Goal: Task Accomplishment & Management: Use online tool/utility

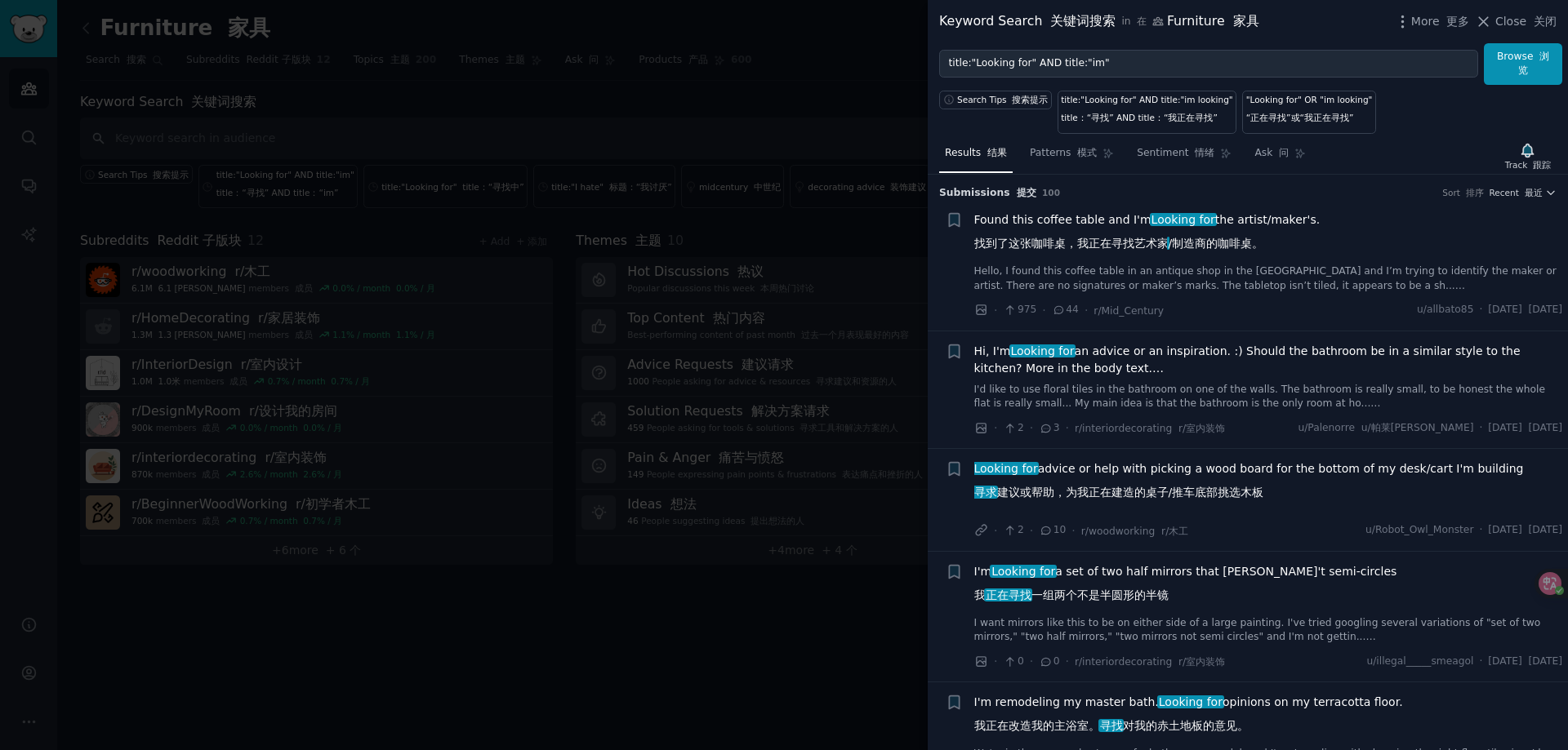
scroll to position [2612, 0]
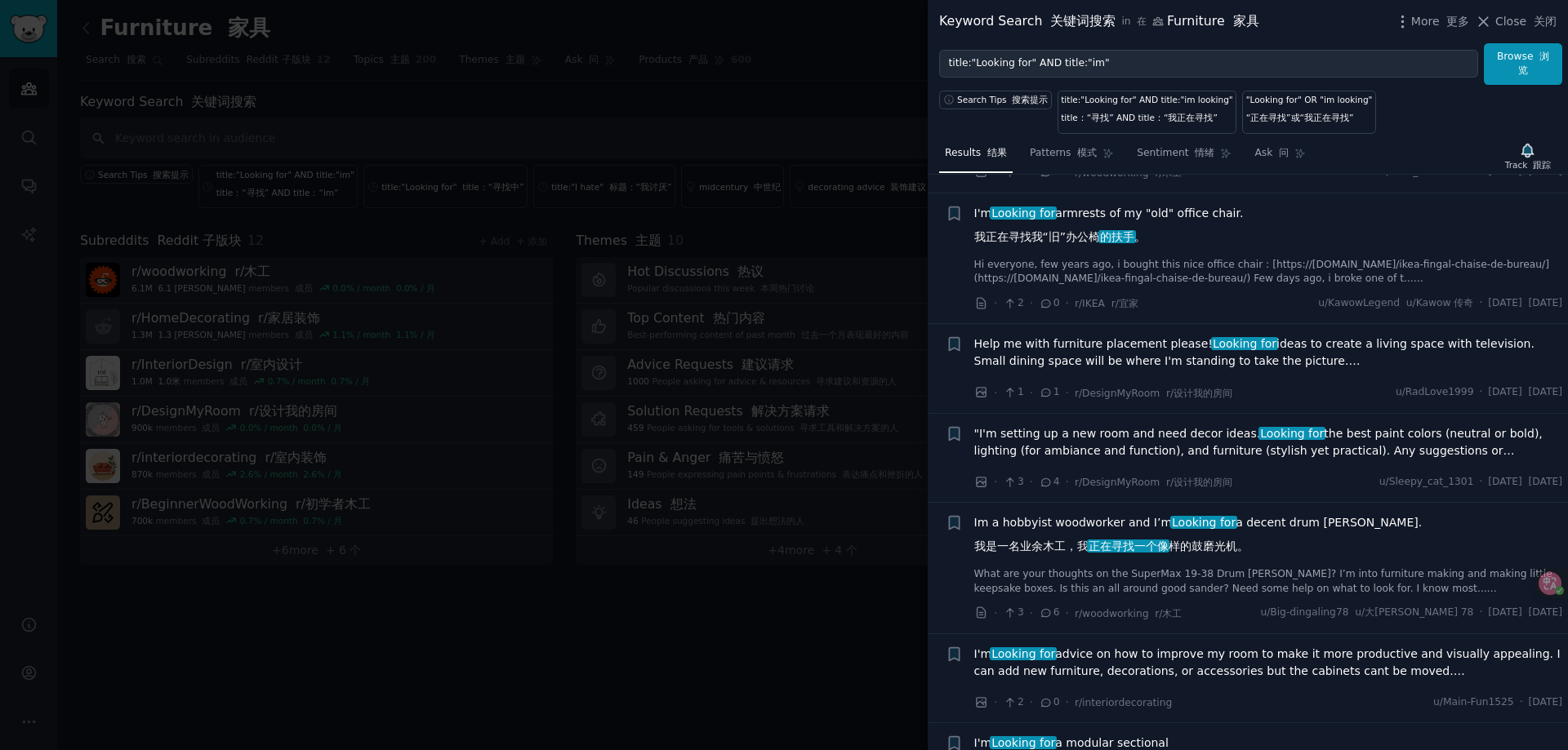
click at [1567, 24] on div "Keyword Search 关键词搜索 in 在 Furniture 家具 More 更多 Close 关闭" at bounding box center [1248, 22] width 641 height 43
click at [808, 748] on div at bounding box center [784, 375] width 1568 height 750
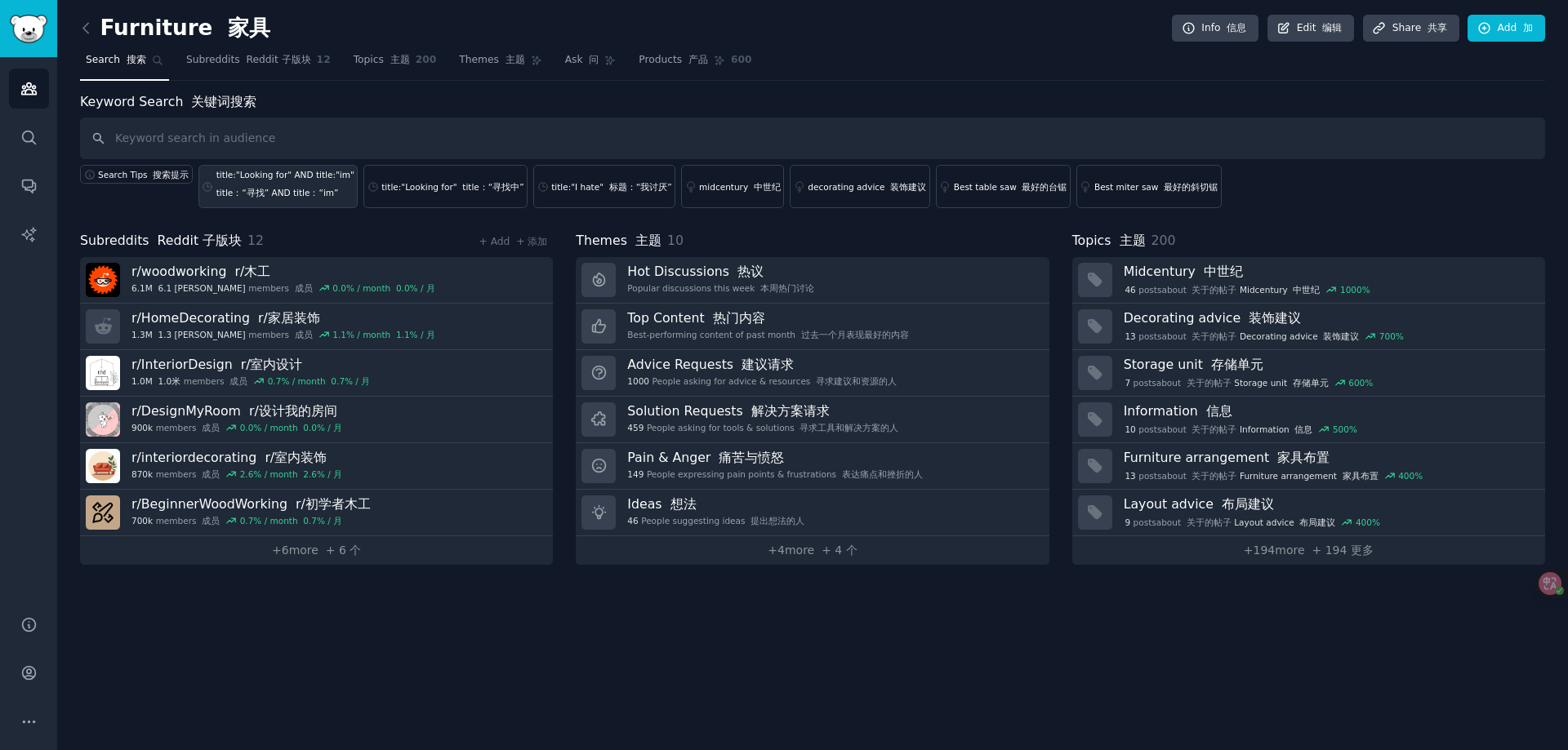
click at [302, 201] on div "title:"Looking for" AND title:"im" title：“寻找” AND title：“im”" at bounding box center [285, 186] width 138 height 36
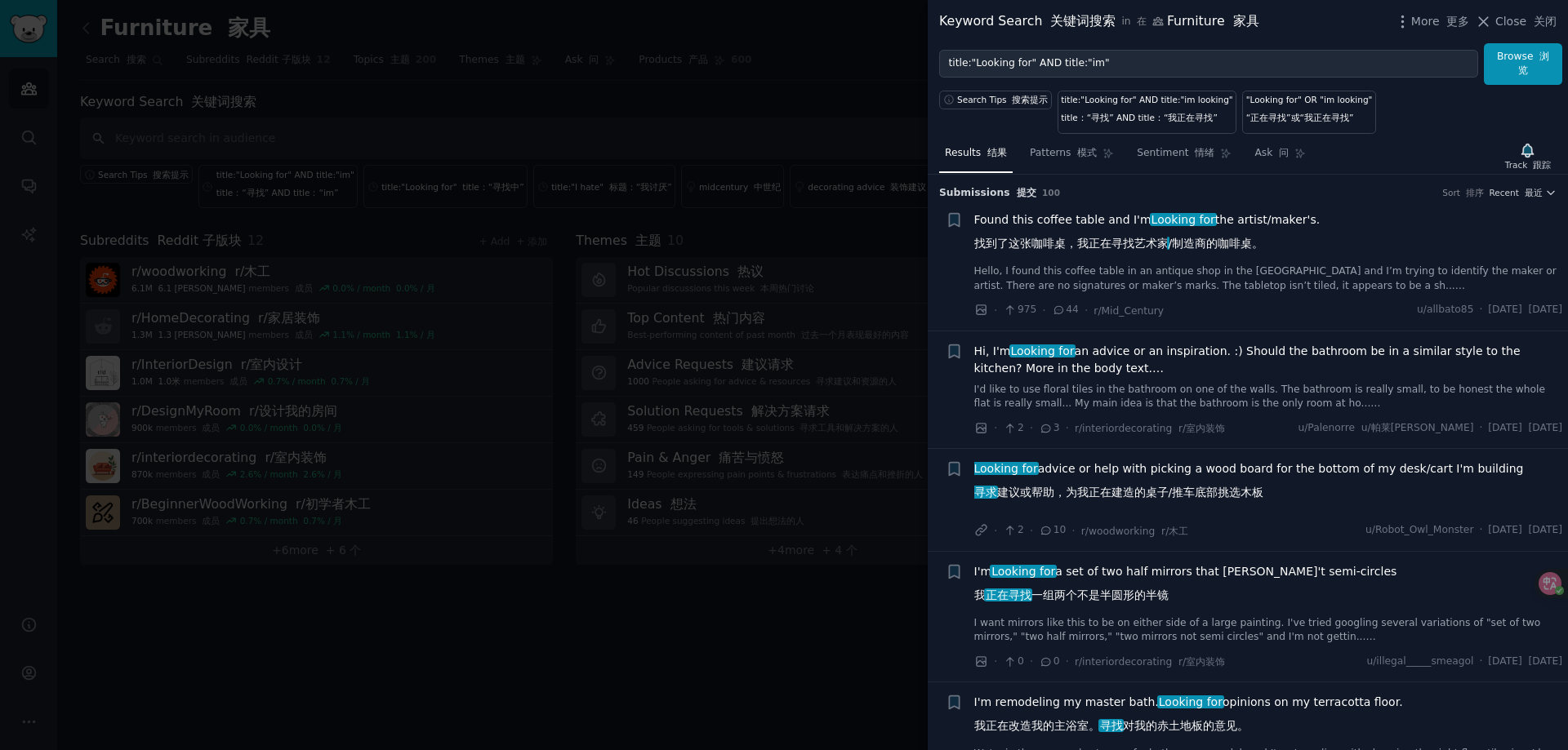
click at [1204, 239] on font "找到了这张咖啡桌，我正在寻找艺术家 /制造商的咖啡桌。" at bounding box center [1119, 244] width 289 height 13
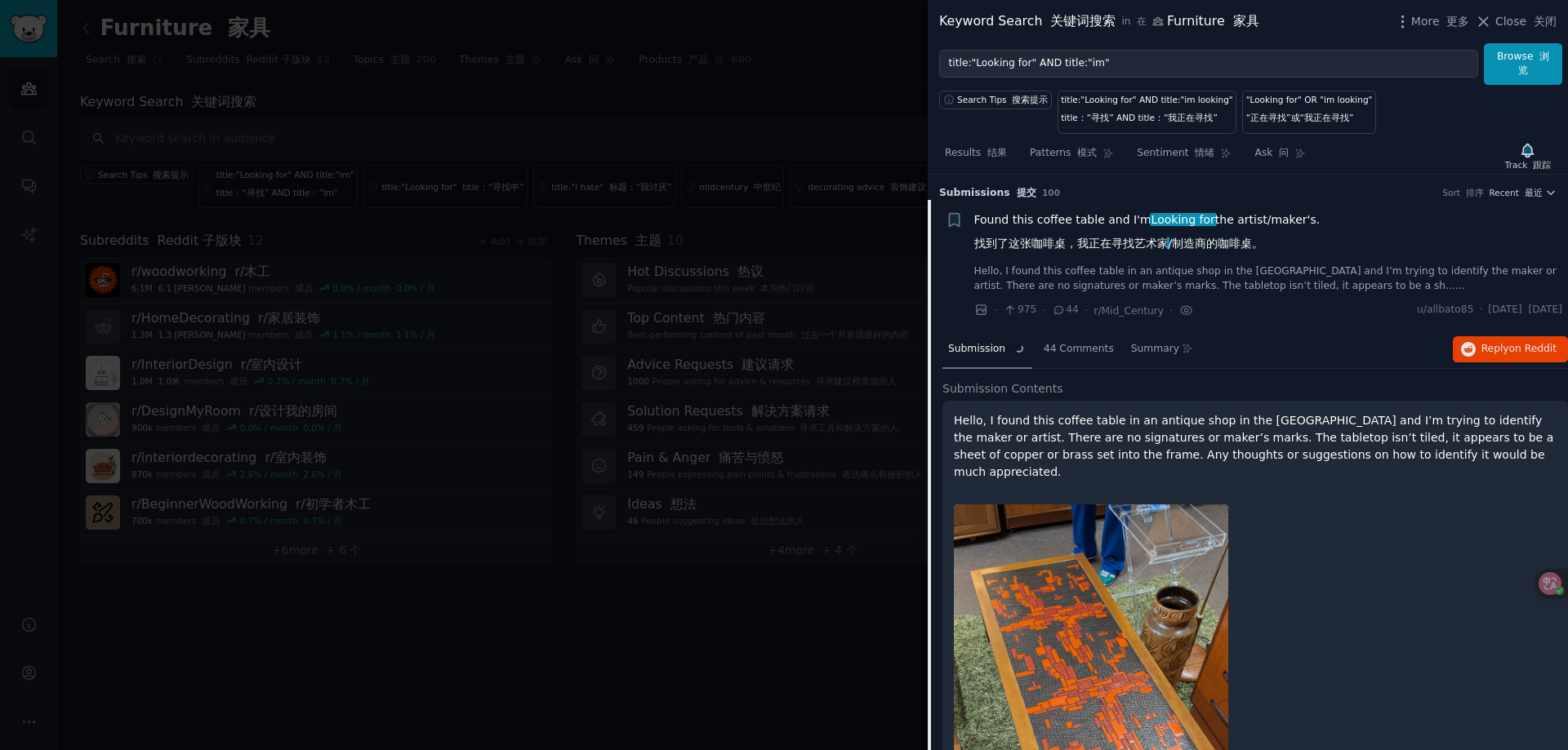
scroll to position [26, 0]
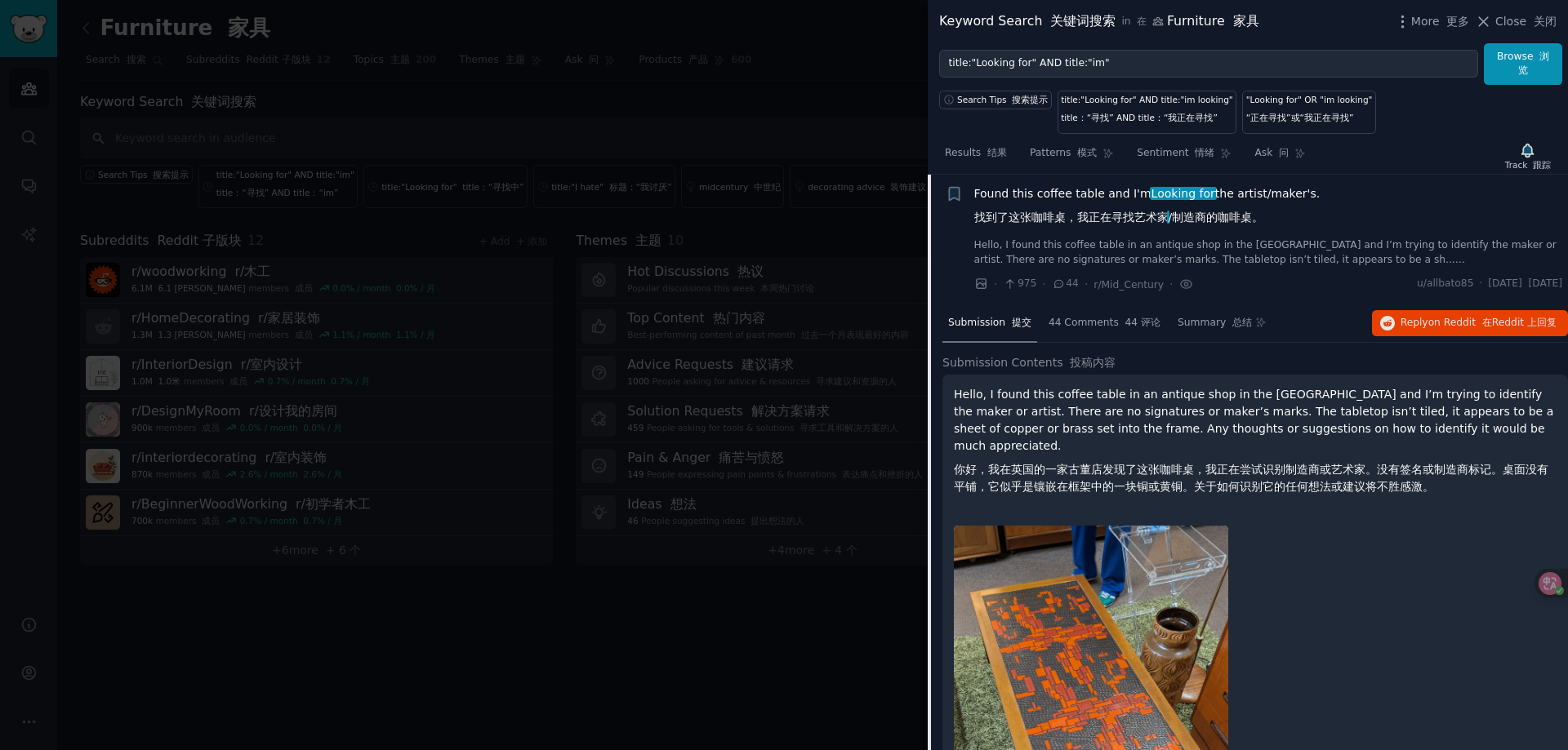
click at [1218, 219] on font "找到了这张咖啡桌，我正在寻找艺术家 /制造商的咖啡桌。" at bounding box center [1119, 217] width 289 height 13
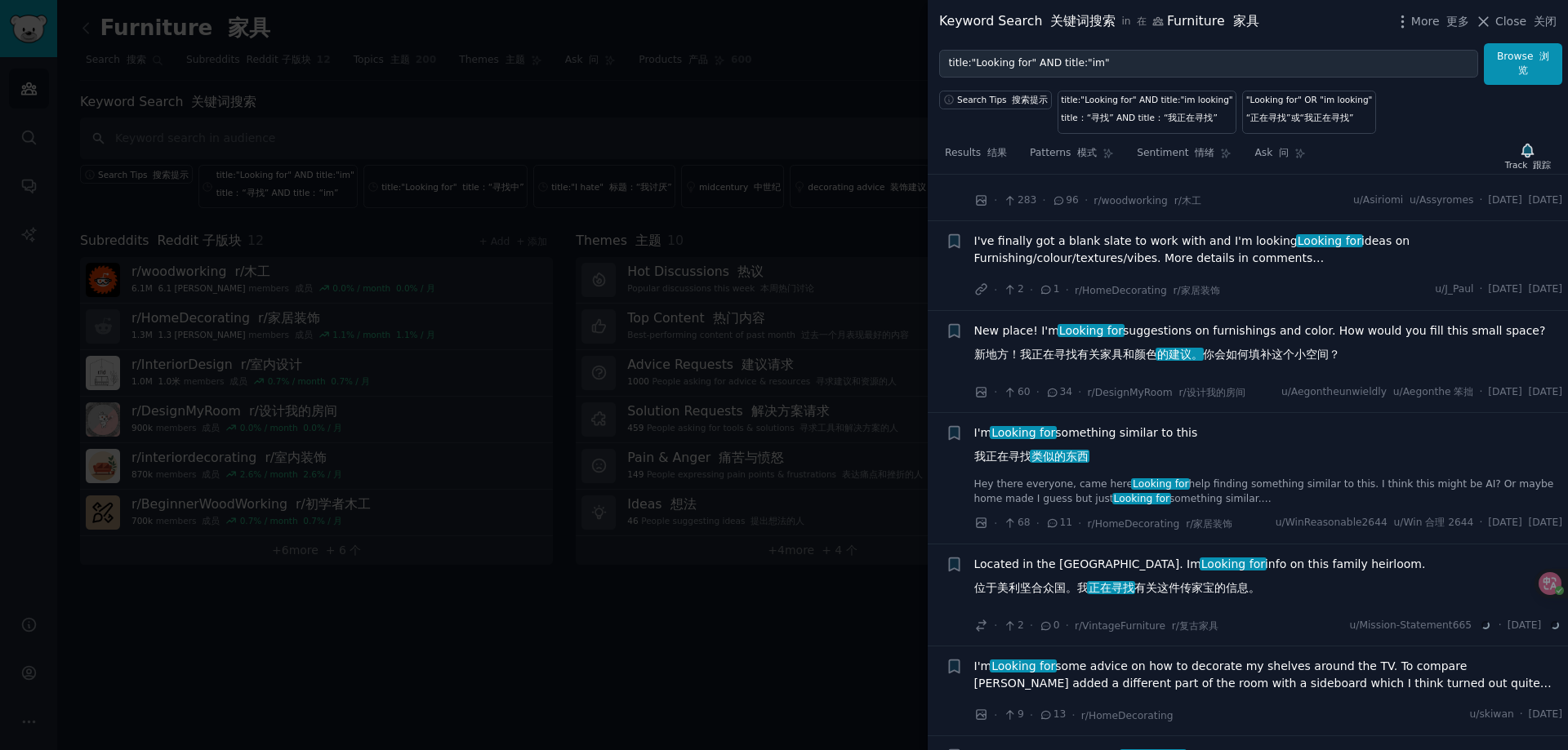
scroll to position [4433, 0]
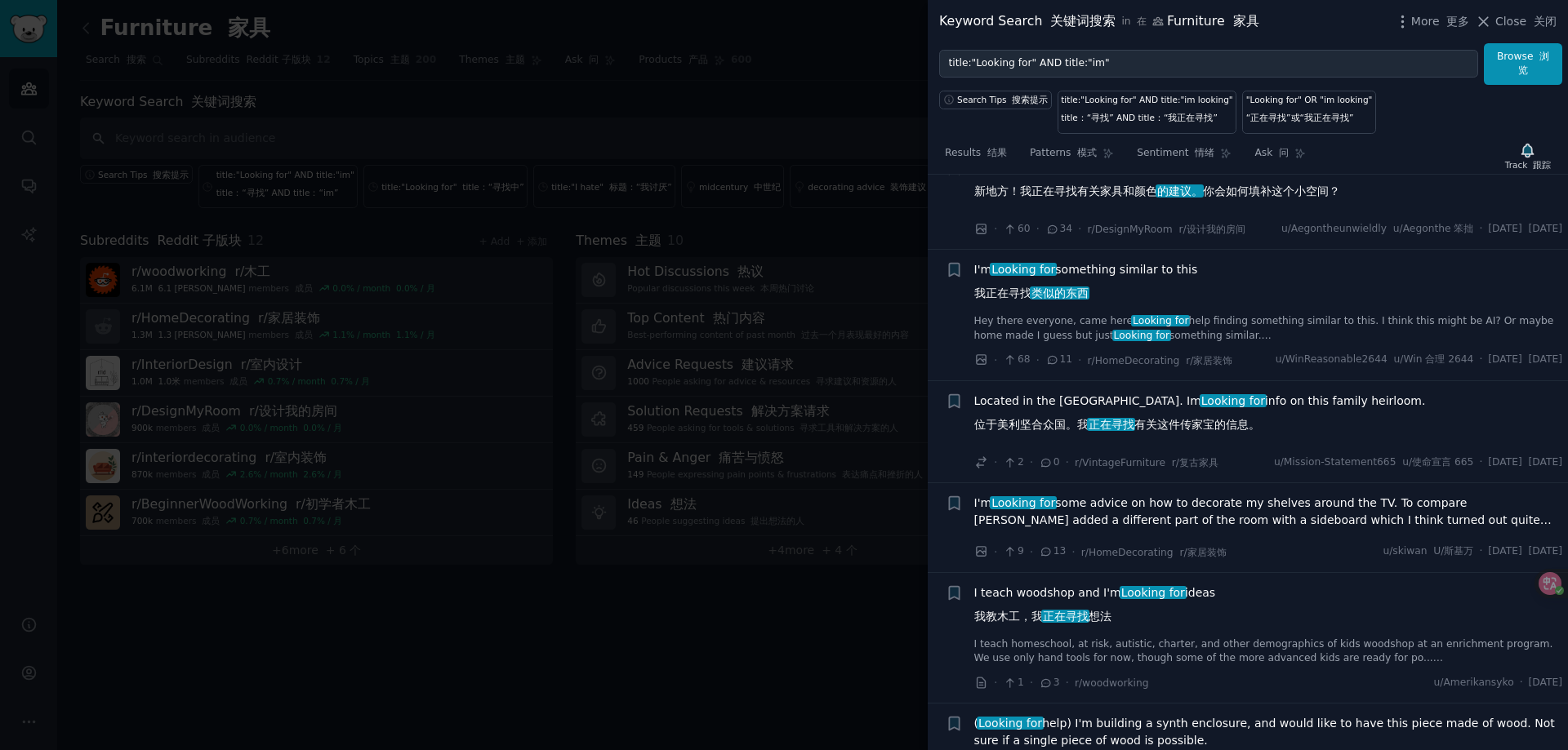
click at [1107, 308] on span "I'm Looking for something similar to this 我正在寻找 类似的东西" at bounding box center [1086, 284] width 224 height 47
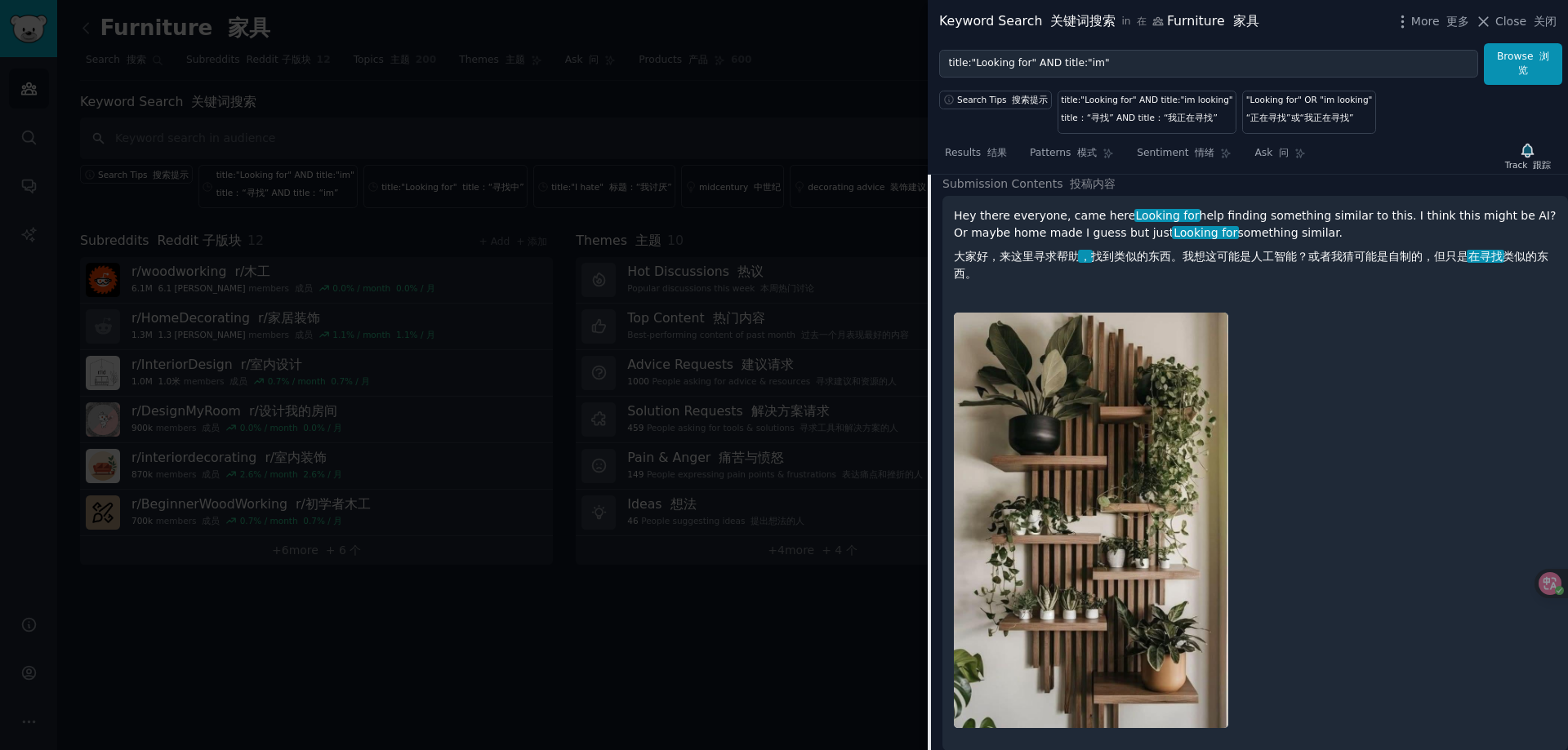
scroll to position [4603, 0]
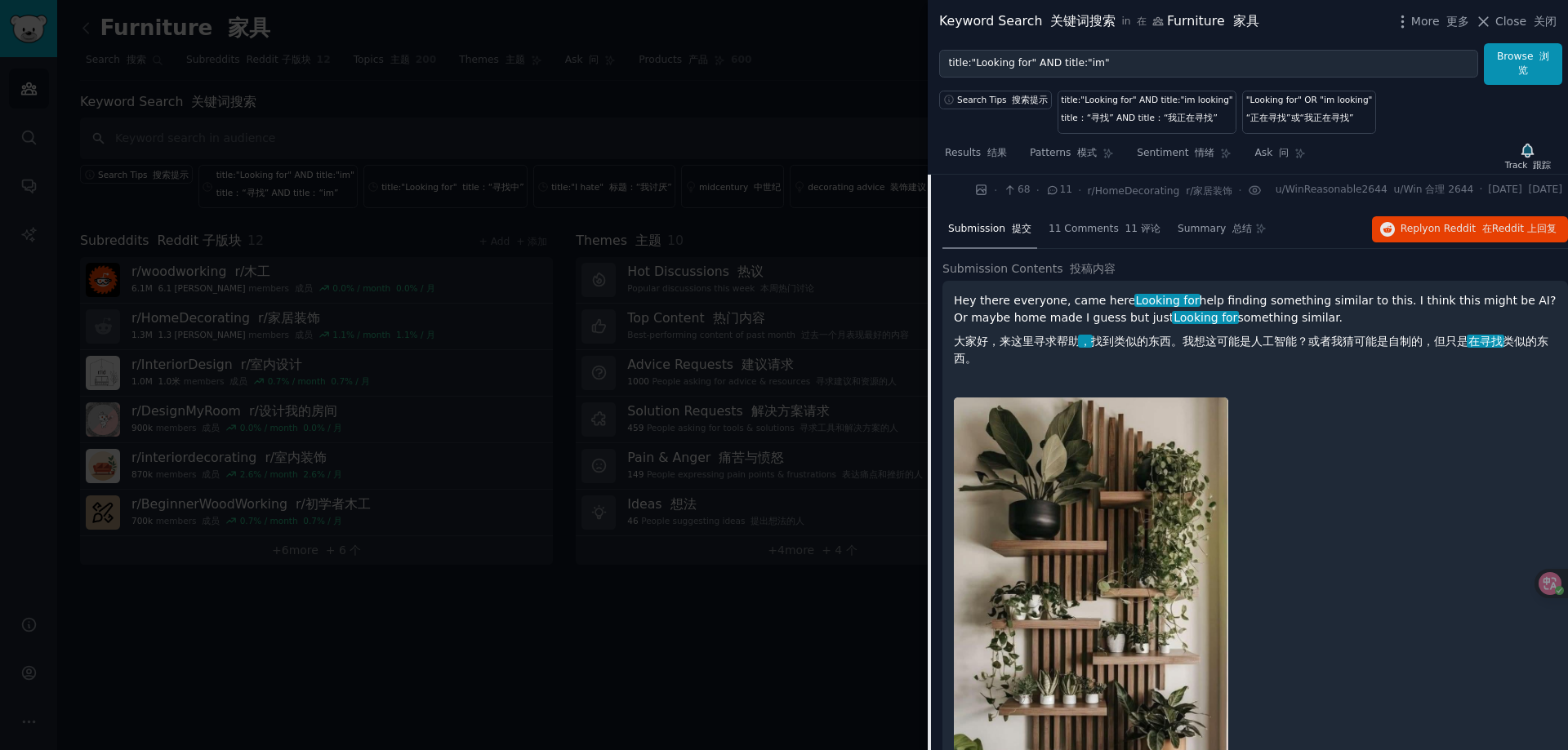
click at [671, 702] on div at bounding box center [784, 375] width 1568 height 750
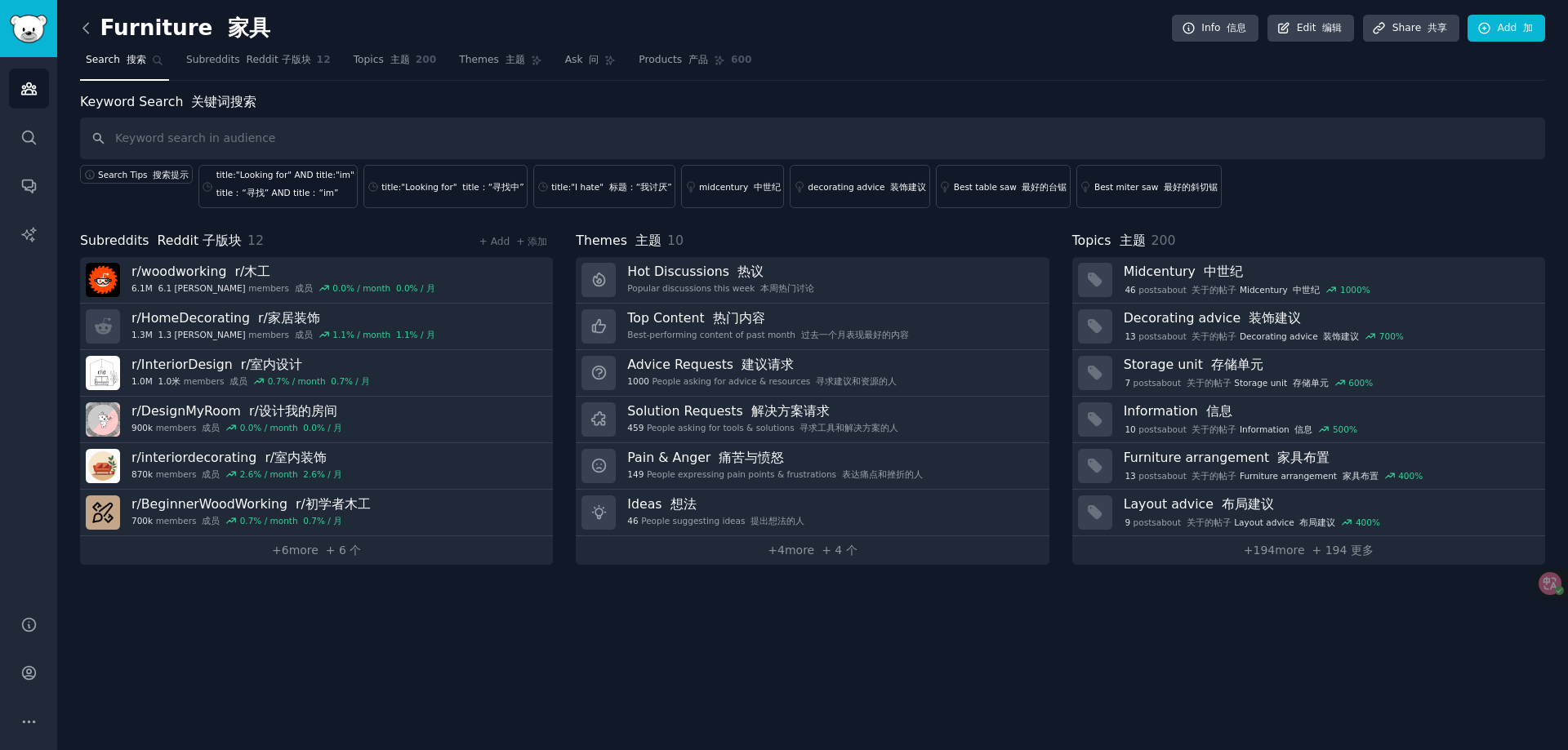
click at [90, 36] on icon at bounding box center [86, 28] width 17 height 17
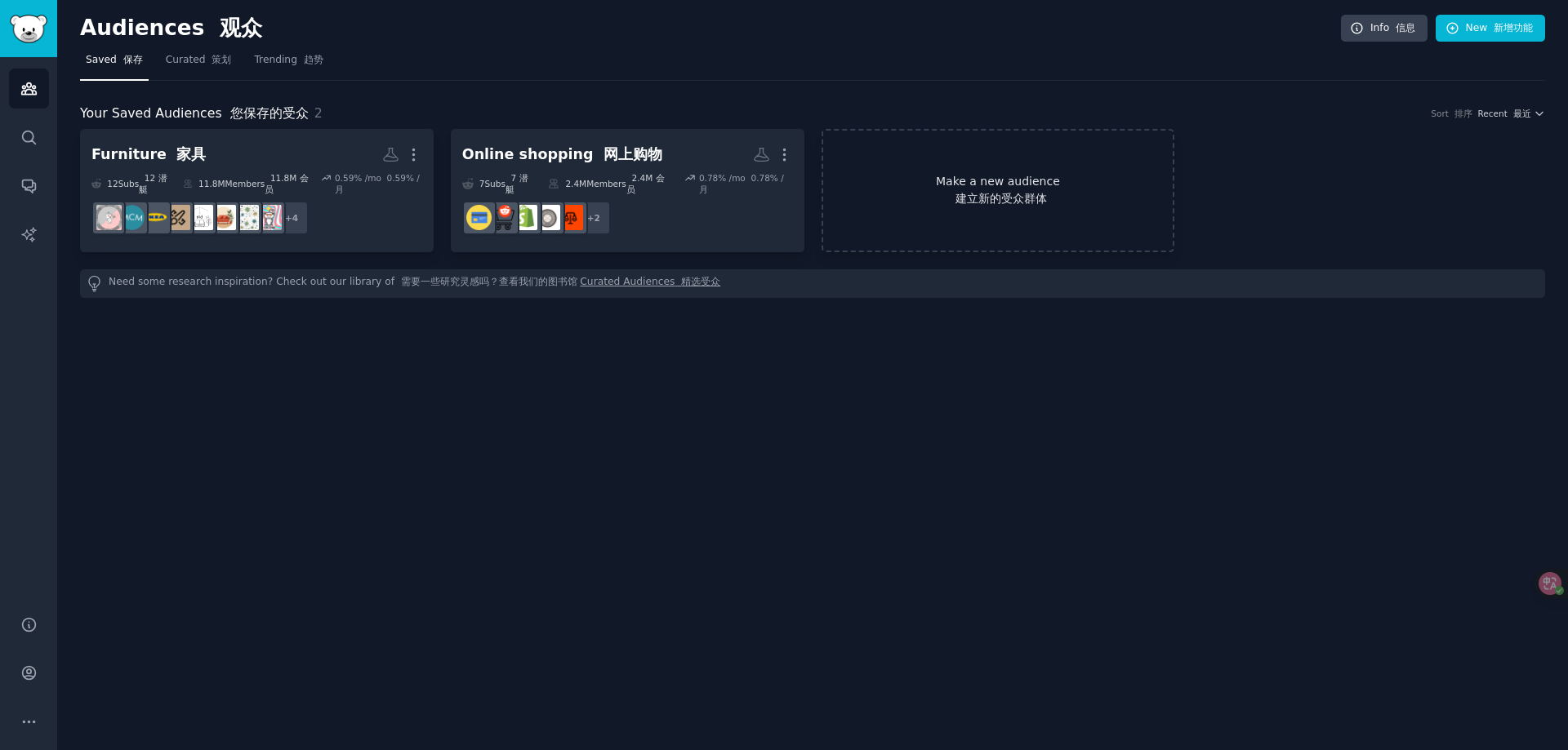
click at [1000, 195] on font "建立新的受众群体" at bounding box center [1001, 199] width 92 height 13
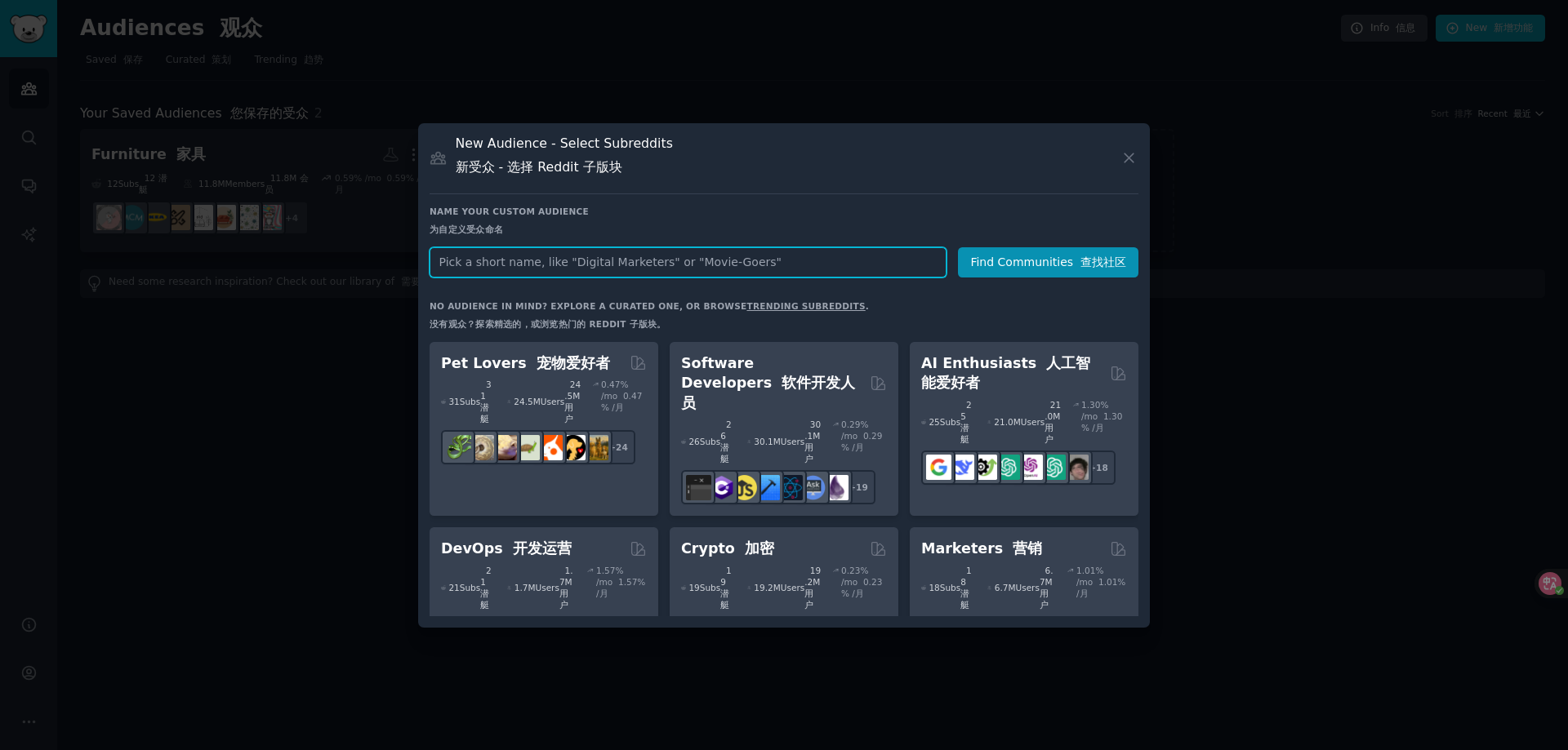
paste input "Europe"
type input "Europe"
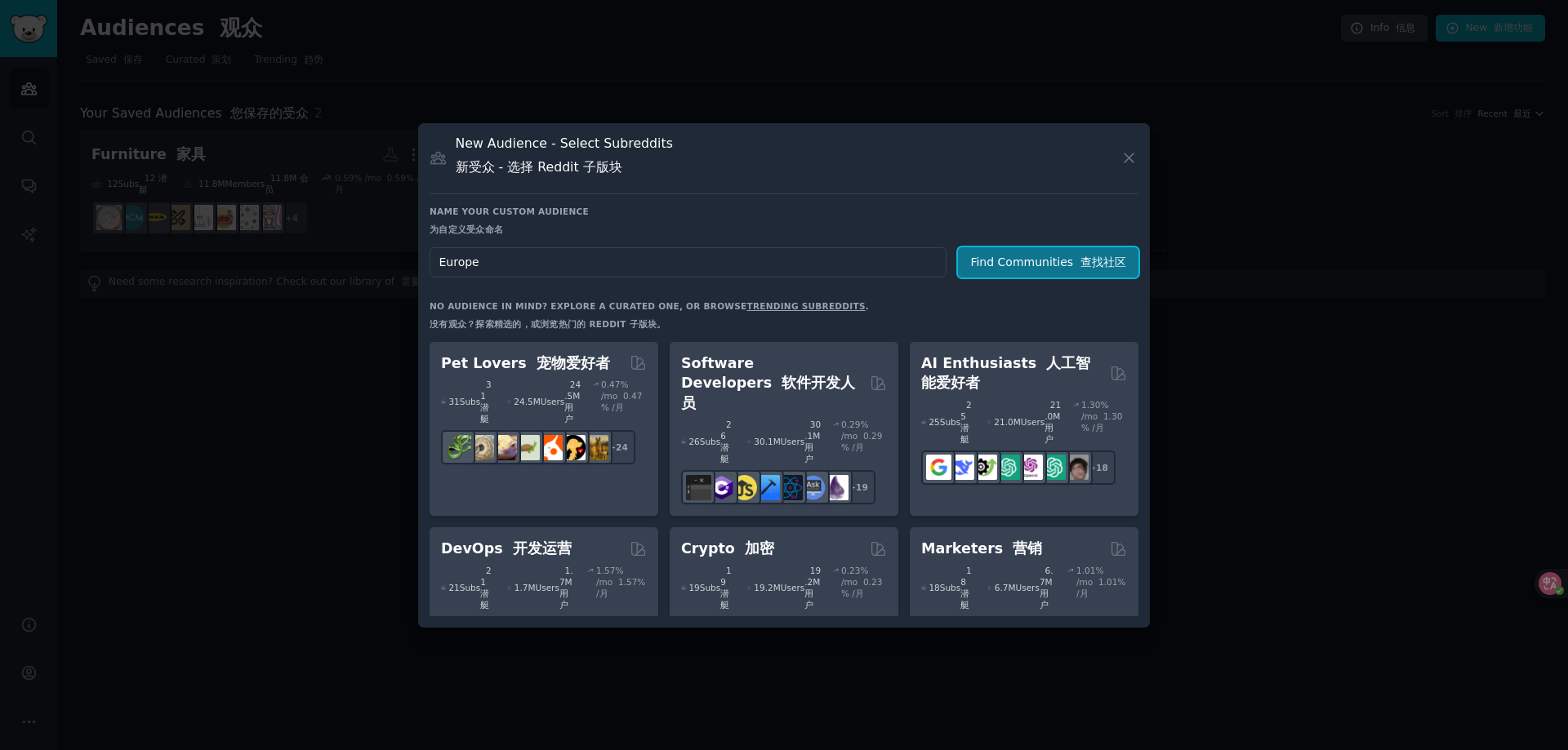
click at [1076, 252] on button "Find Communities 查找社区" at bounding box center [1047, 262] width 181 height 30
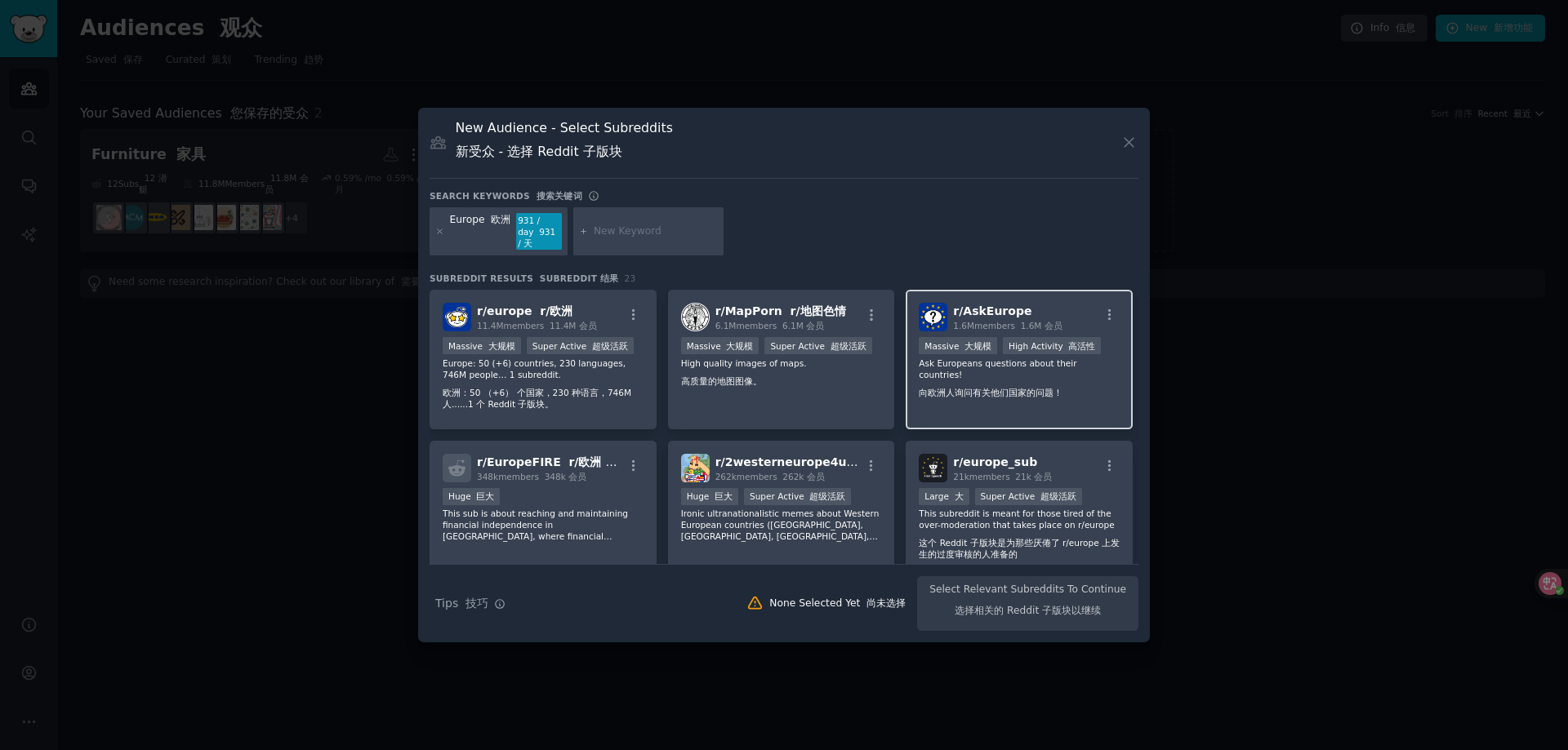
click at [1022, 387] on font "向欧洲人询问有关他们国家的问题！" at bounding box center [990, 392] width 144 height 10
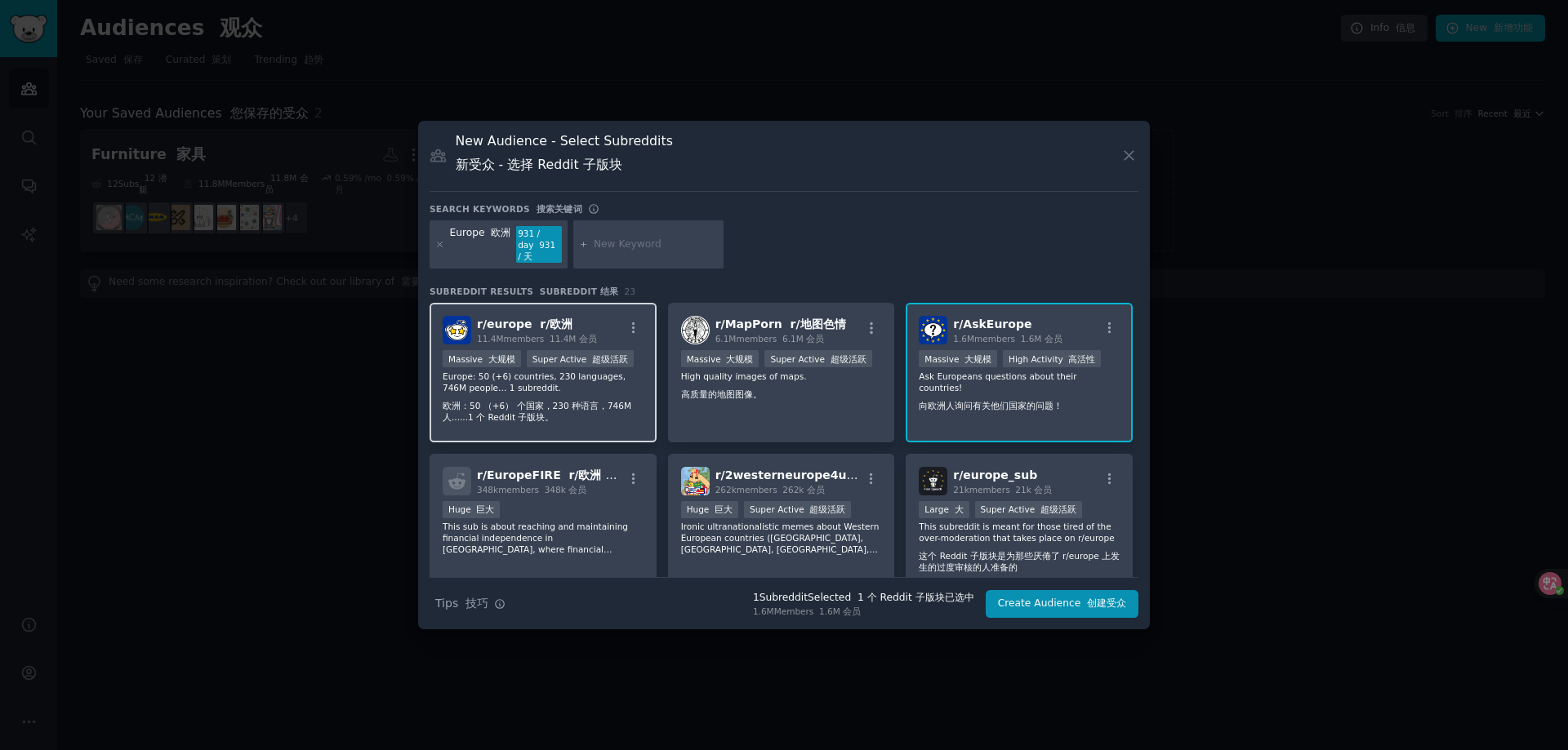
click at [607, 372] on p "Europe: 50 (+6) countries, 230 languages, 746M people… 1 subreddit. 欧洲：50 （+6） …" at bounding box center [542, 400] width 200 height 59
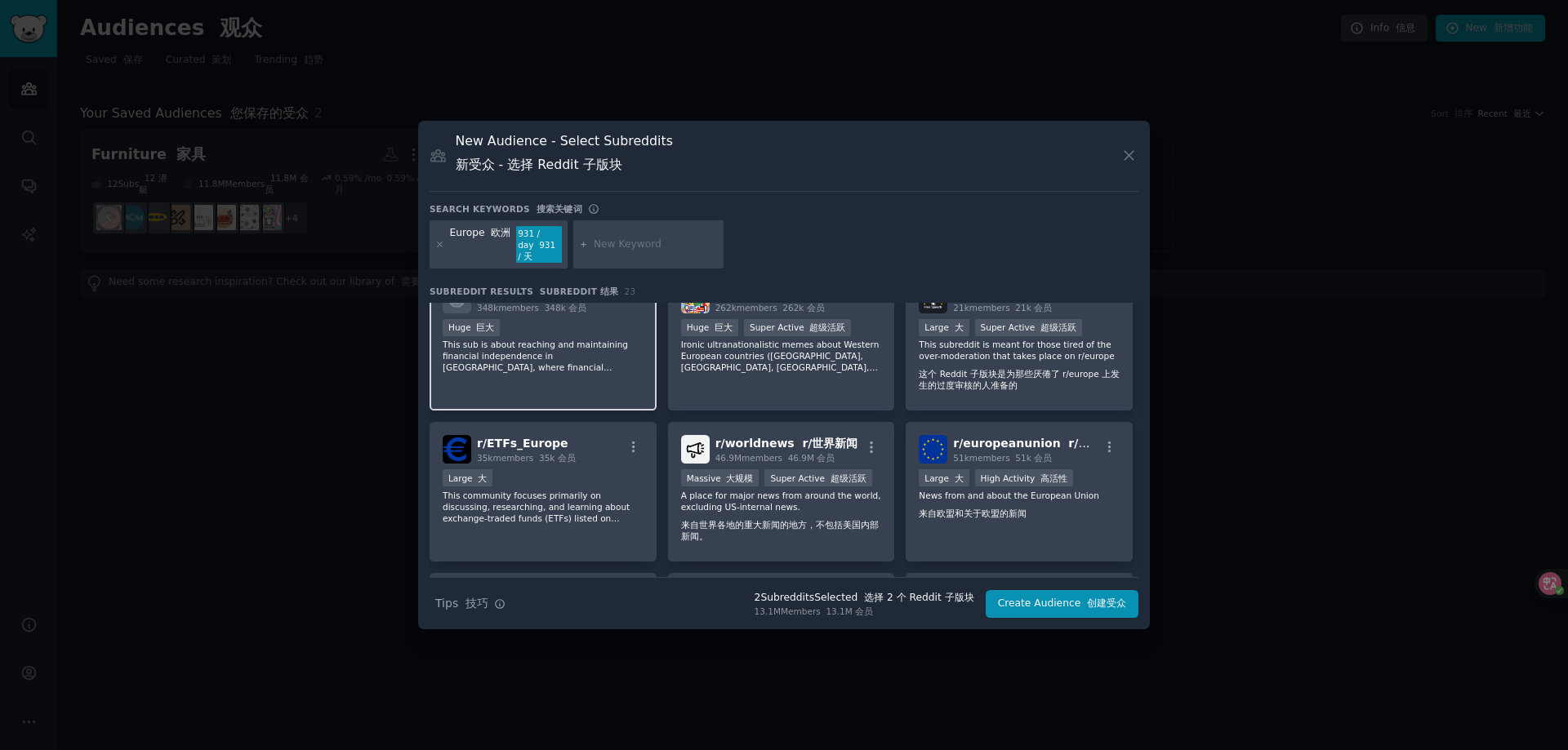
scroll to position [244, 0]
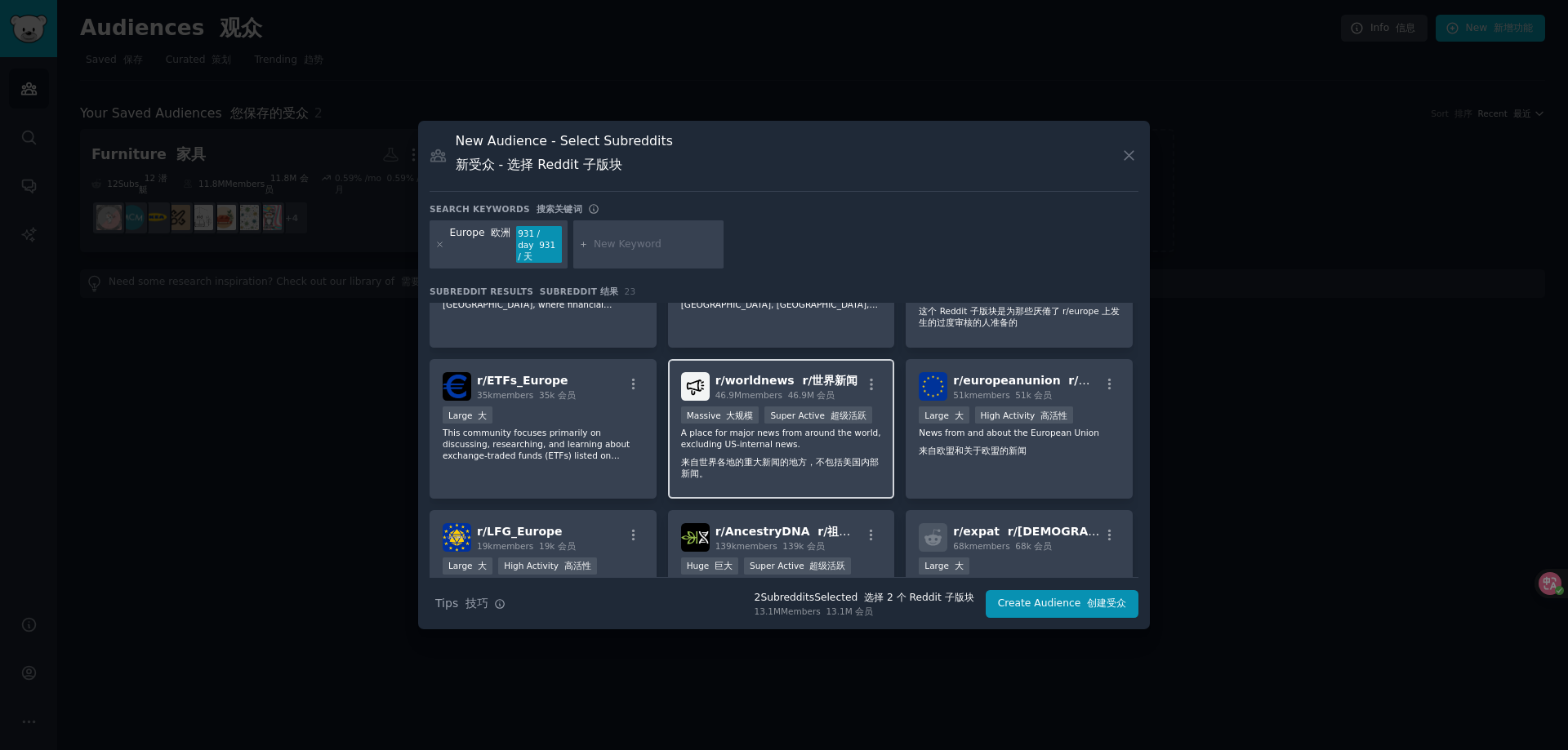
click at [854, 436] on p "A place for major news from around the world, excluding US-internal news. 来自世界各…" at bounding box center [781, 456] width 200 height 59
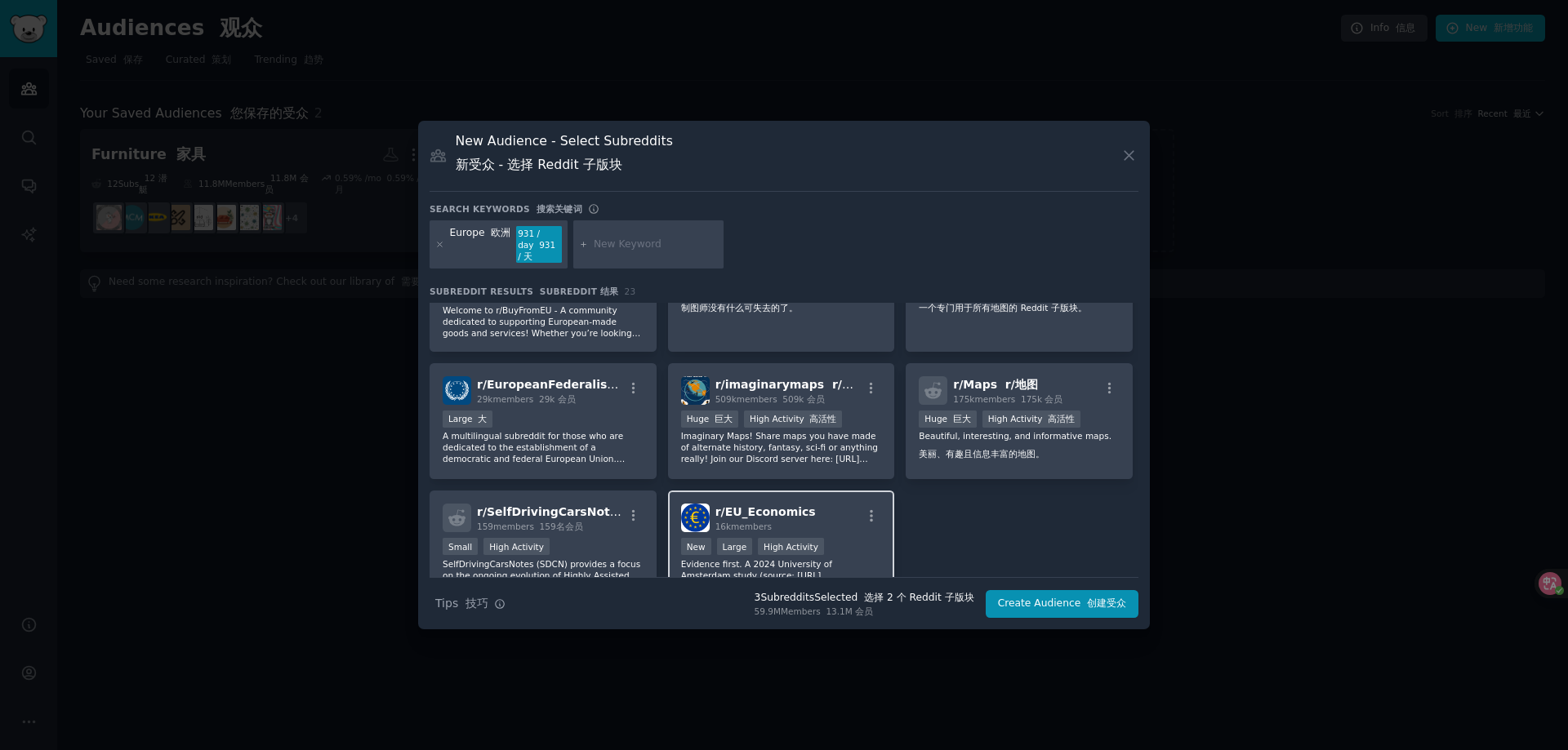
scroll to position [877, 0]
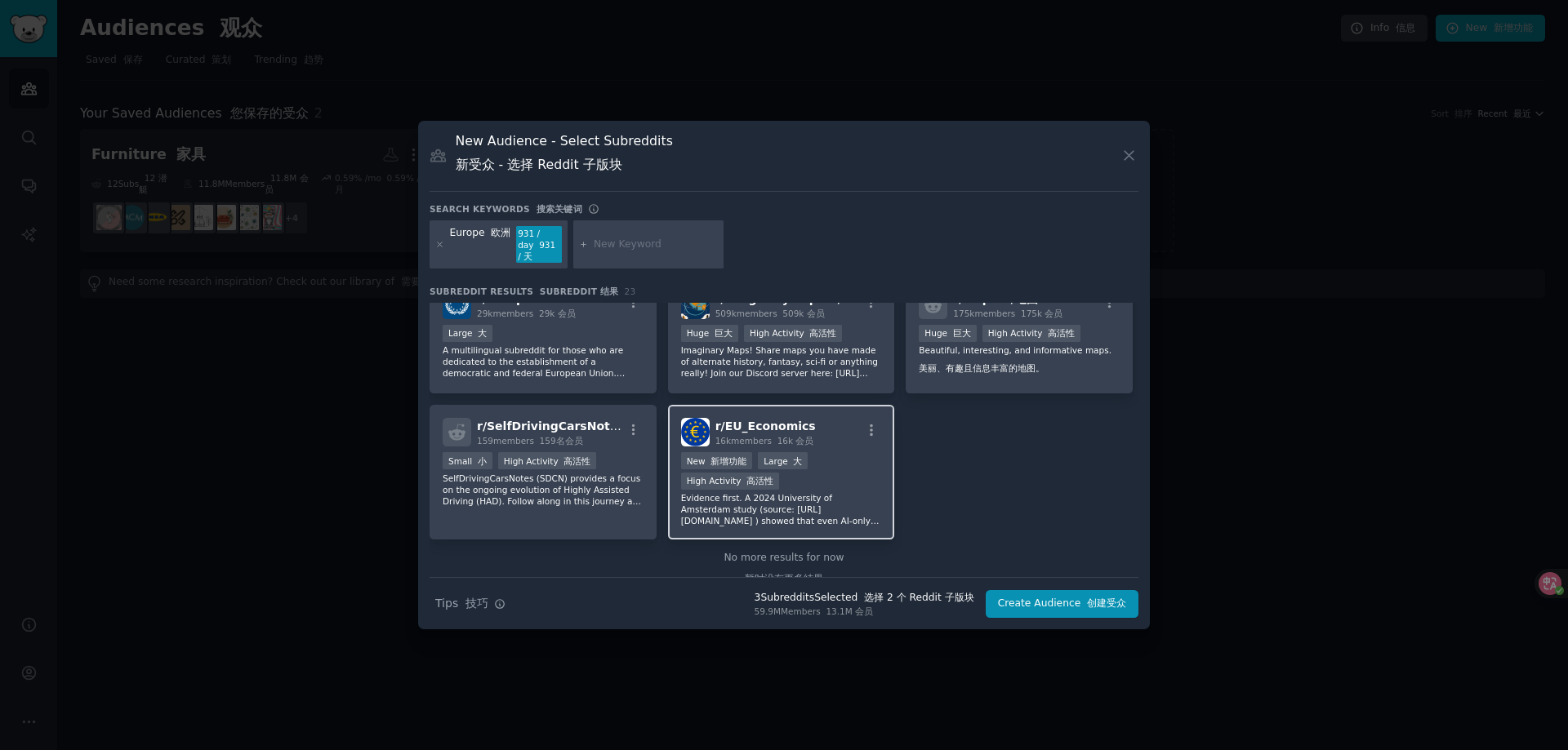
click at [841, 442] on div "r/ EU_Economics 16k members 16k 会员" at bounding box center [781, 432] width 200 height 28
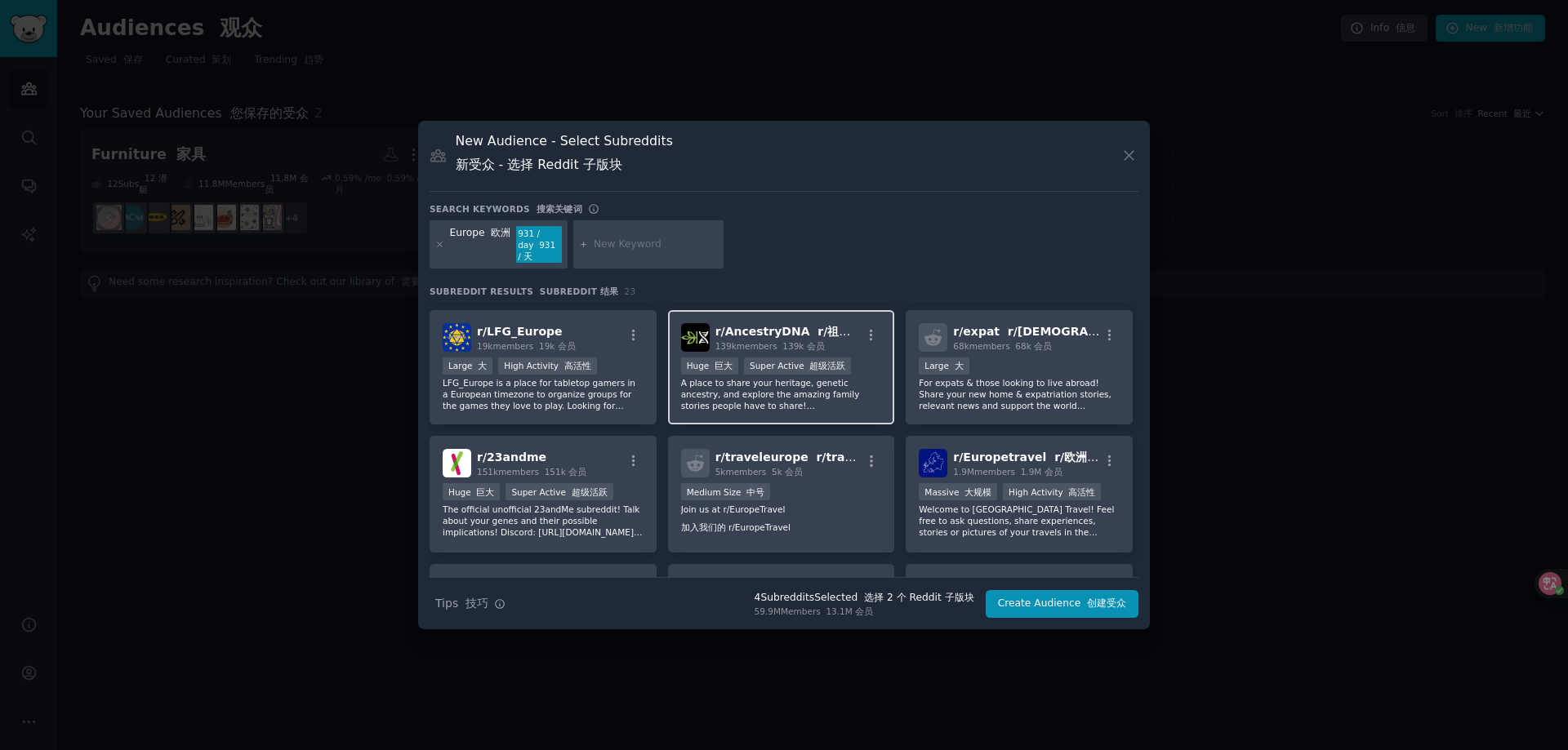
scroll to position [469, 0]
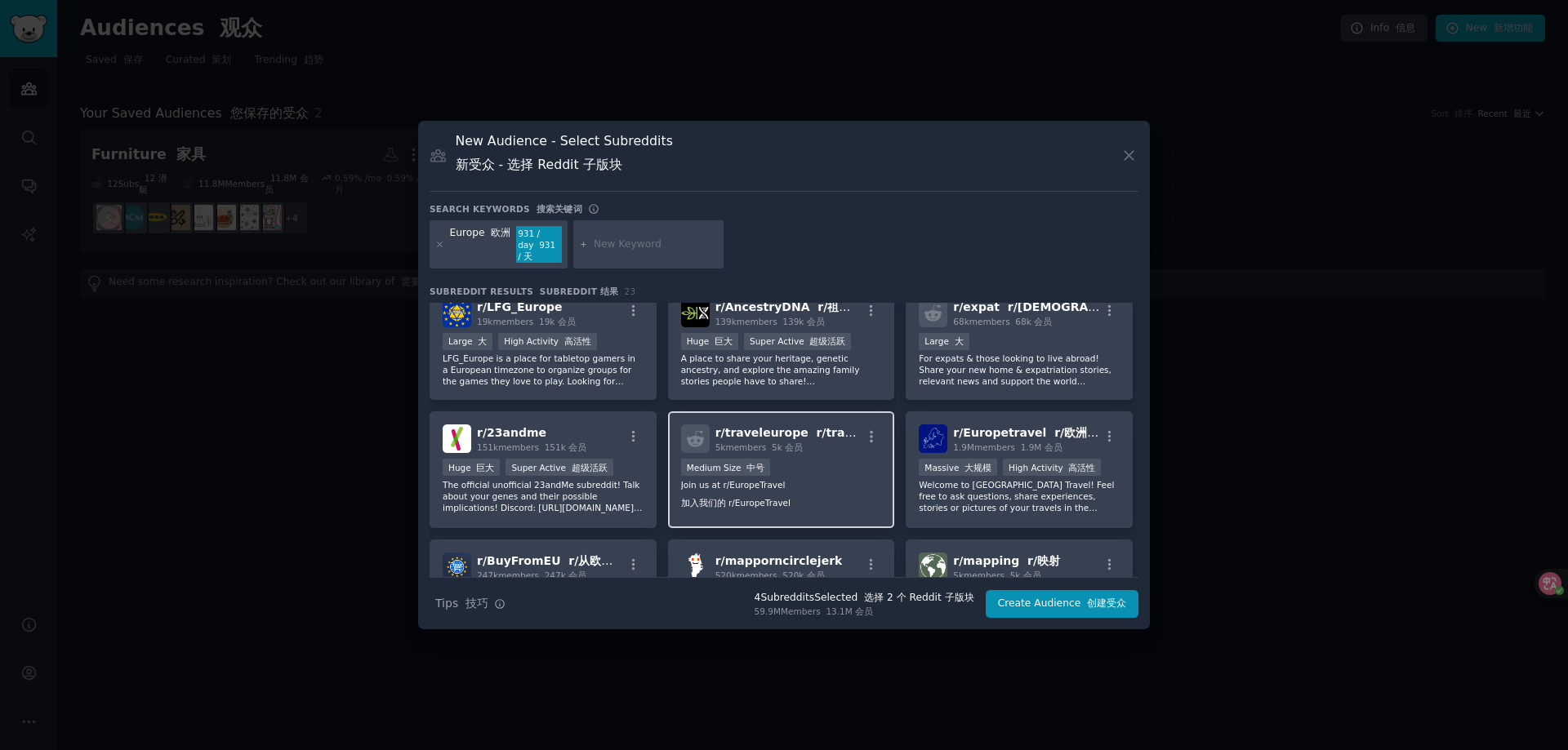
click at [792, 475] on div "1000 - 10,000 members 1000 - 10,000 名会员 Medium Size 中号" at bounding box center [781, 469] width 200 height 21
click at [859, 460] on div "1000 - 10,000 members 1000 - 10,000 名会员 Medium Size 中号" at bounding box center [781, 469] width 200 height 21
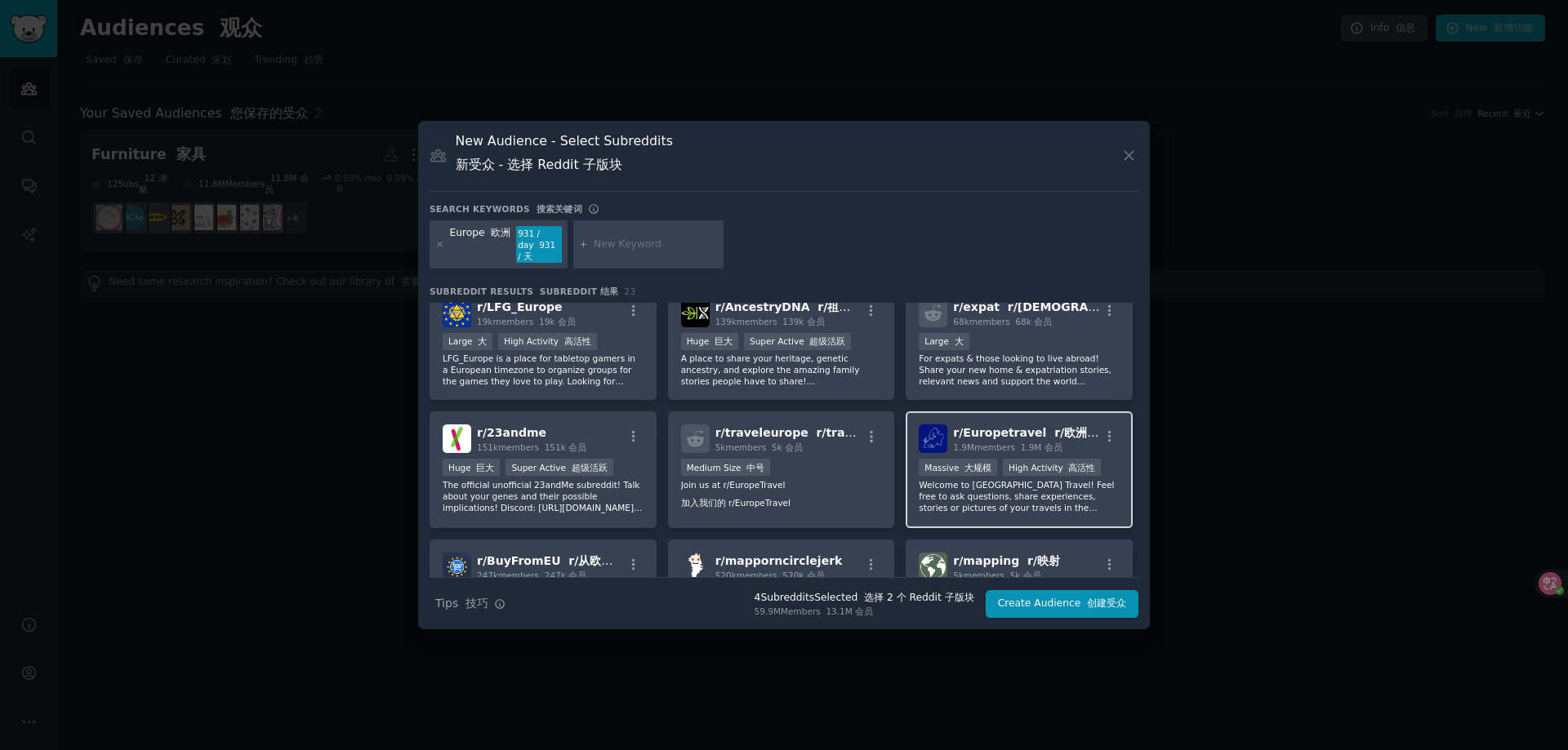
click at [1102, 461] on div ">= 80th percentile for submissions / day >= 提交的第 80 个百分位数/天 Massive 大规模 High Ac…" at bounding box center [1018, 469] width 200 height 21
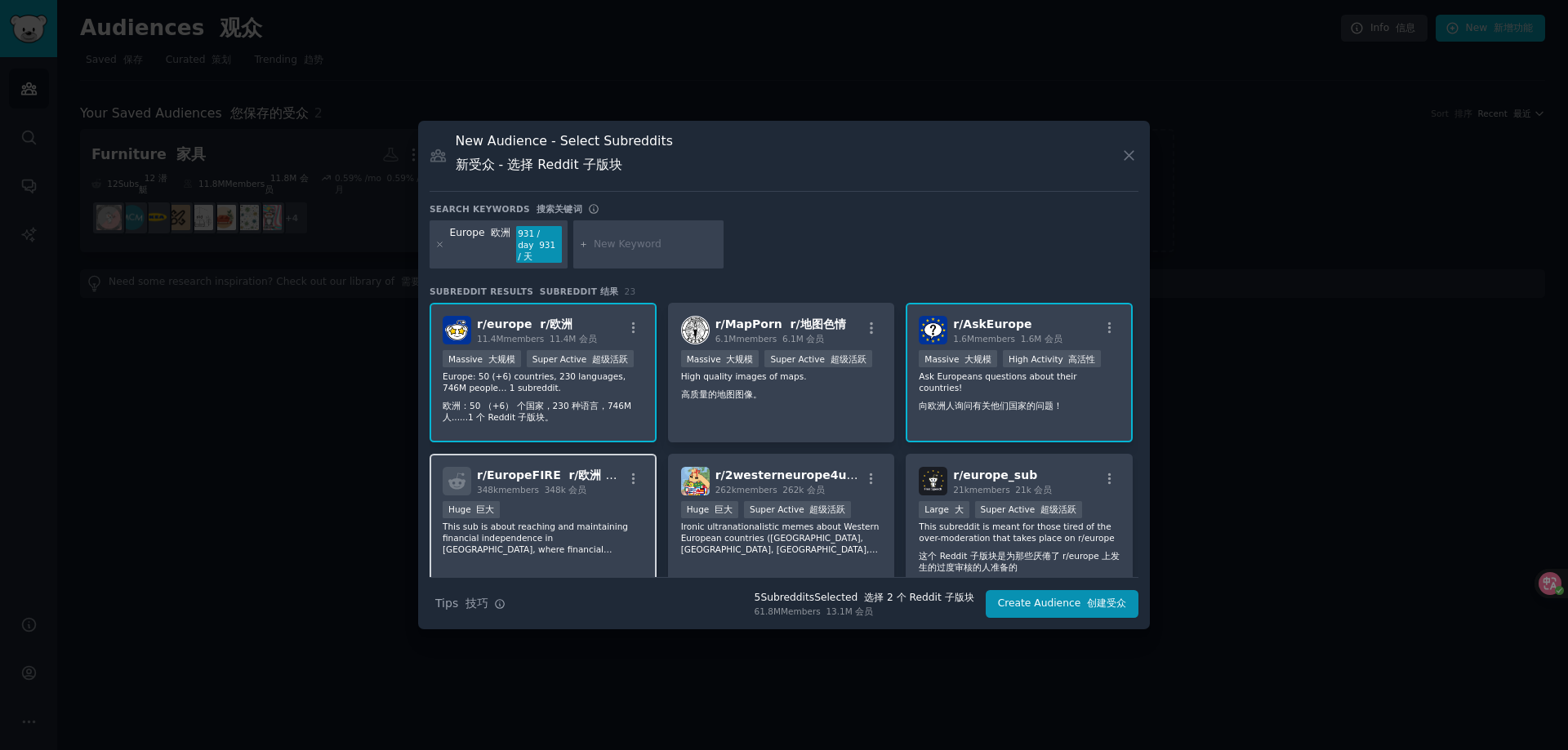
scroll to position [81, 0]
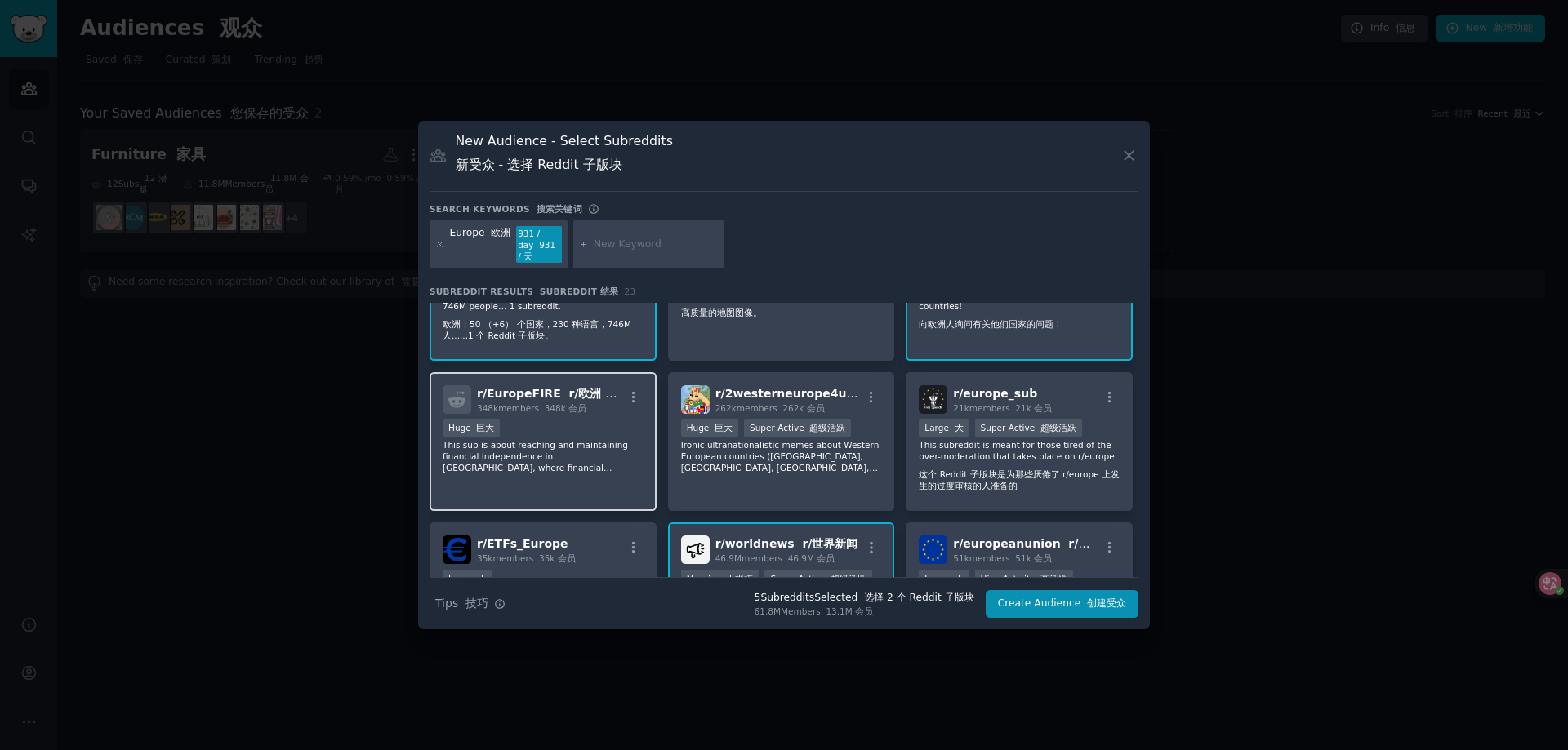
click at [584, 467] on p "This sub is about reaching and maintaining financial independence in [GEOGRAPHI…" at bounding box center [542, 456] width 200 height 34
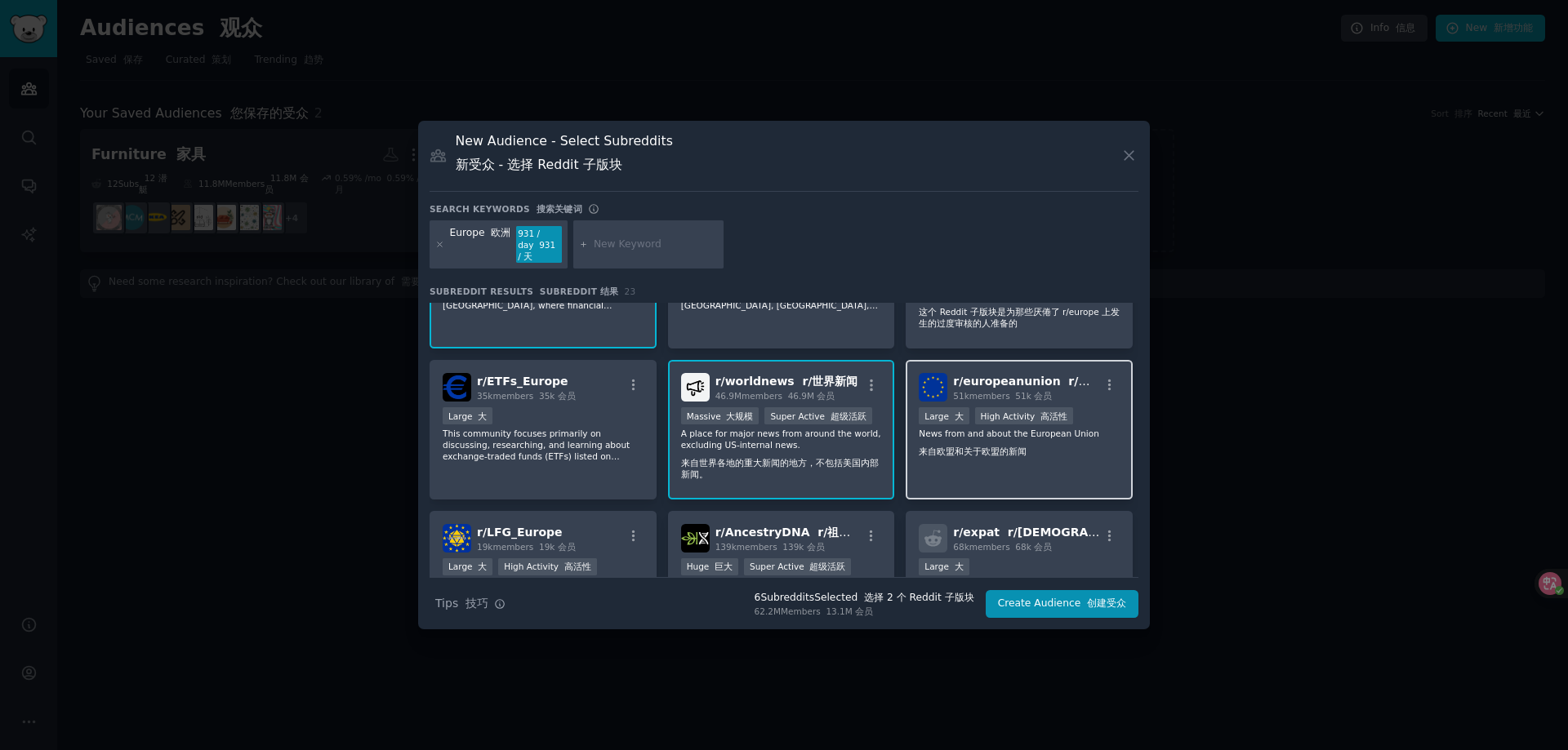
scroll to position [244, 0]
click at [1052, 458] on p "News from and about the European Union 来自欧盟和关于欧盟的新闻" at bounding box center [1018, 444] width 200 height 36
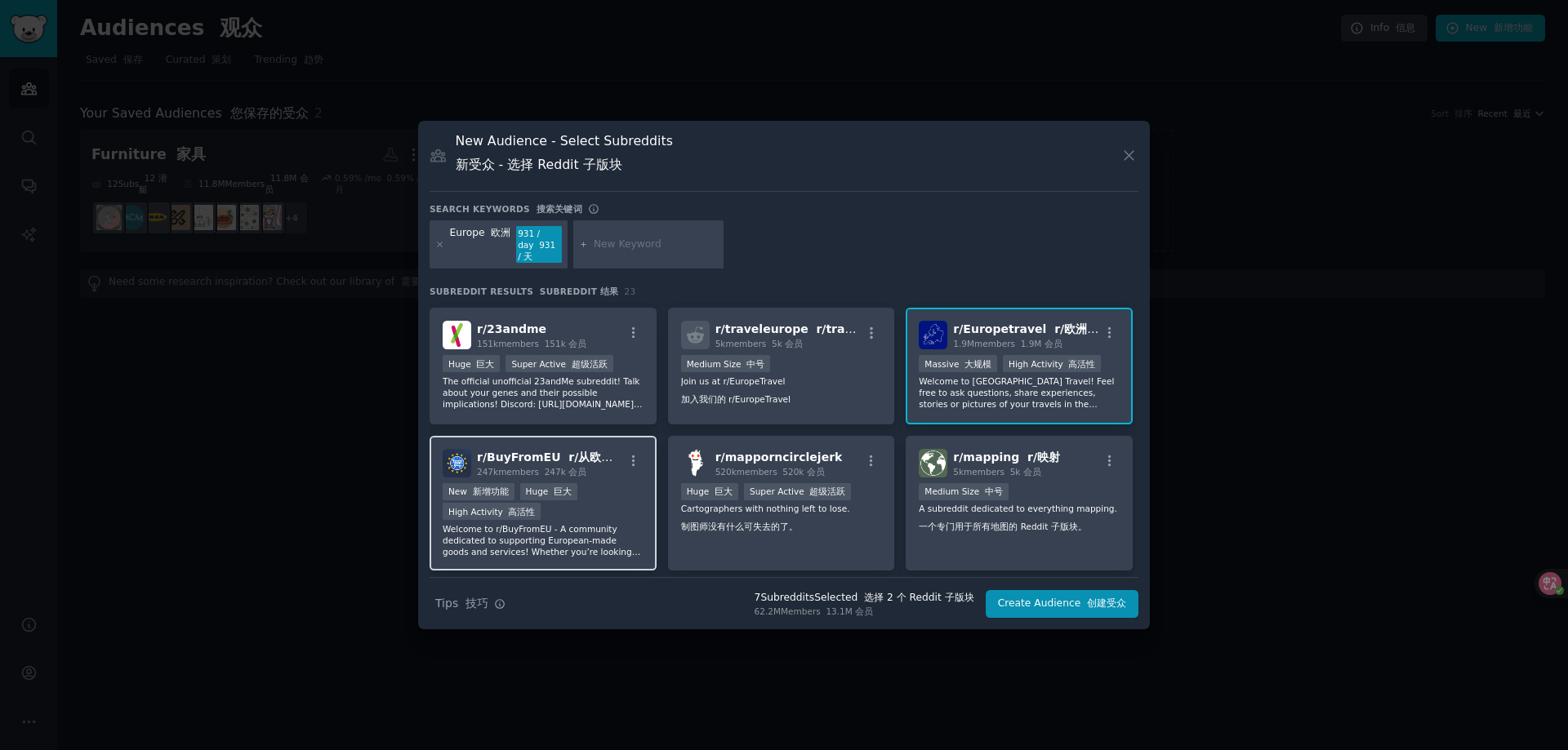
scroll to position [653, 0]
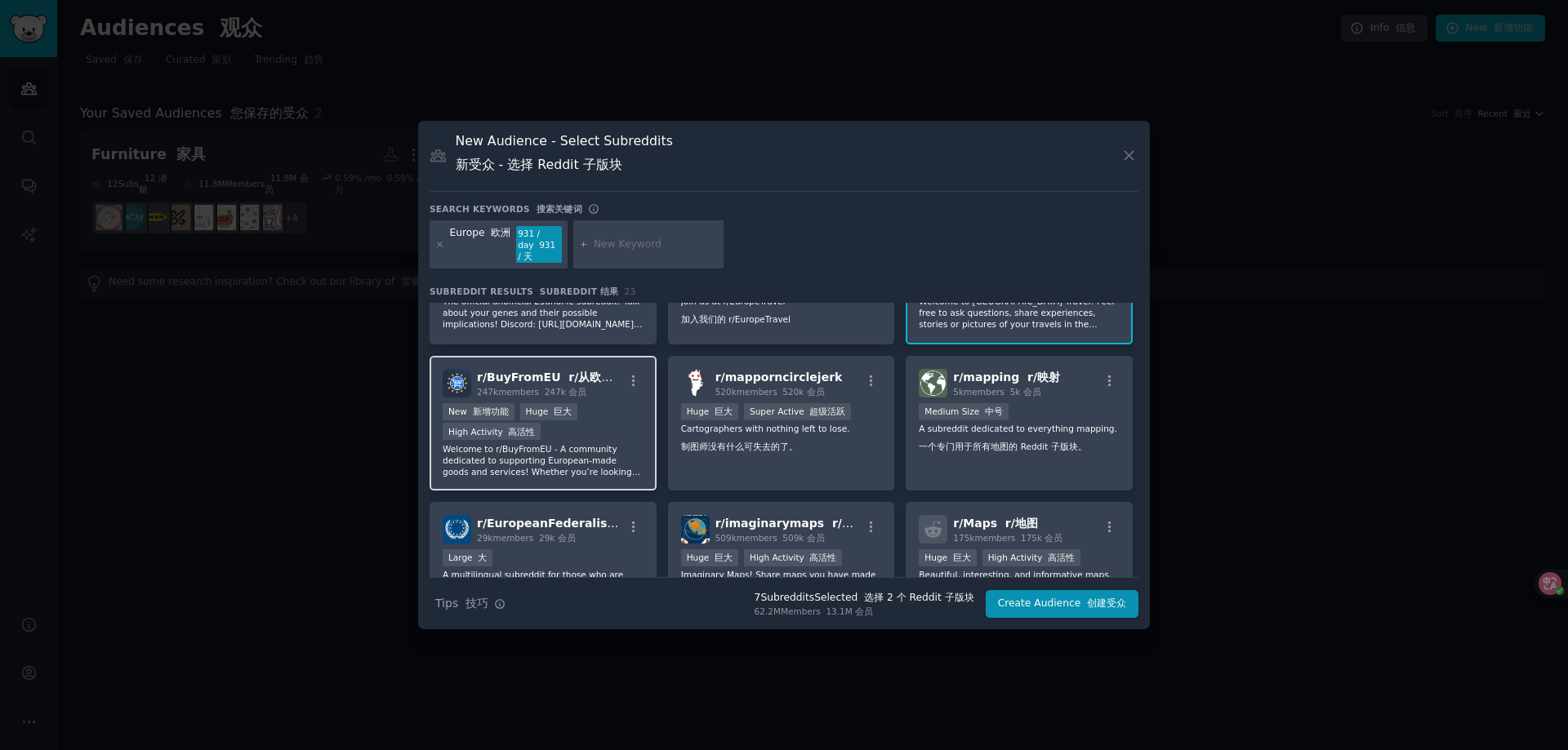
click at [618, 397] on div "r/ BuyFromEU r/从欧盟购买 247k members 247k 会员 100,000 - 1,000,000 members 100,000 -…" at bounding box center [542, 423] width 227 height 135
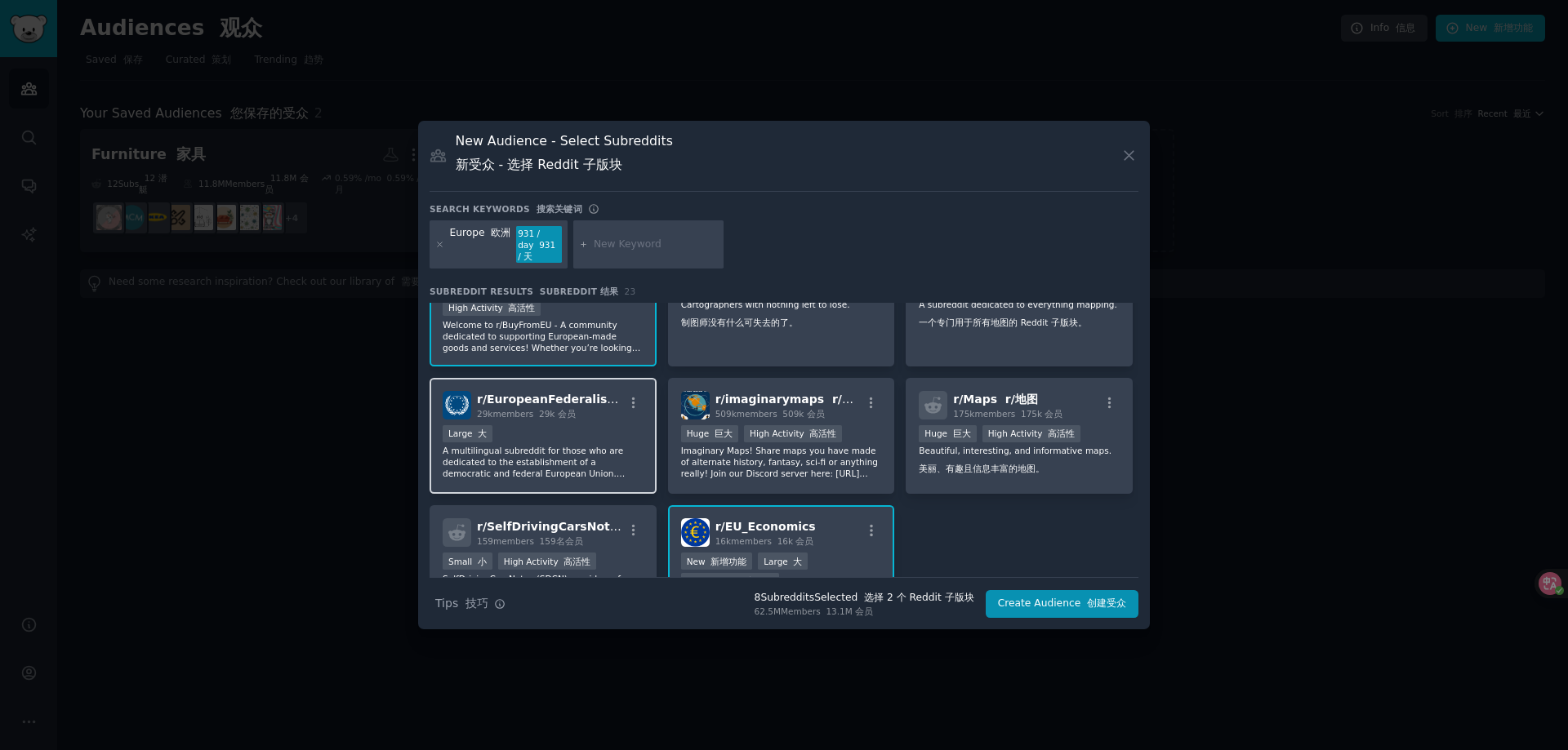
scroll to position [817, 0]
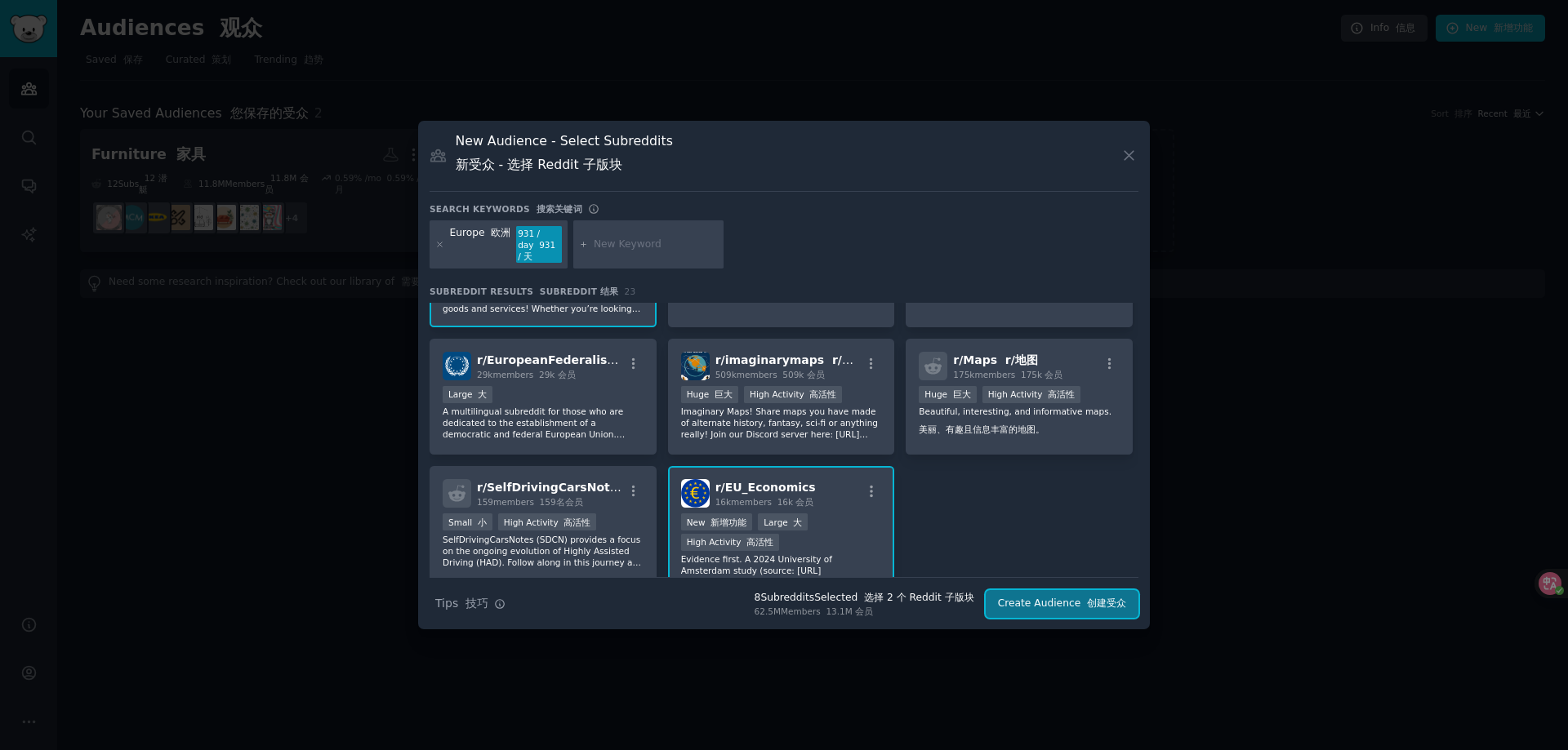
click at [1021, 600] on button "Create Audience 创建受众" at bounding box center [1062, 604] width 153 height 27
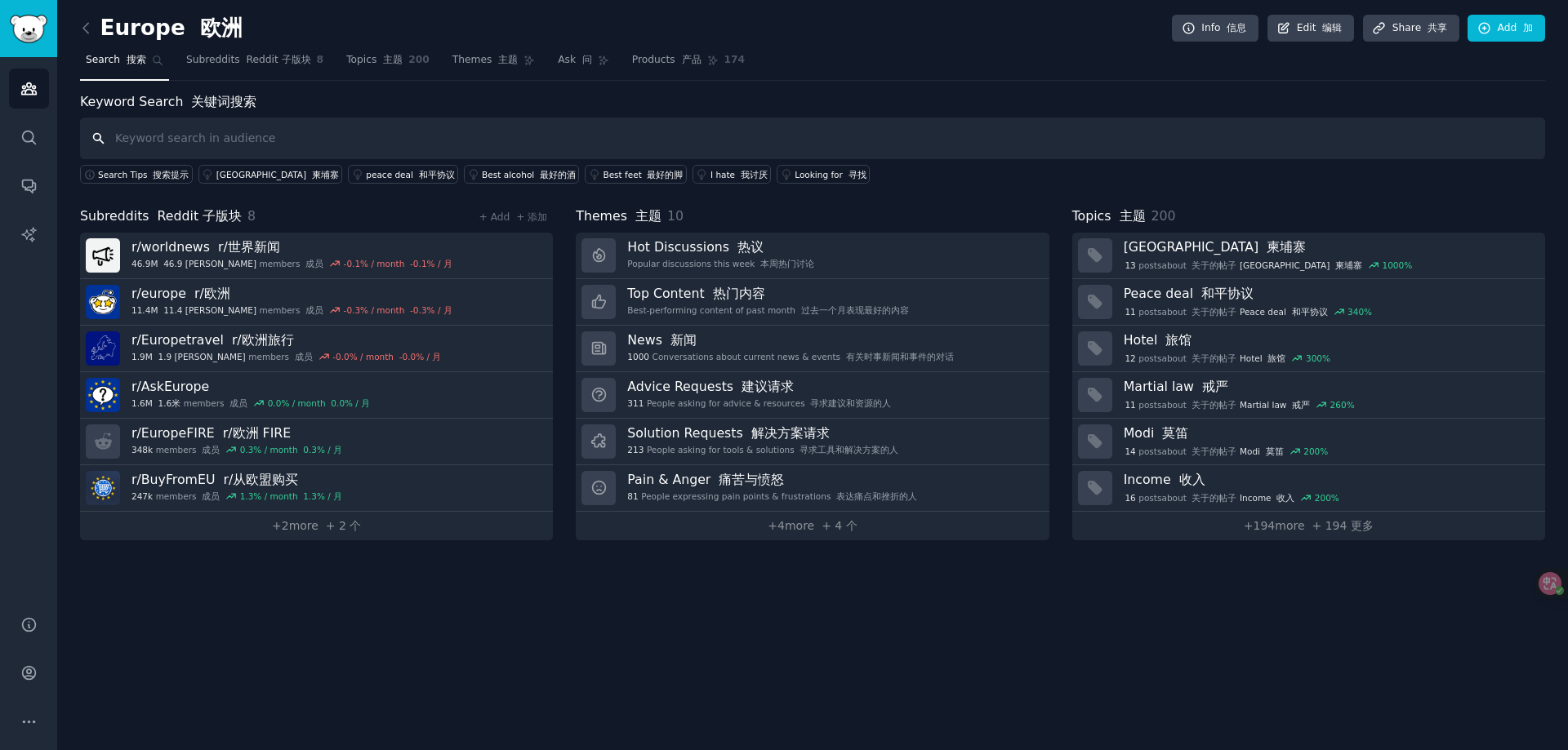
click at [427, 146] on input "text" at bounding box center [812, 138] width 1465 height 42
paste input "furniture"
click at [220, 146] on input "furniture" at bounding box center [812, 138] width 1465 height 42
type input "furniture"
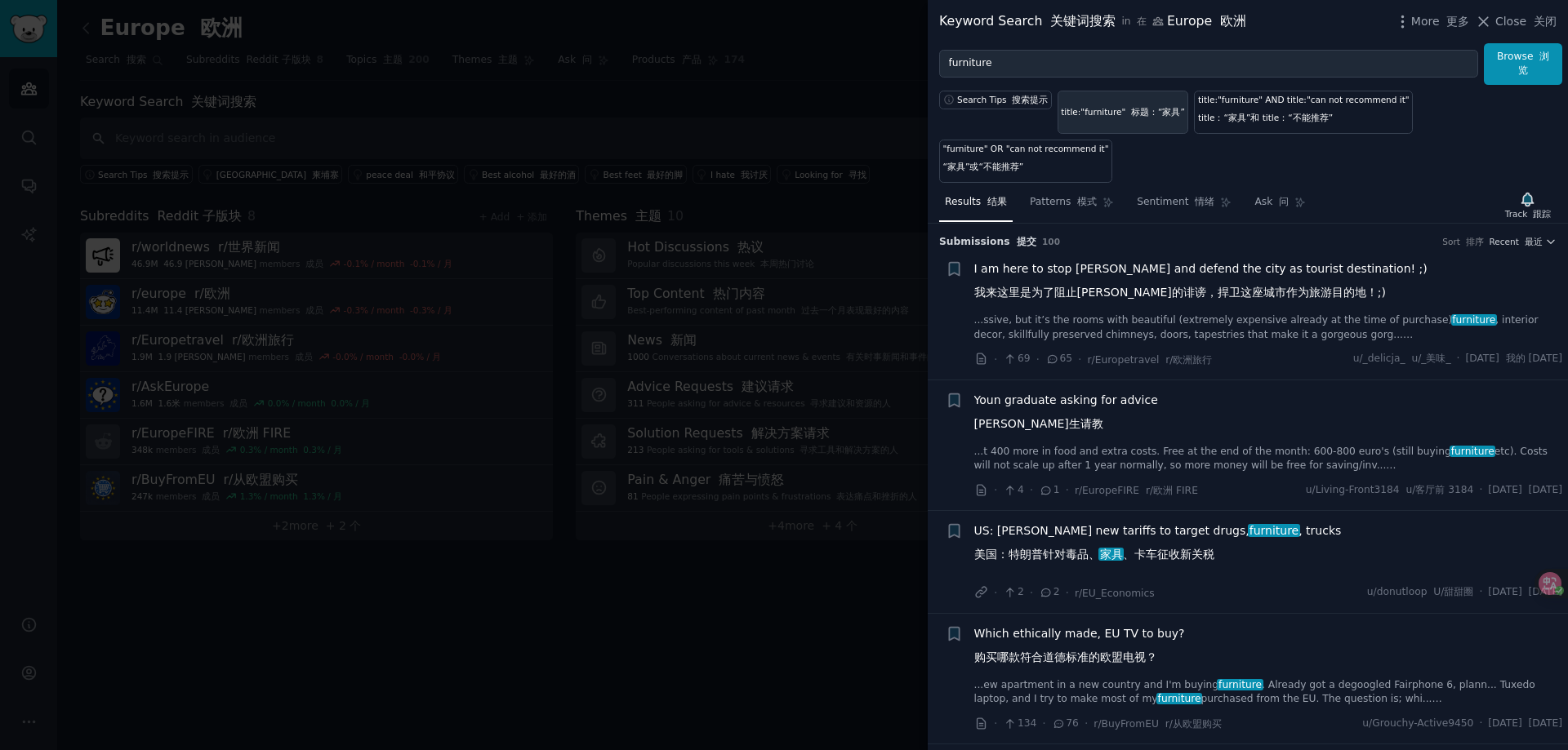
click at [1125, 116] on font at bounding box center [1128, 112] width 6 height 10
type input "title:"furniture""
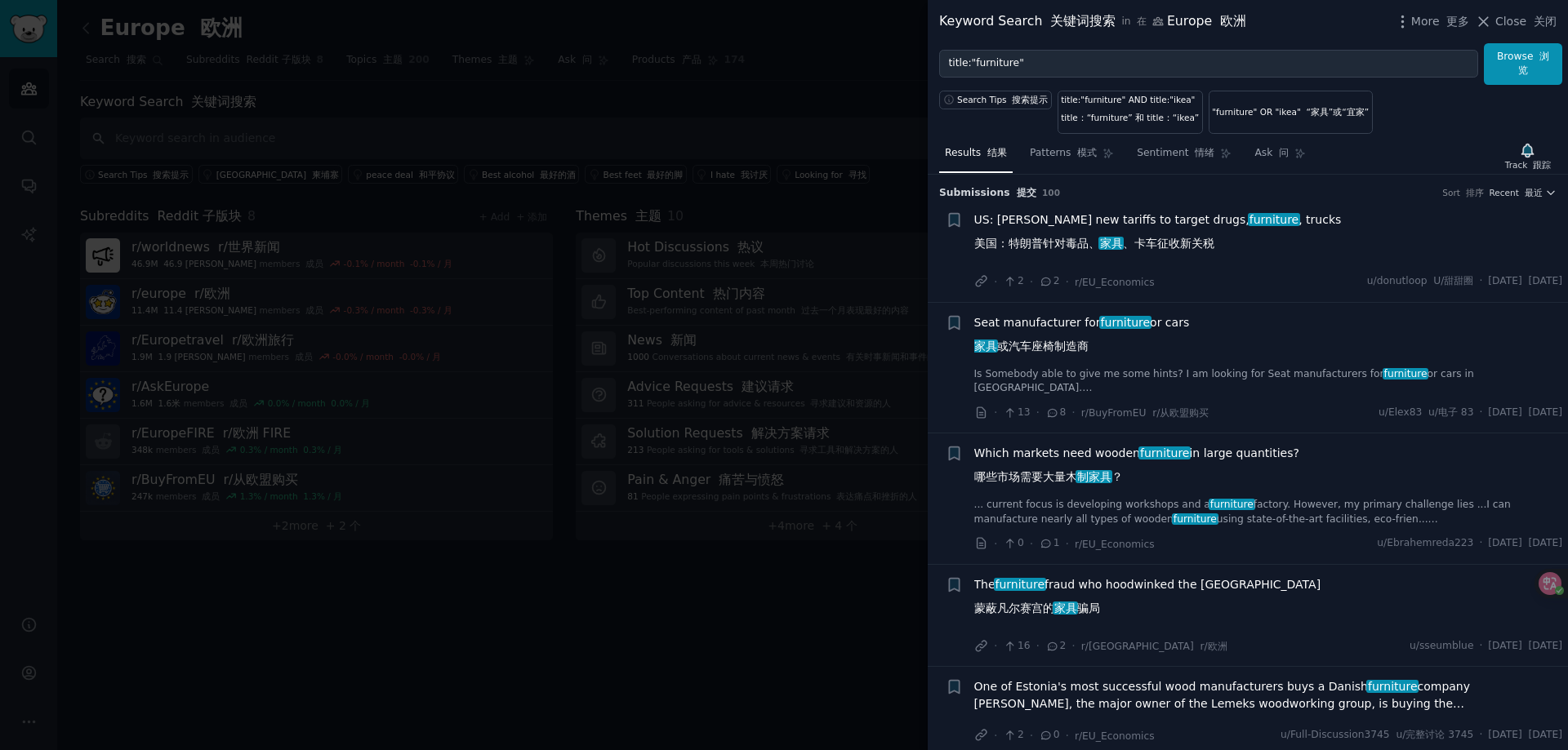
click at [1036, 483] on font "哪些市场需要大量木 制家具 ？" at bounding box center [1048, 476] width 149 height 13
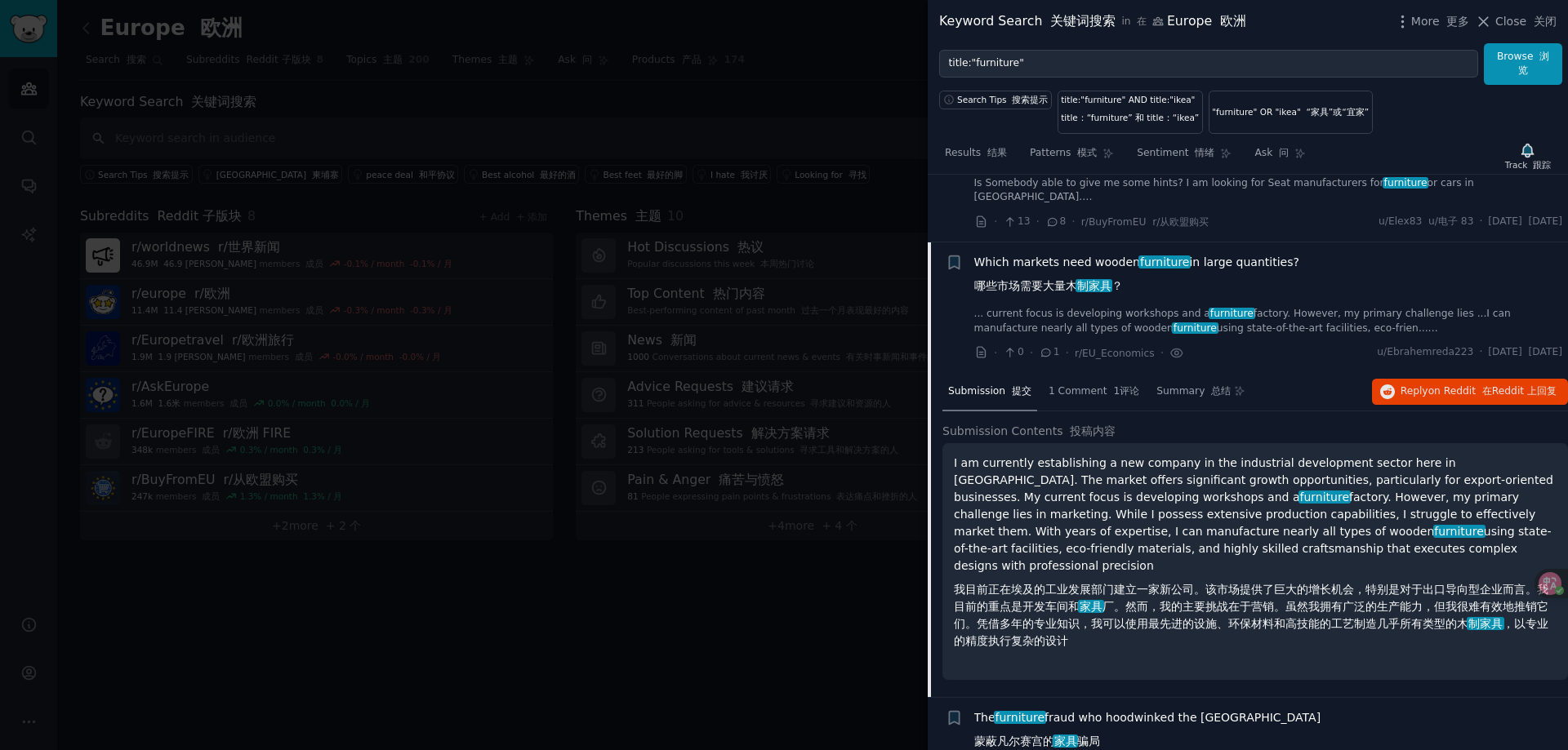
scroll to position [110, 0]
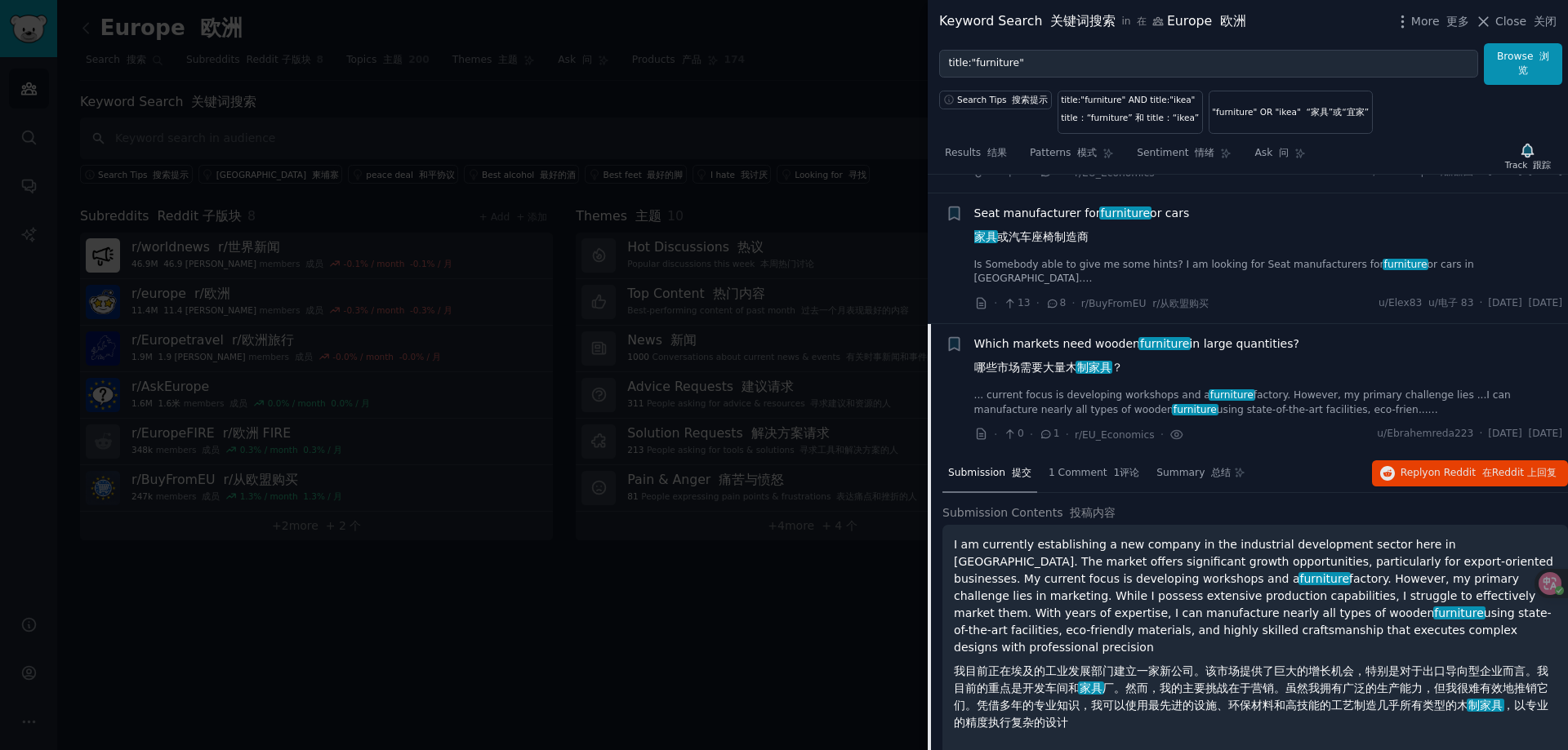
click at [1068, 354] on span "Which markets need wooden furniture in large quantities? 哪些市场需要大量木 制家具 ？" at bounding box center [1136, 358] width 325 height 47
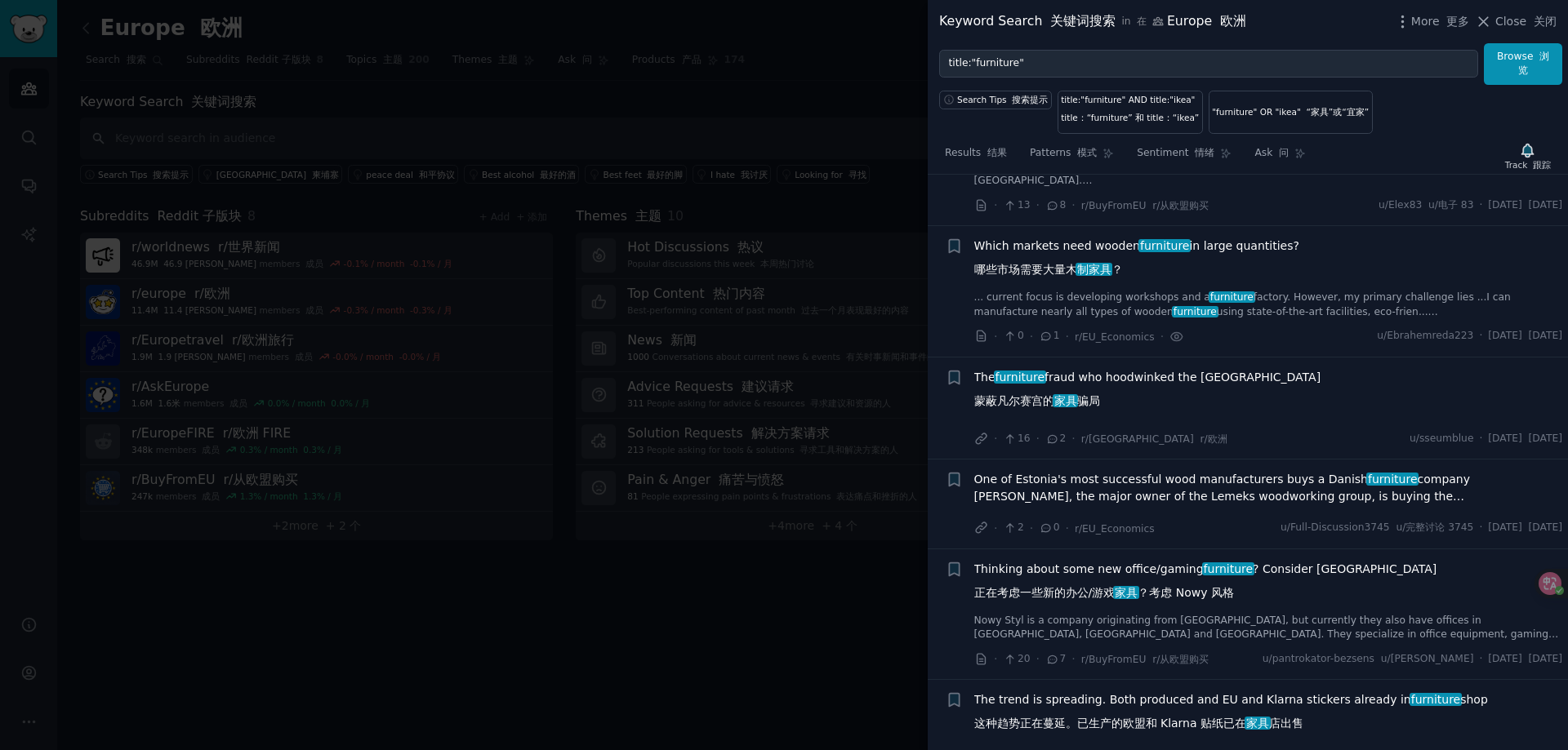
scroll to position [244, 0]
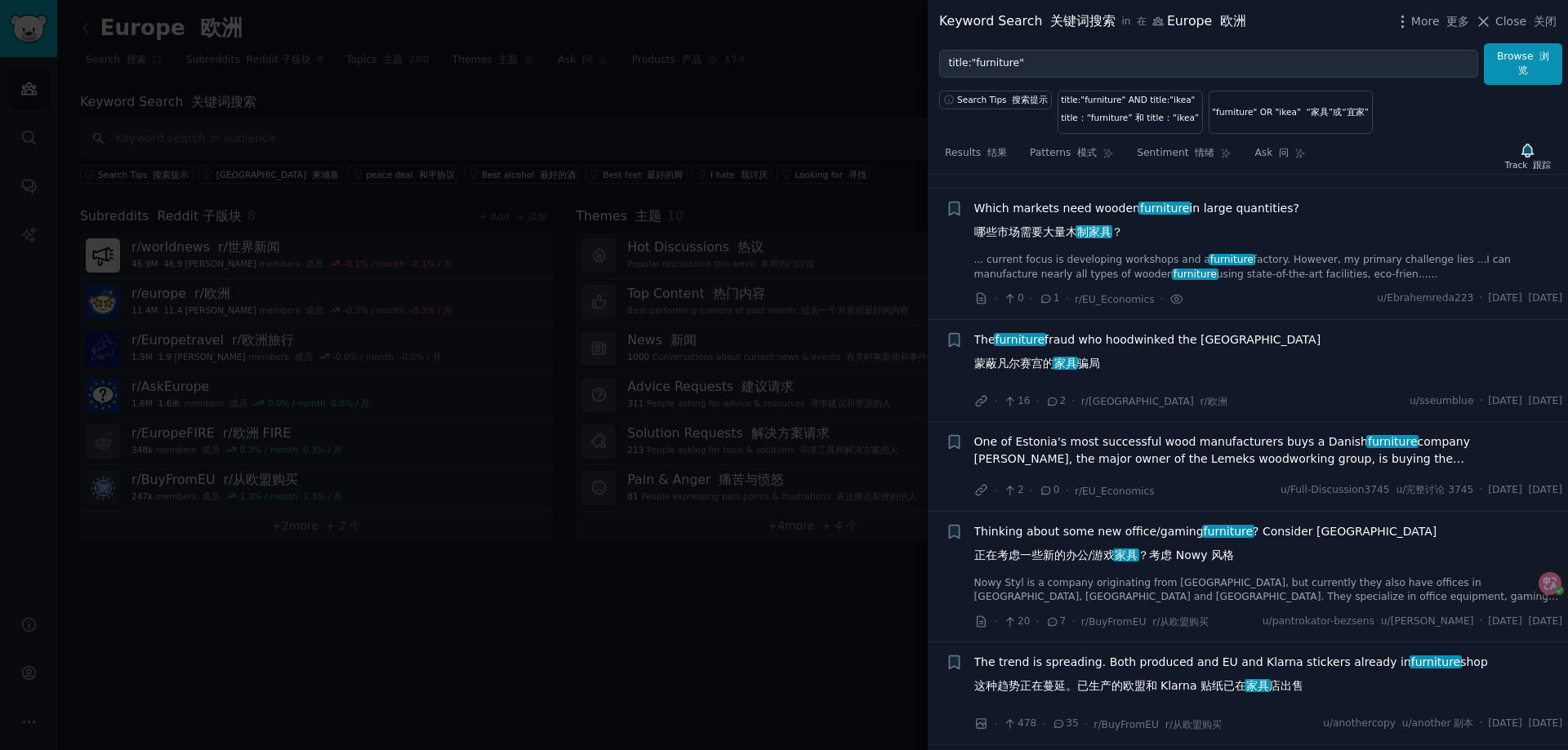
click at [1145, 540] on span "Thinking about some new office/gaming furniture ? Consider Nowy Styl 正在考虑一些新的办公…" at bounding box center [1205, 546] width 463 height 47
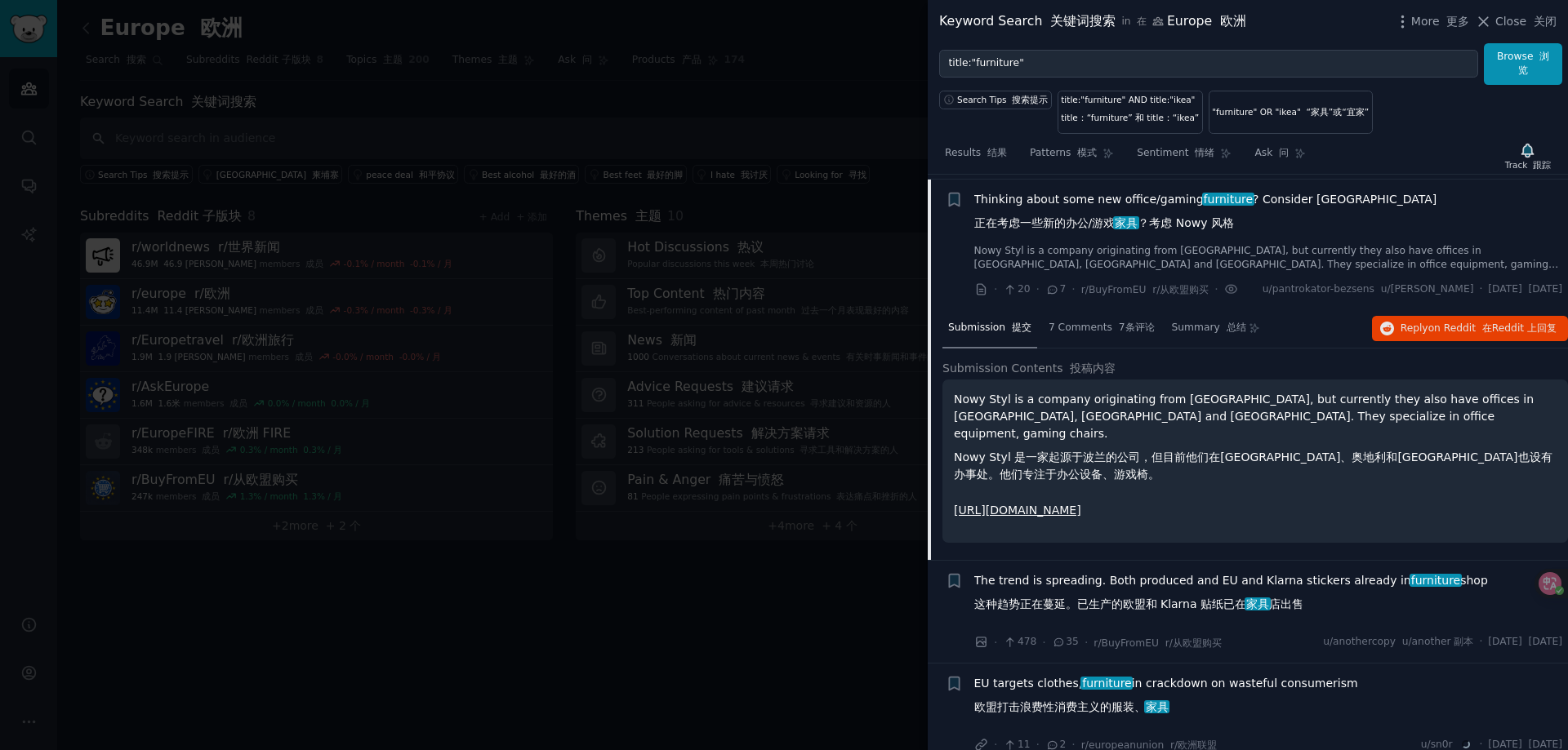
scroll to position [494, 0]
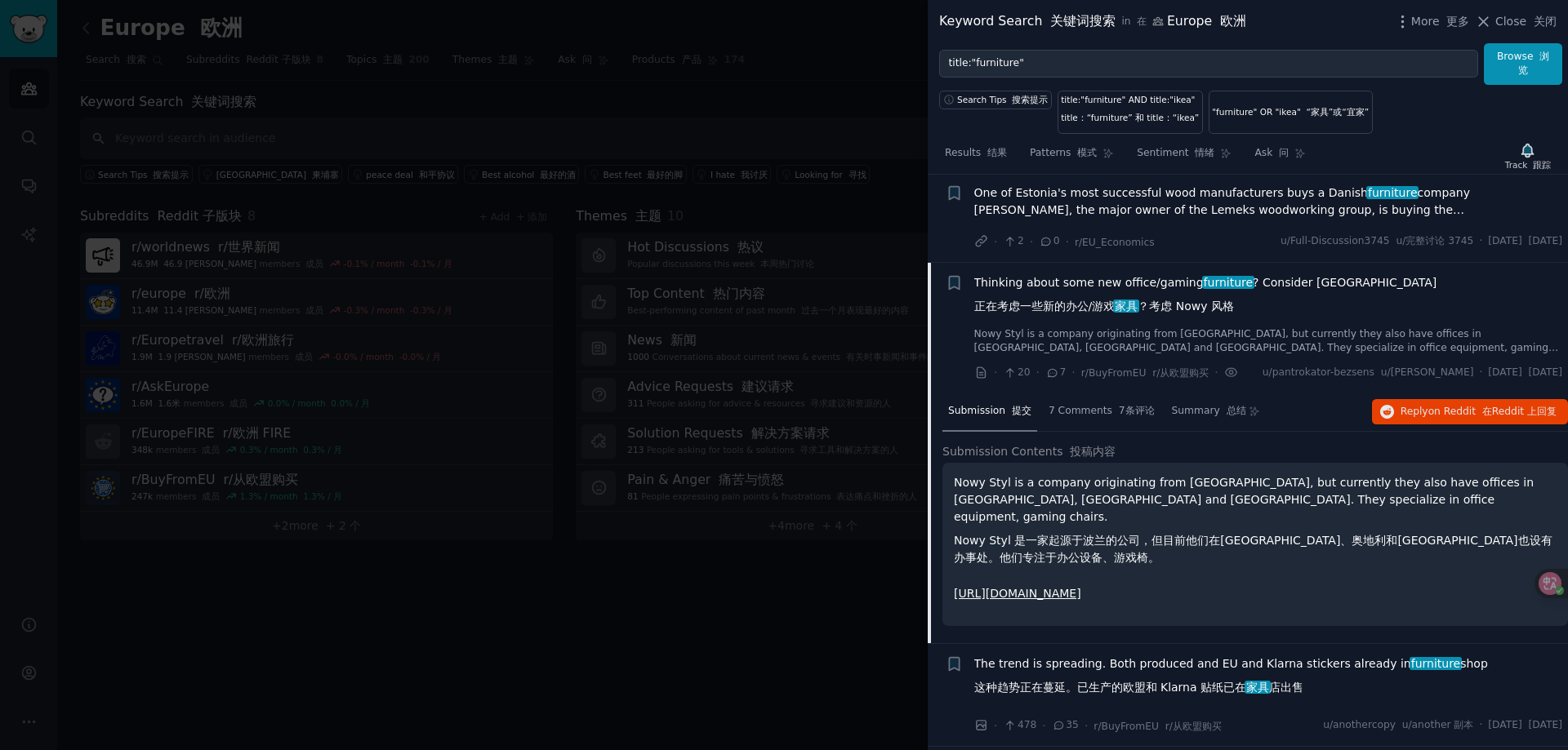
click at [1063, 279] on li "+ Thinking about some new office/gaming furniture ? Consider Nowy Styl 正在考虑一些新的…" at bounding box center [1248, 328] width 641 height 131
click at [1068, 292] on span "Thinking about some new office/gaming furniture ? Consider Nowy Styl 正在考虑一些新的办公…" at bounding box center [1205, 298] width 463 height 47
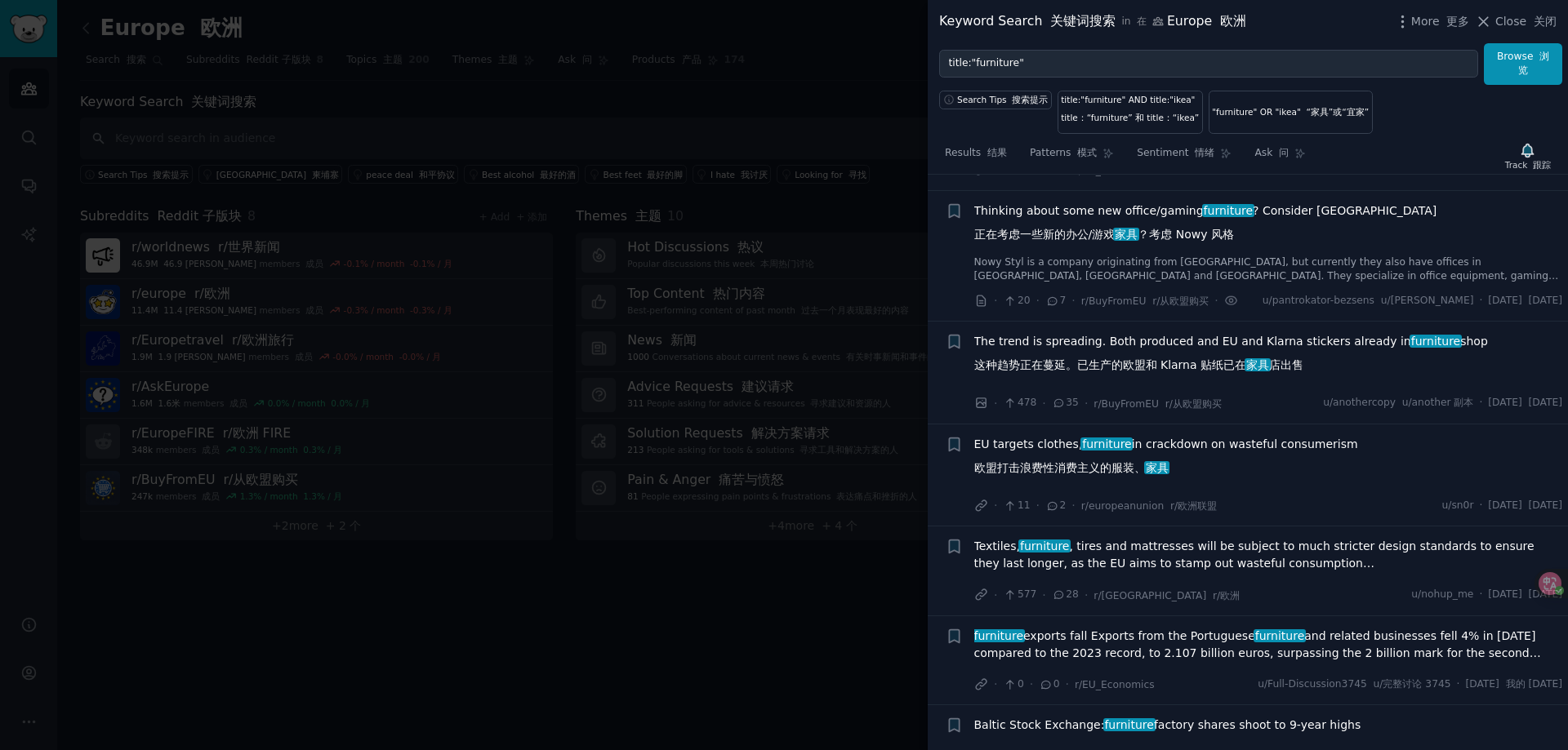
scroll to position [595, 0]
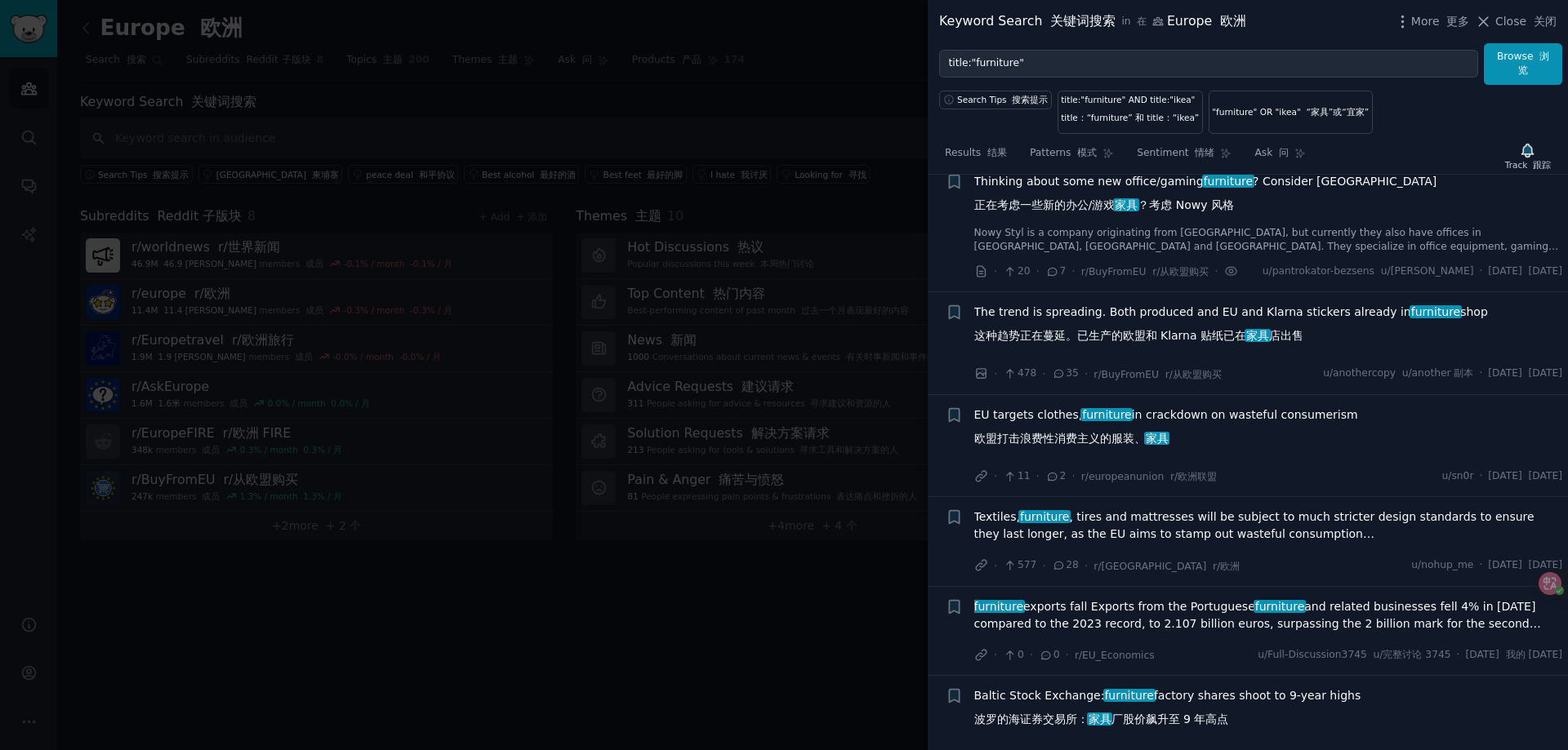
click at [1145, 205] on span "Thinking about some new office/gaming furniture ? Consider Nowy Styl 正在考虑一些新的办公…" at bounding box center [1205, 196] width 463 height 47
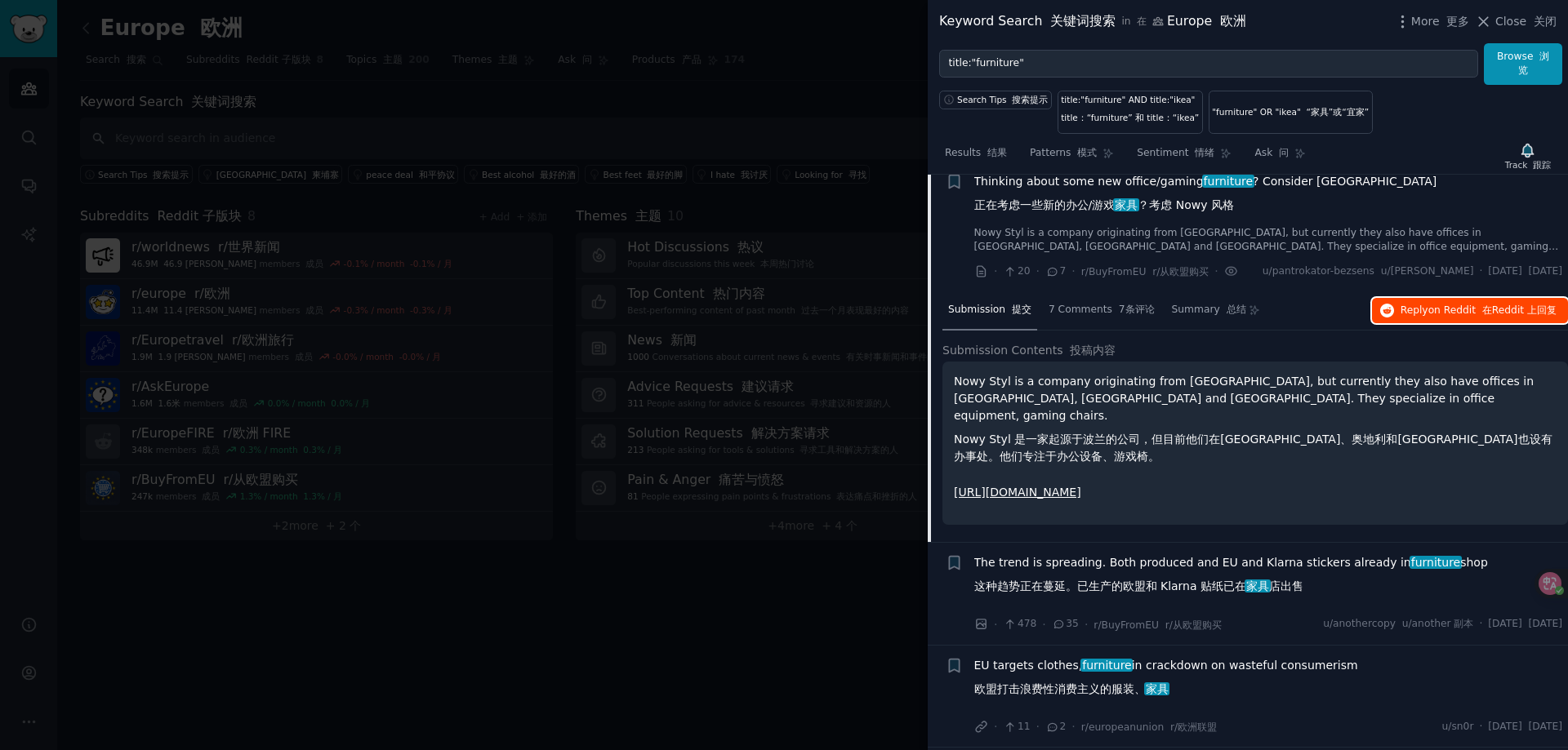
click at [1448, 316] on span "on Reddit" at bounding box center [1452, 310] width 47 height 12
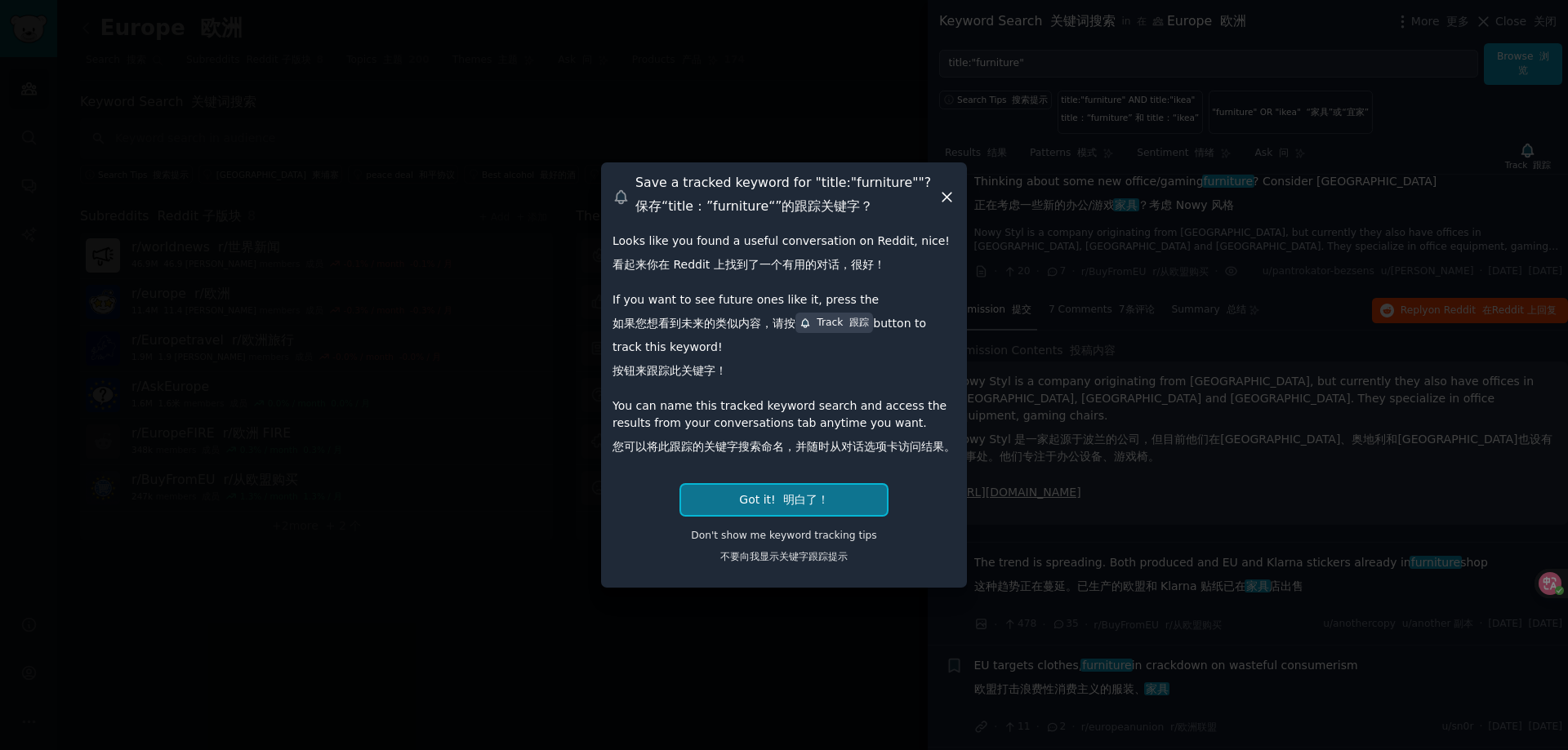
click at [837, 491] on button "Got it! 明白了！" at bounding box center [784, 500] width 205 height 30
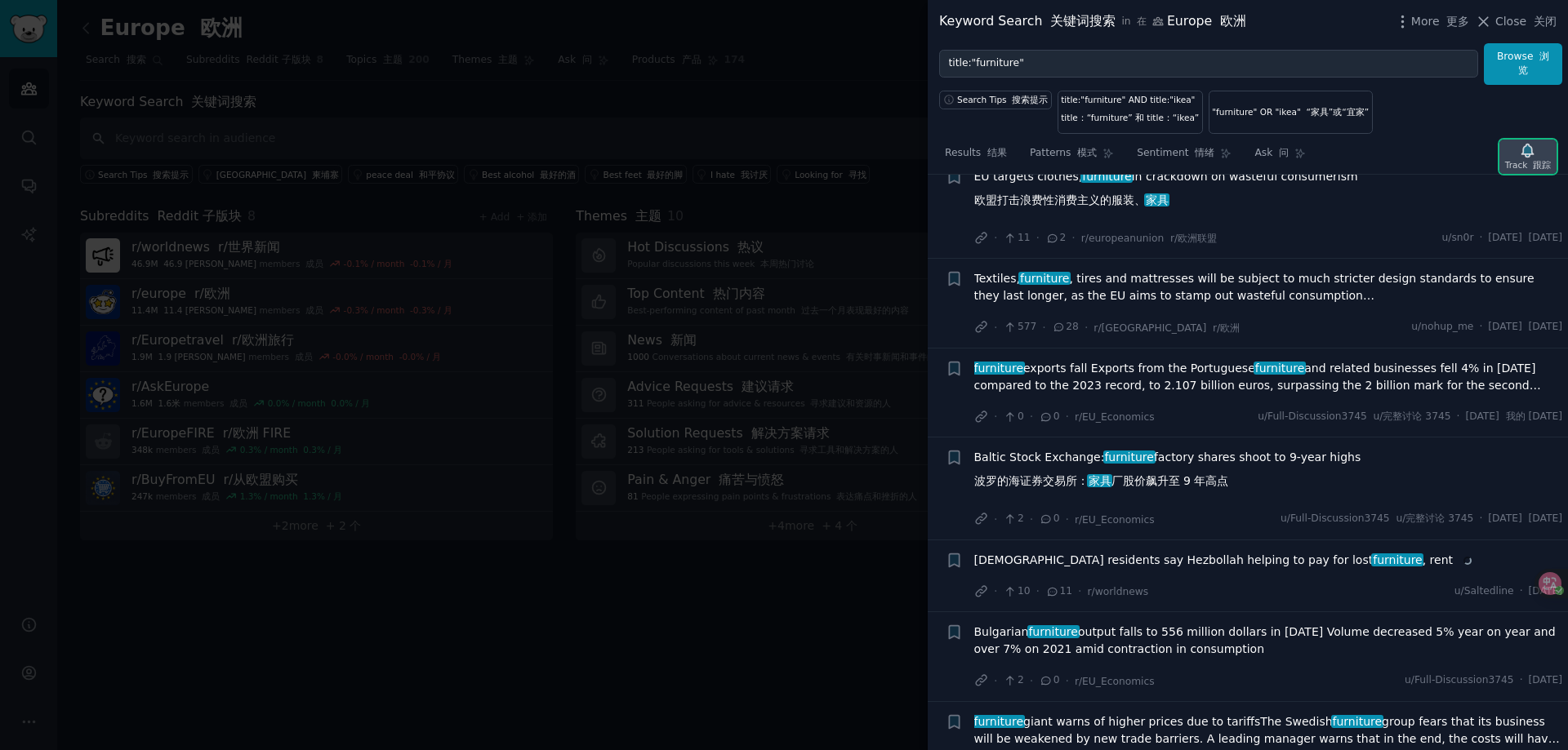
scroll to position [1084, 0]
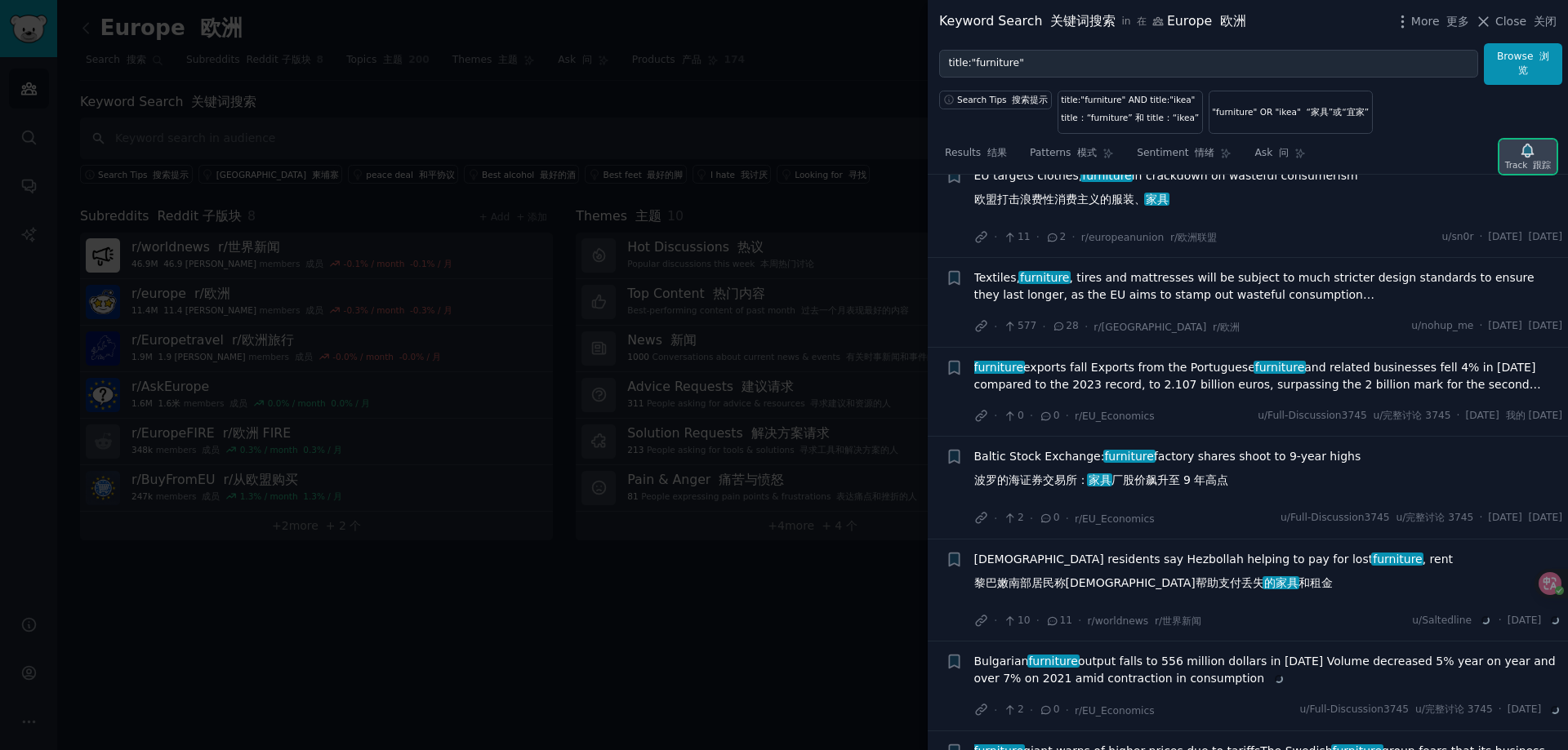
click at [1526, 141] on div "Track 跟踪" at bounding box center [1527, 156] width 57 height 34
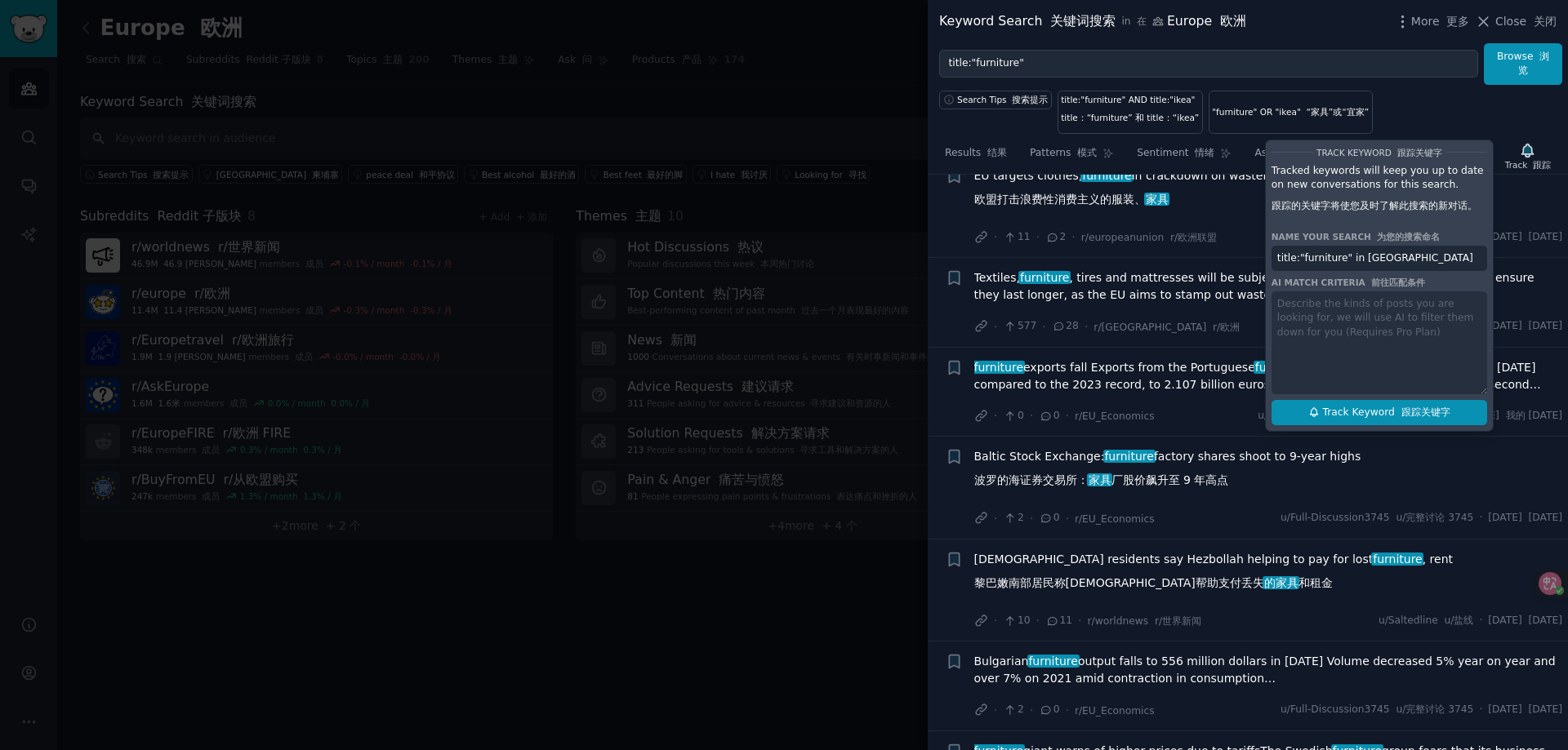
click at [1390, 411] on span "Track Keyword 跟踪关键字" at bounding box center [1386, 413] width 127 height 15
type input "title:"furniture" in [GEOGRAPHIC_DATA]"
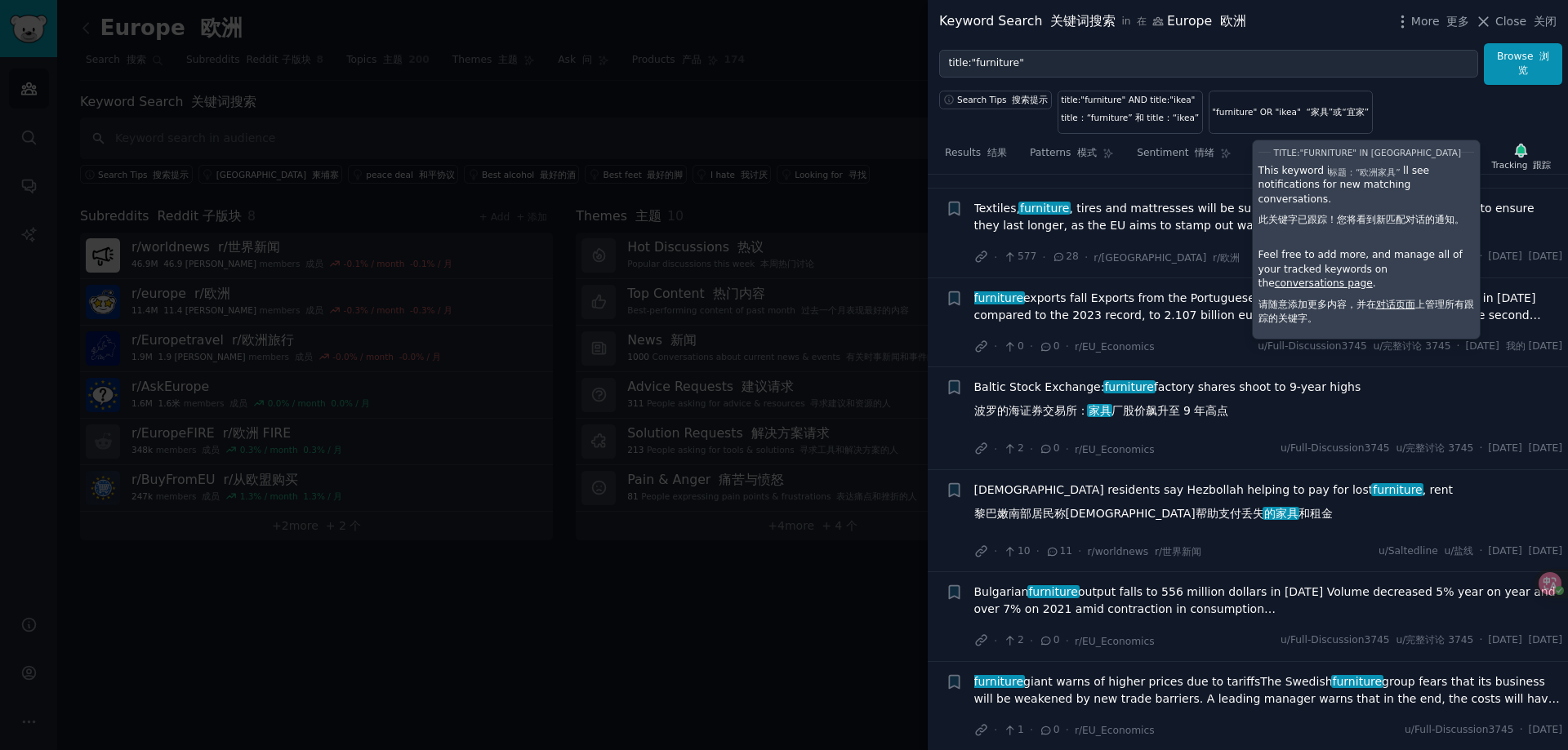
scroll to position [1248, 0]
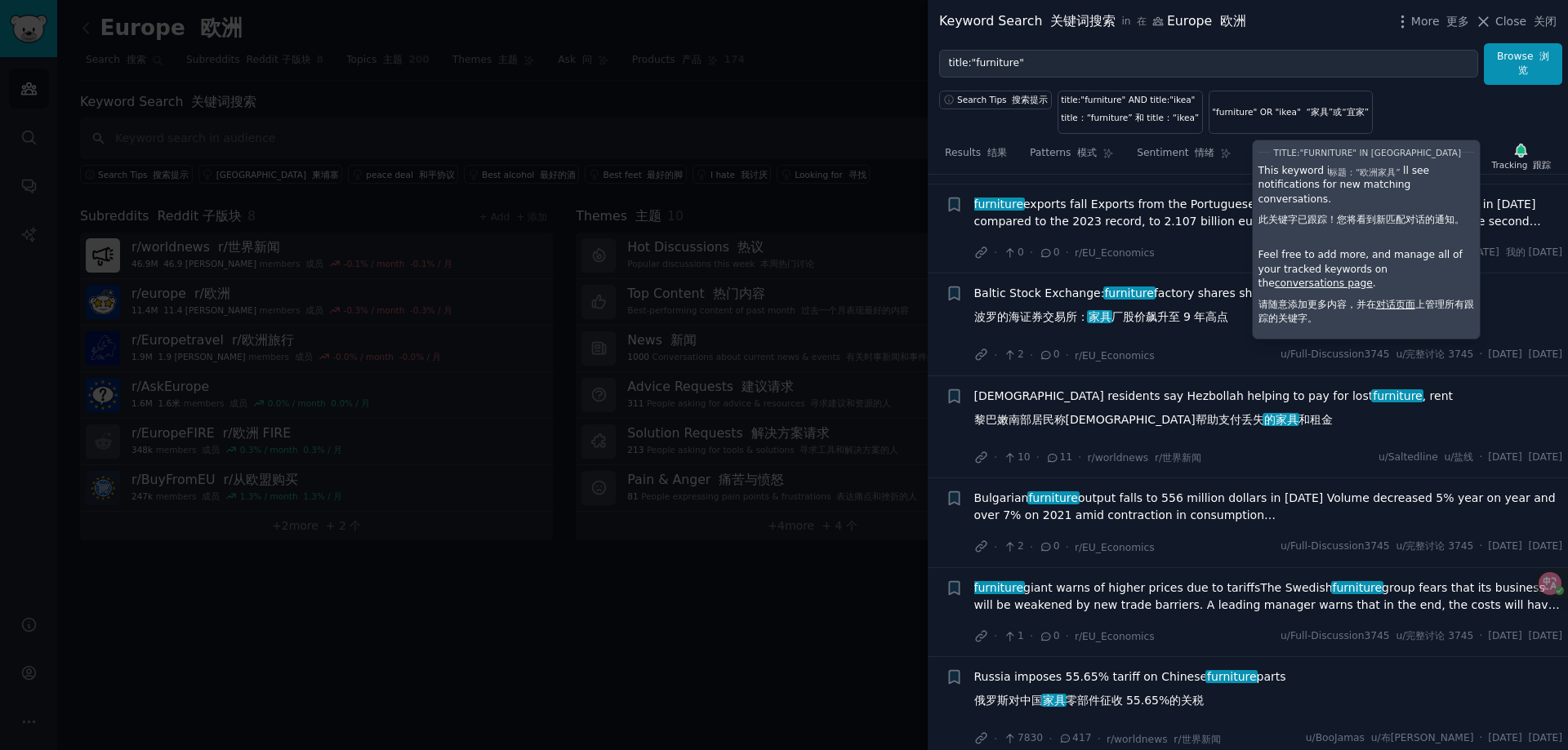
click at [1392, 103] on div "Search Tips 搜索提示 title:"furniture" AND title:"ikea" title：“furniture” 和 title：“…" at bounding box center [1248, 109] width 641 height 49
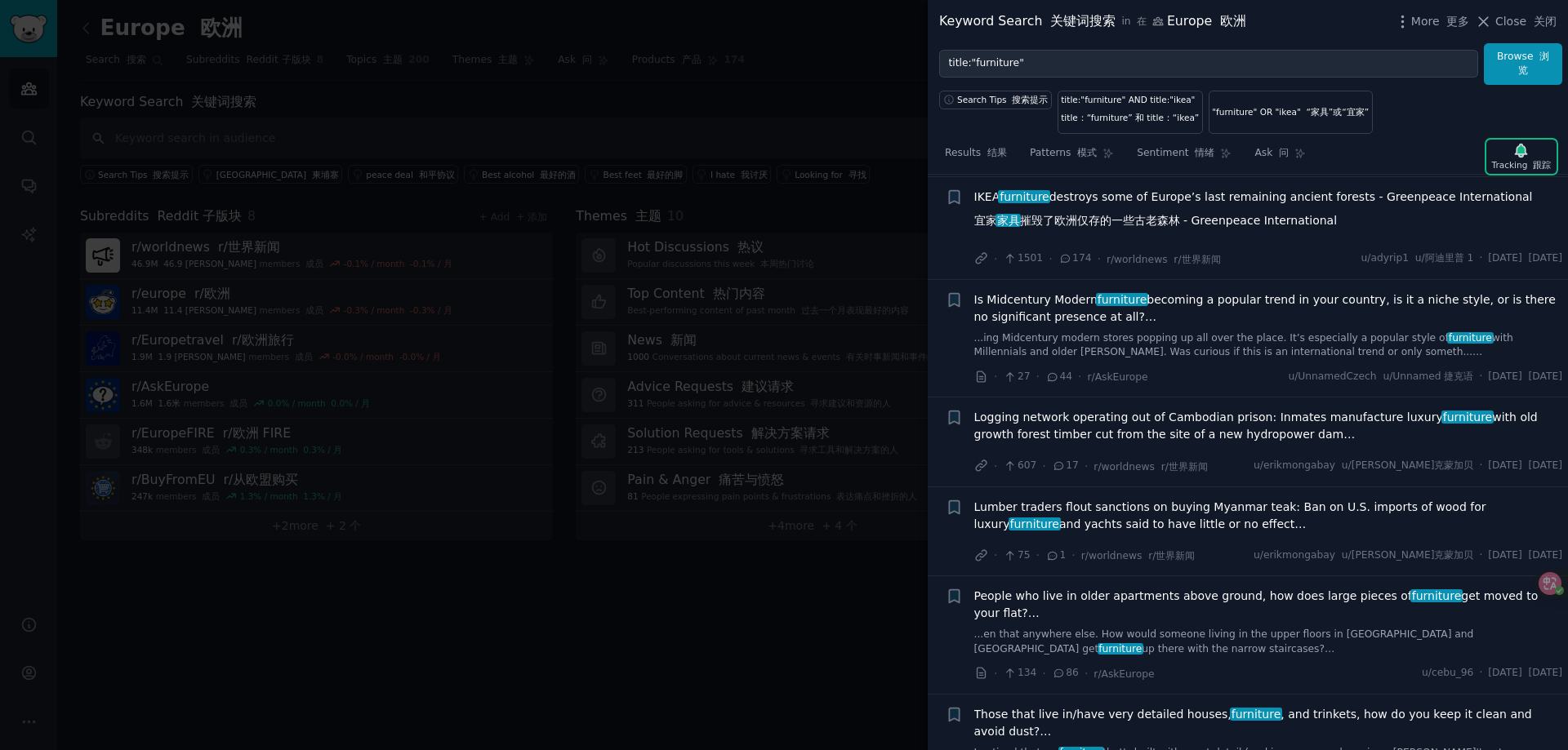
scroll to position [2309, 0]
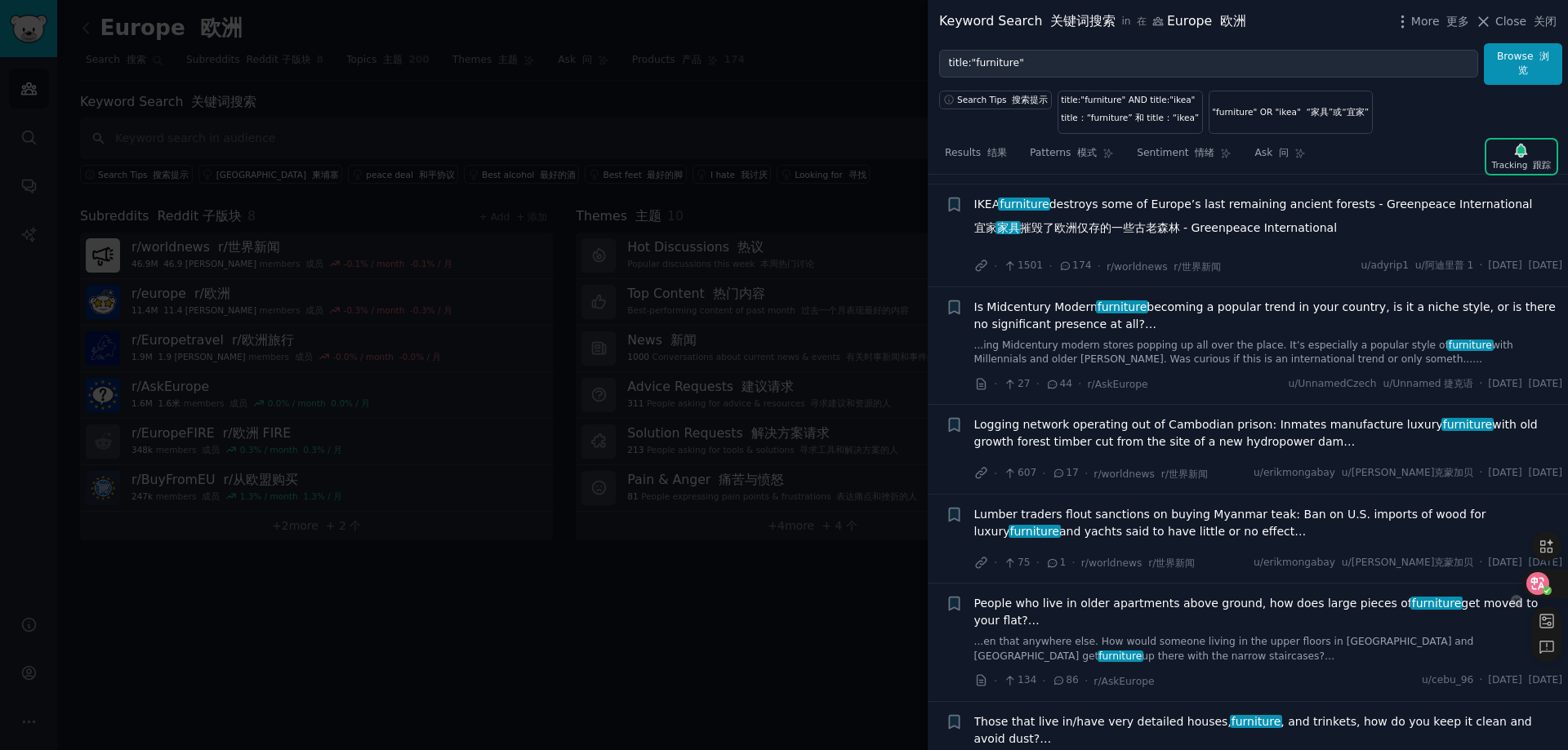
click at [1546, 575] on icon at bounding box center [1537, 583] width 22 height 22
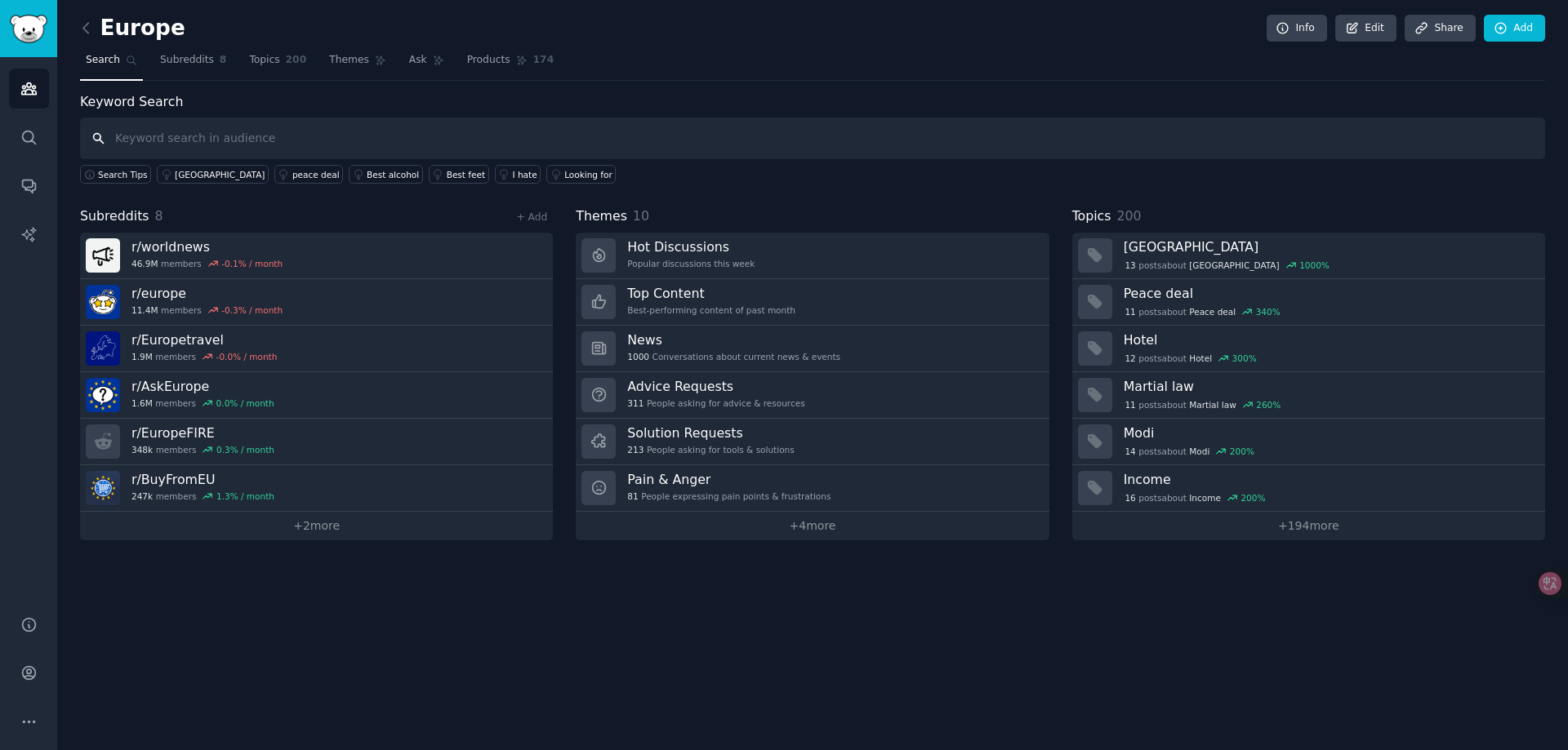
click at [286, 142] on input "text" at bounding box center [812, 138] width 1465 height 42
type input "furniture"
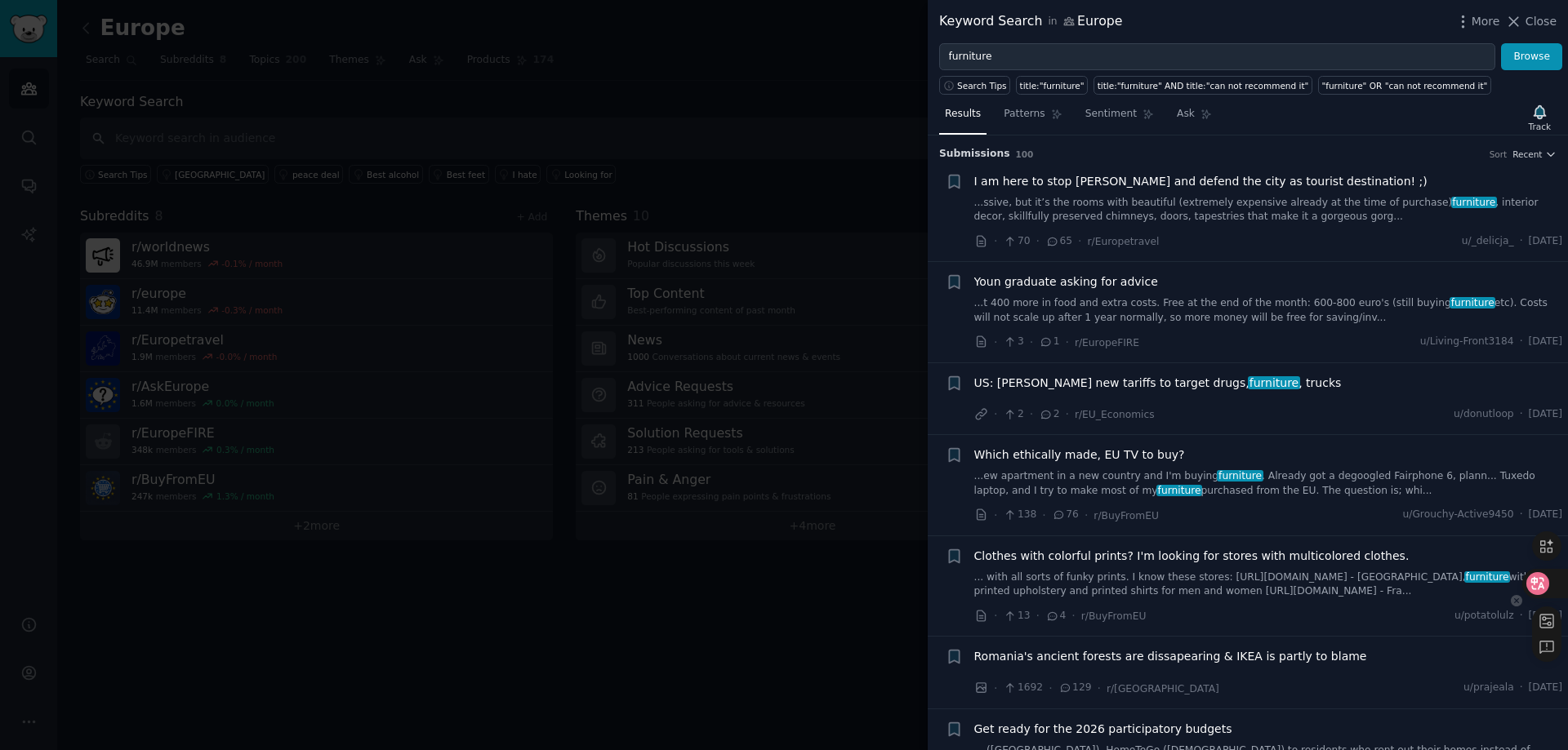
drag, startPoint x: 1535, startPoint y: 575, endPoint x: 1497, endPoint y: 574, distance: 38.0
click at [1535, 576] on icon at bounding box center [1537, 584] width 17 height 17
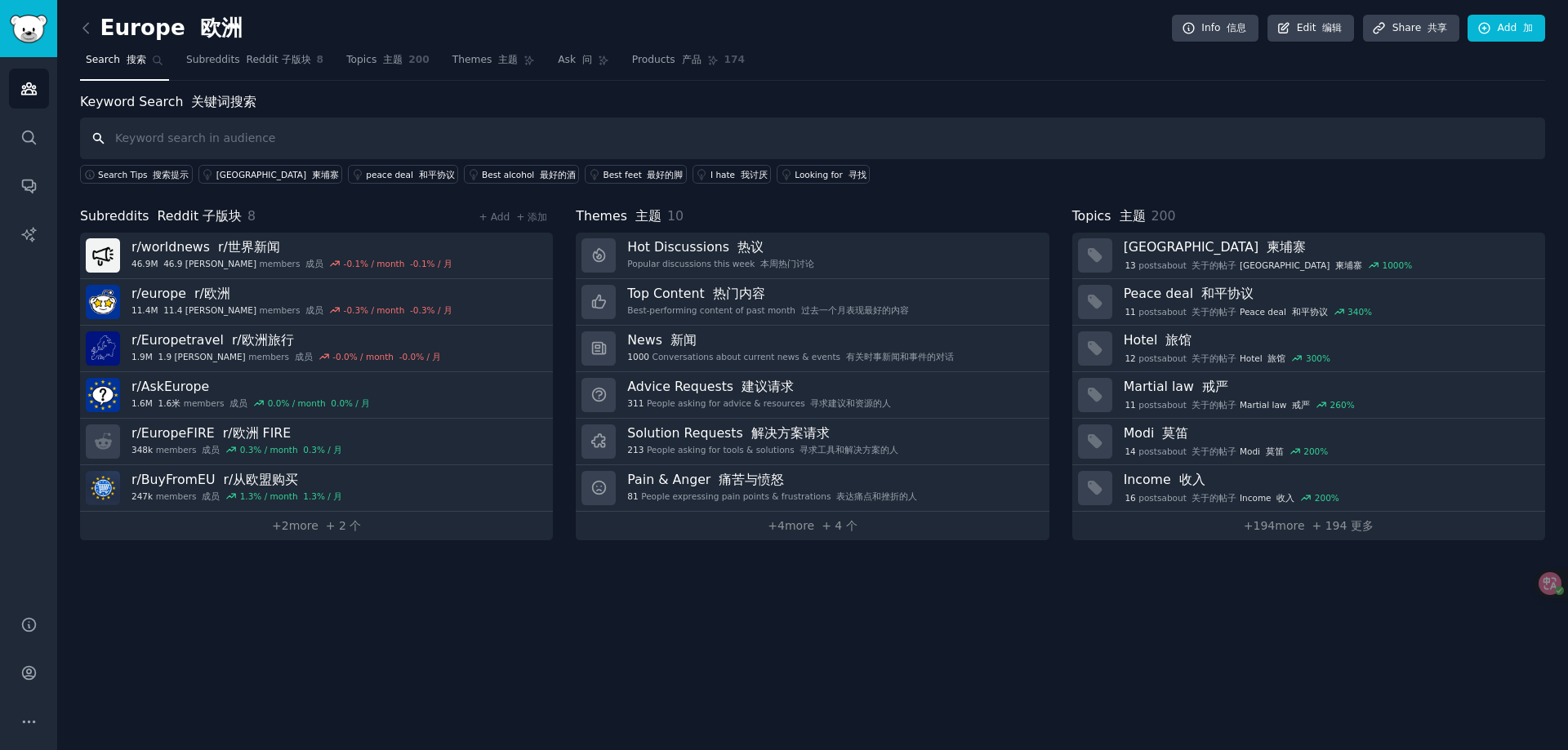
click at [725, 151] on input "text" at bounding box center [812, 138] width 1465 height 42
click at [971, 130] on input "text" at bounding box center [812, 138] width 1465 height 42
click at [155, 131] on input "text" at bounding box center [812, 138] width 1465 height 42
click at [367, 146] on input "text" at bounding box center [812, 138] width 1465 height 42
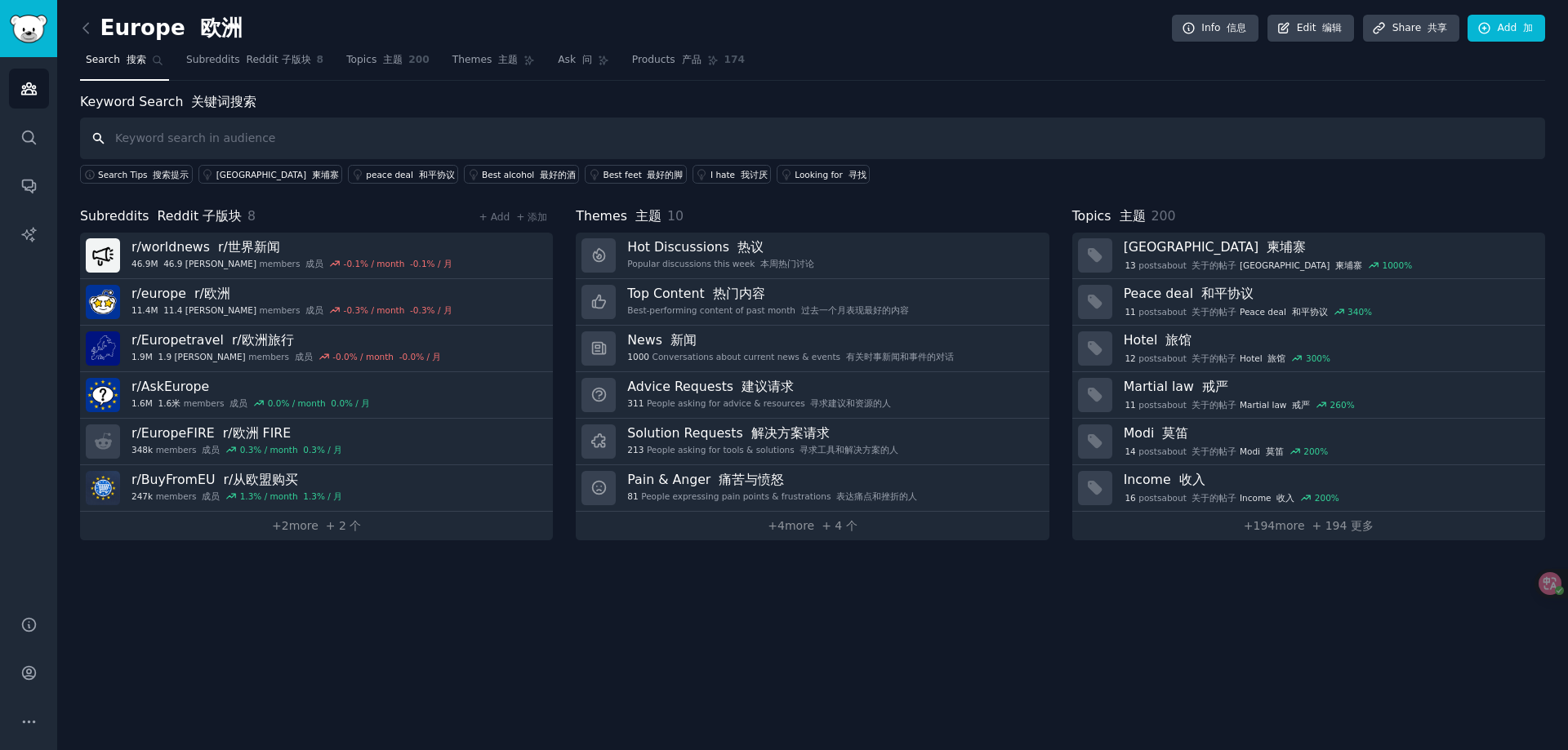
click at [367, 146] on input "text" at bounding box center [812, 138] width 1465 height 42
click at [366, 146] on input "text" at bounding box center [812, 138] width 1465 height 42
type input "furniture"
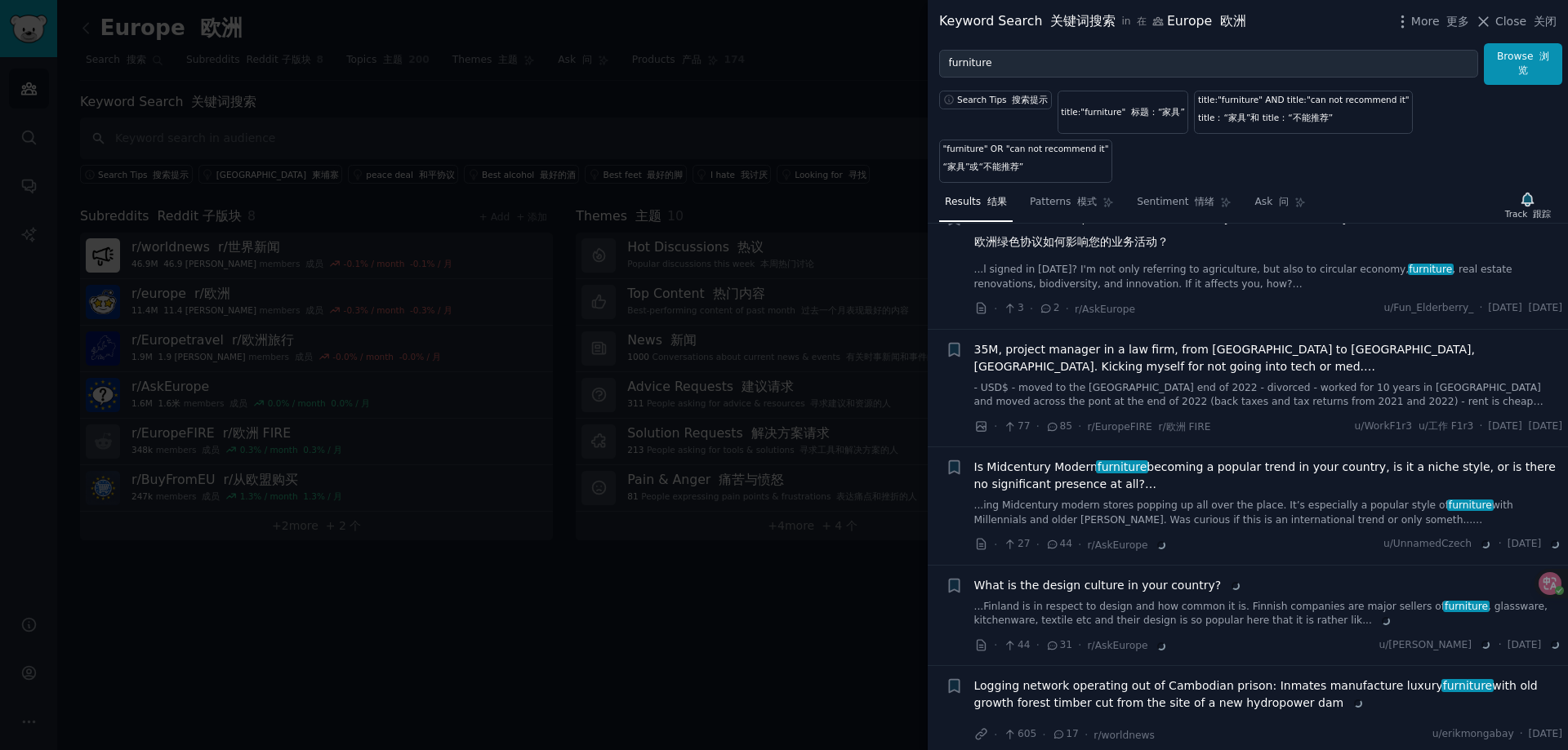
scroll to position [5795, 0]
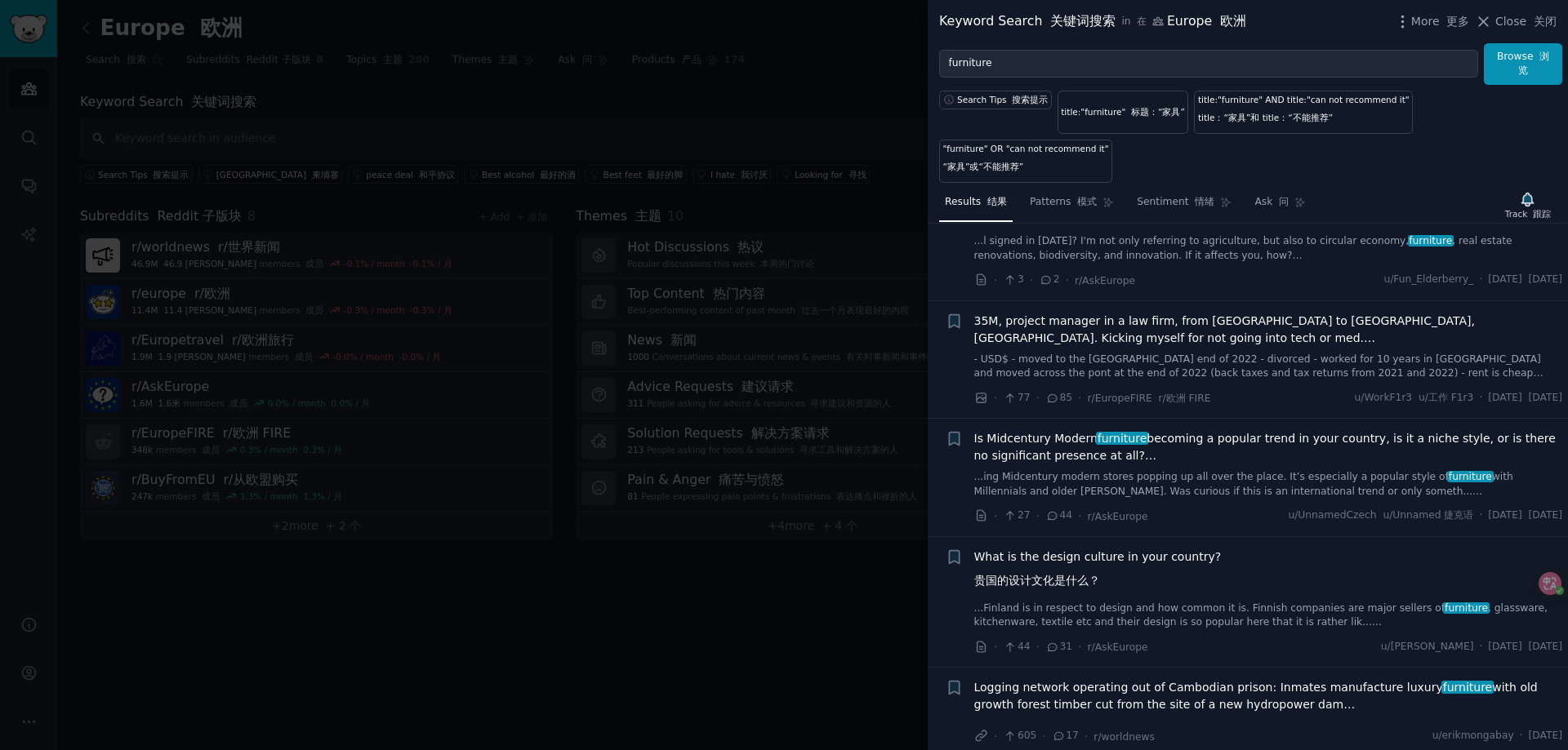
click at [1128, 220] on font "欧洲绿色协议如何影响您的业务活动？" at bounding box center [1071, 213] width 195 height 13
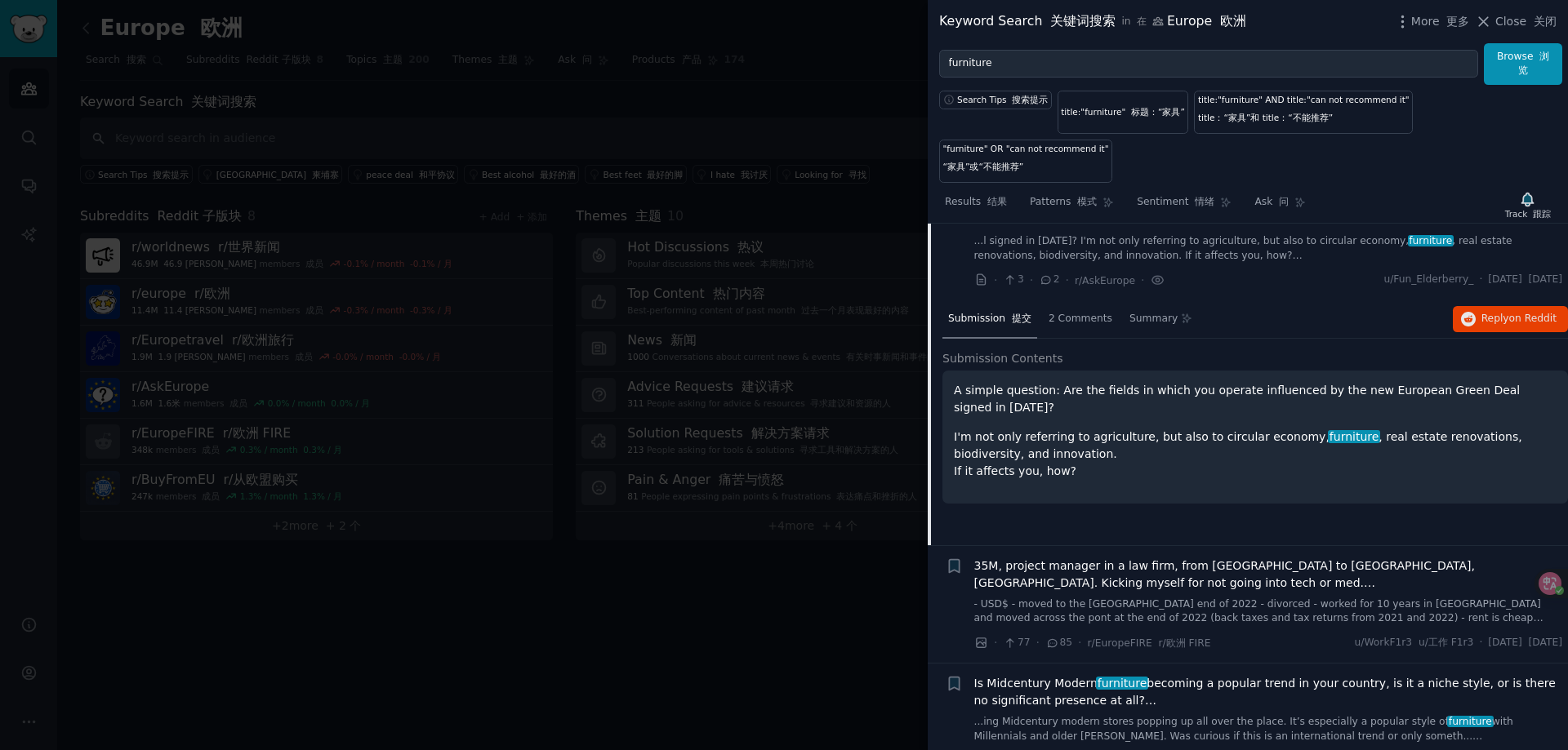
scroll to position [5794, 0]
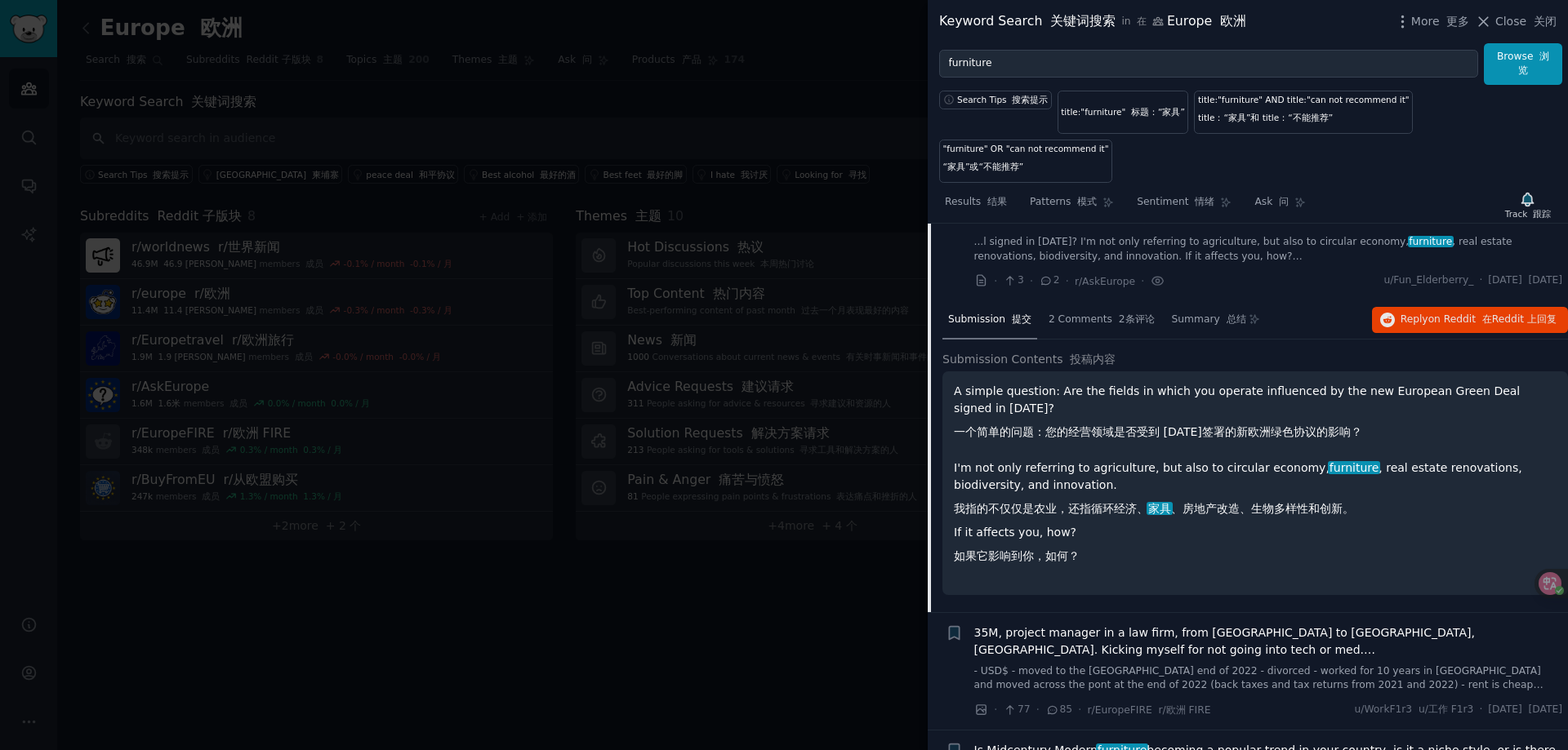
click at [1128, 220] on font "欧洲绿色协议如何影响您的业务活动？" at bounding box center [1071, 214] width 195 height 13
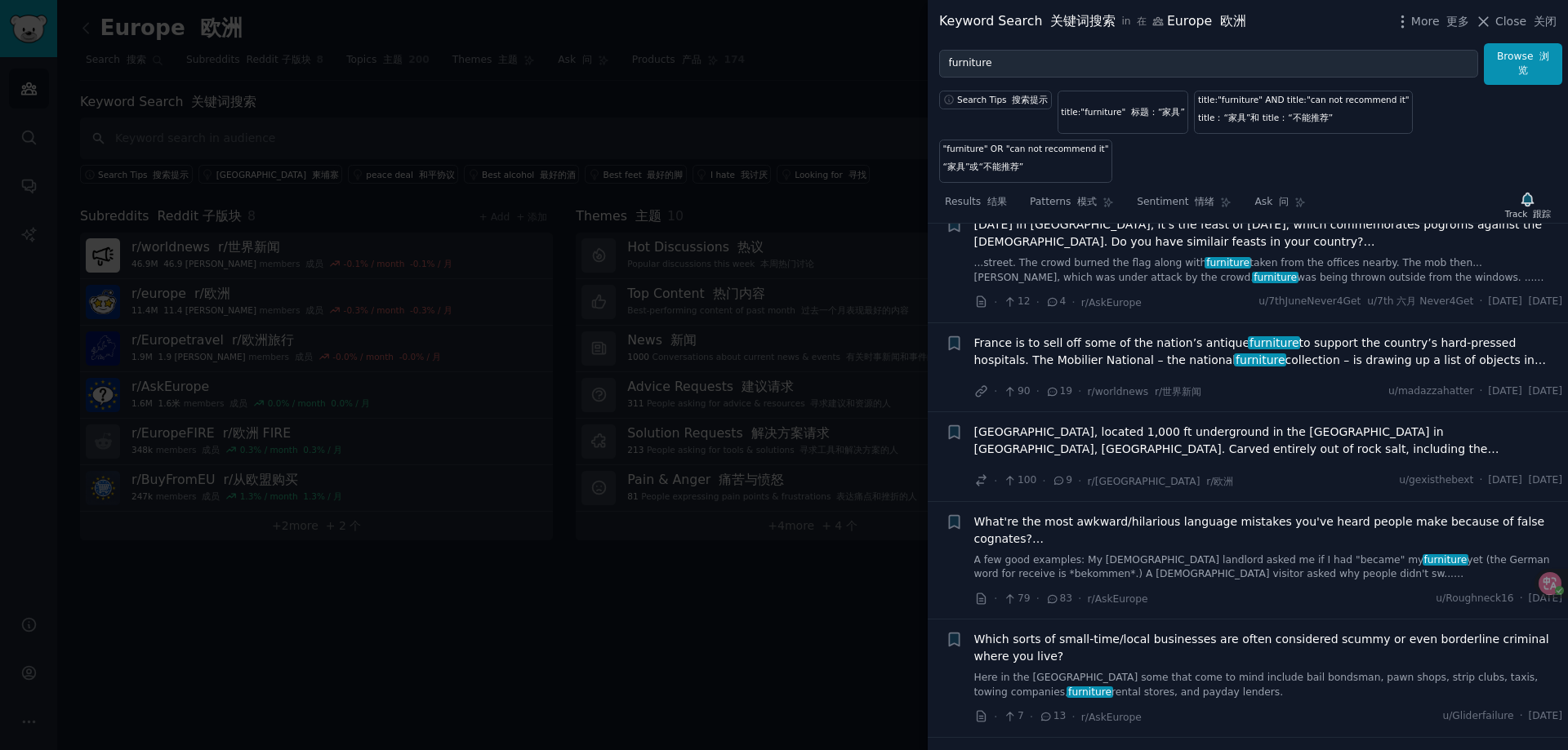
scroll to position [9548, 0]
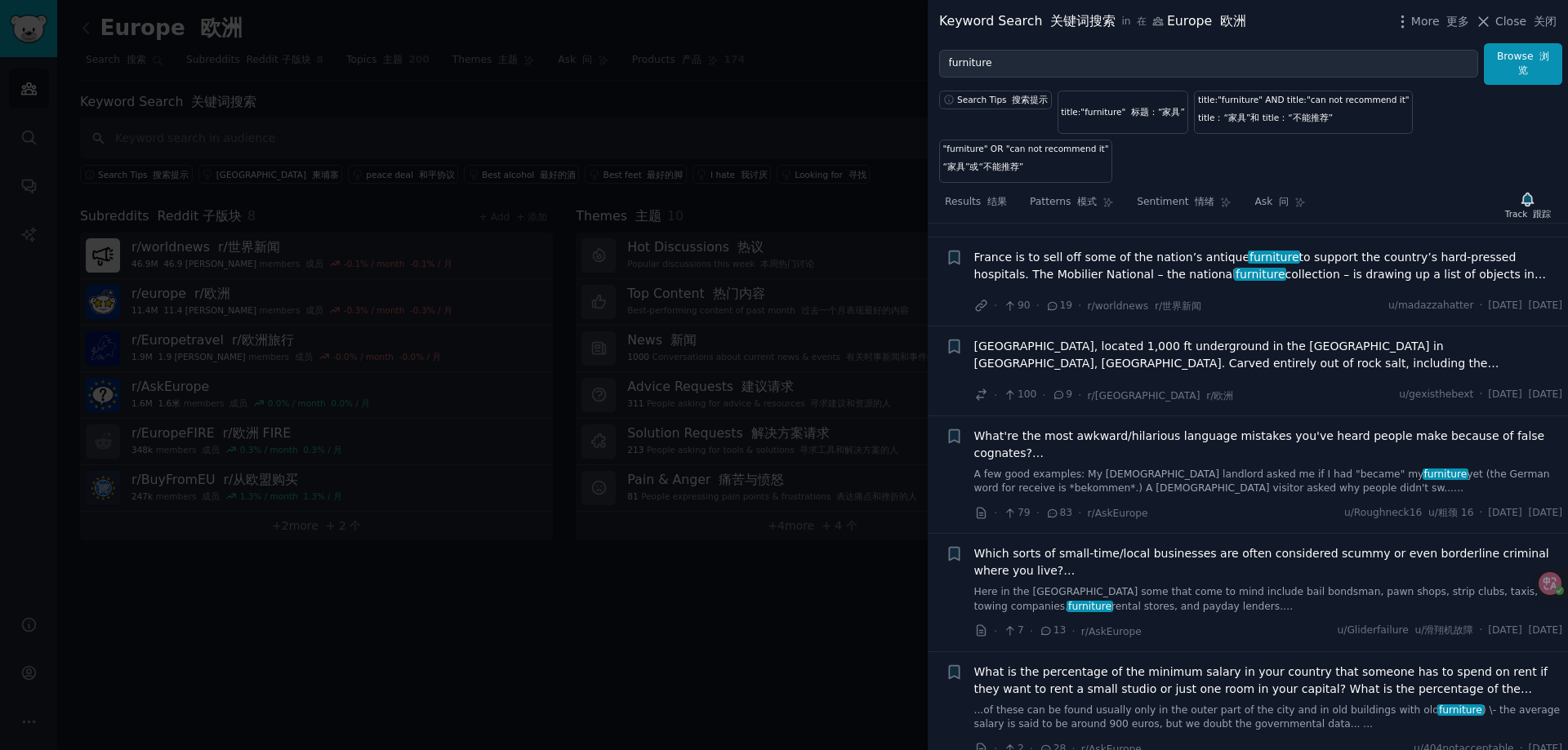
click at [1157, 284] on span "France is to sell off some of the nation’s antique furniture to support the cou…" at bounding box center [1269, 265] width 589 height 34
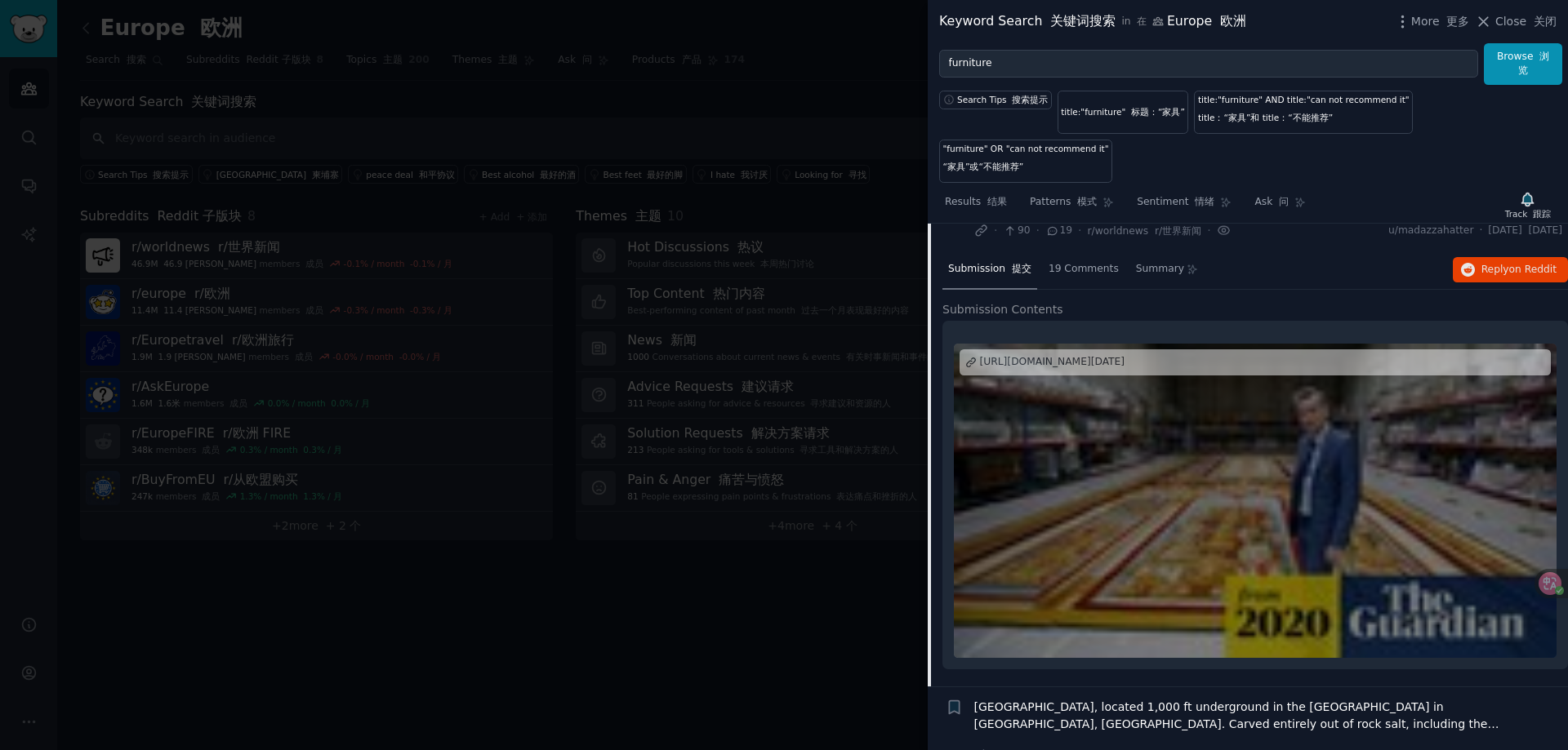
scroll to position [9666, 0]
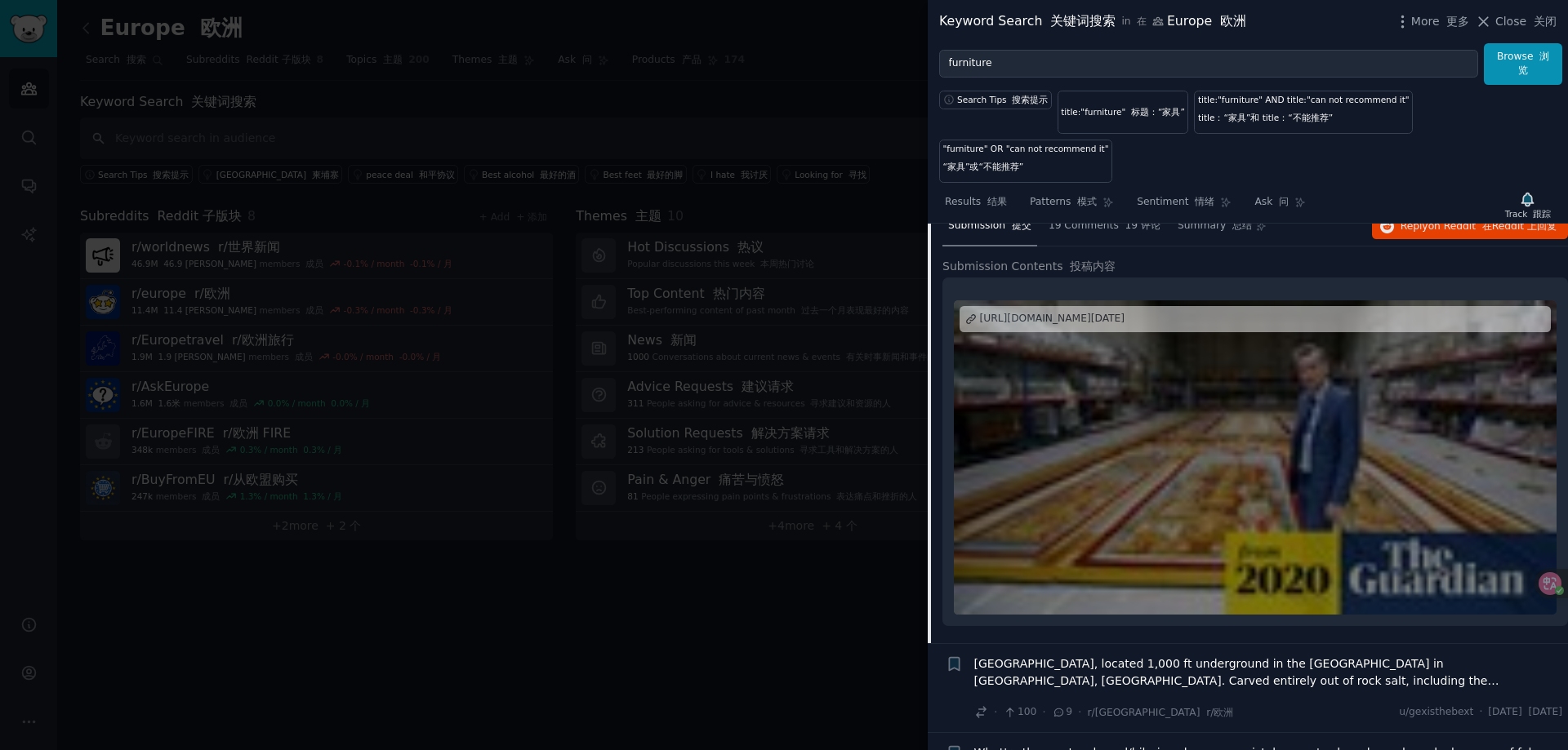
click at [1105, 165] on span "France is to sell off some of the nation’s antique furniture to support the cou…" at bounding box center [1269, 147] width 589 height 34
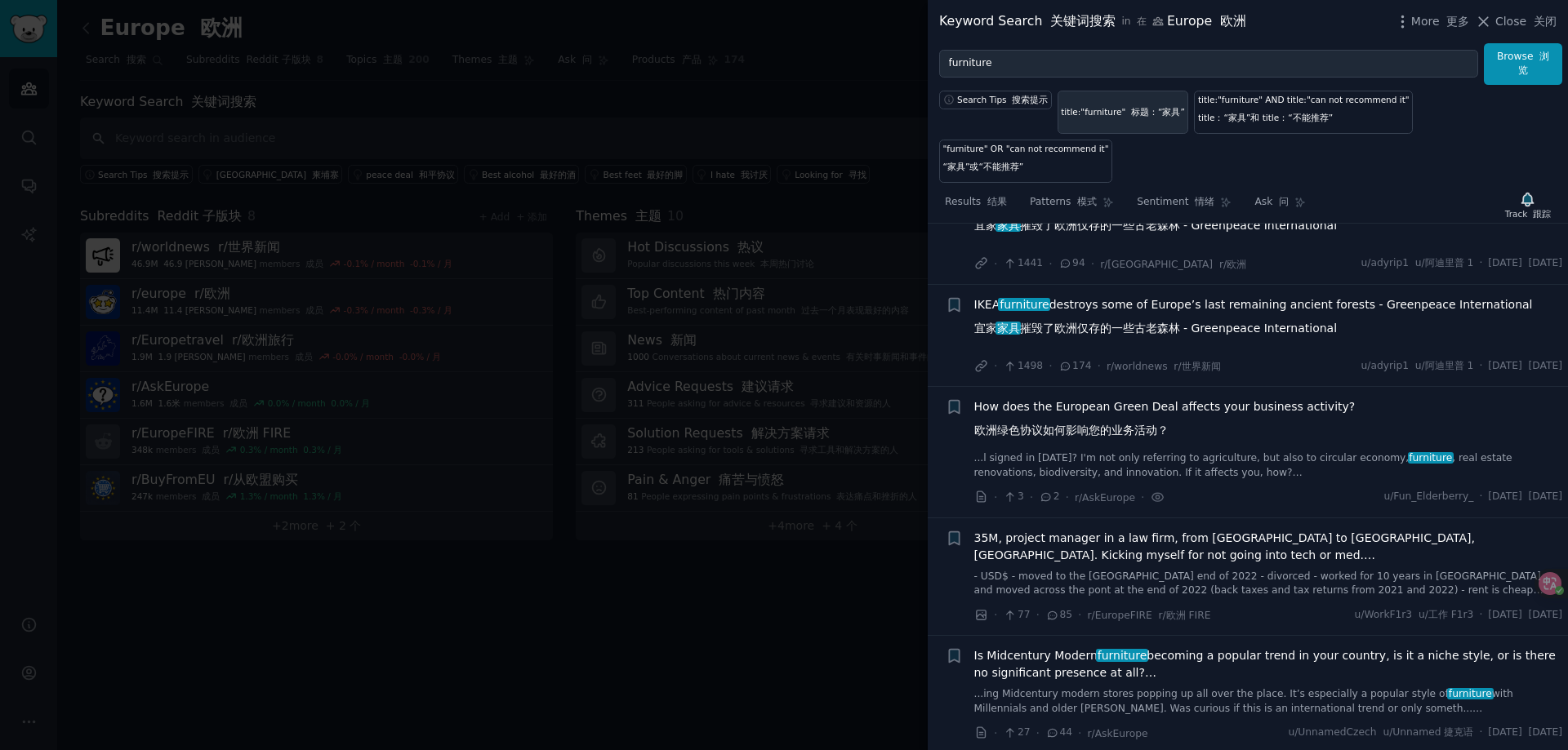
scroll to position [5422, 0]
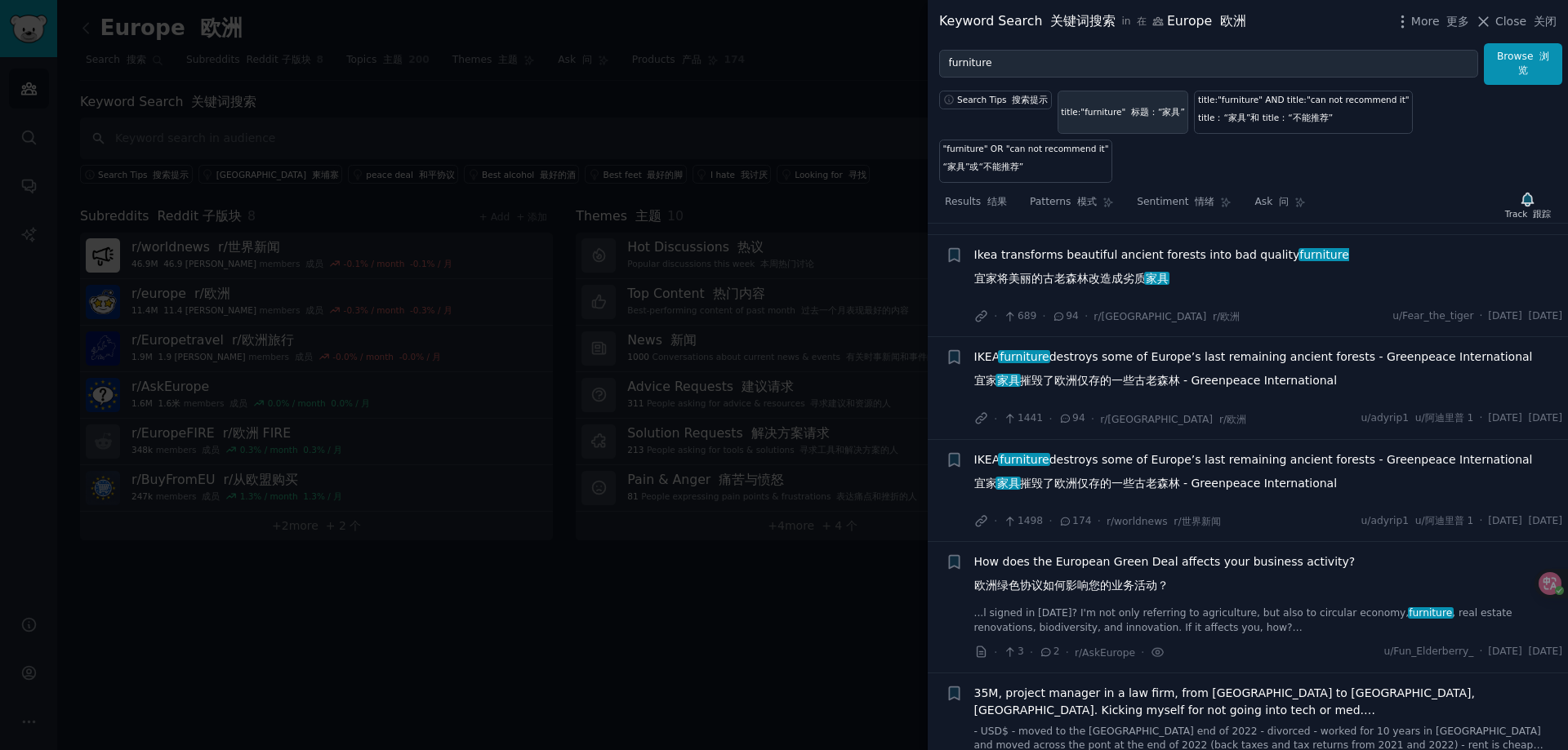
click at [1135, 105] on link "title:"furniture" 标题：“家具”" at bounding box center [1123, 112] width 131 height 43
type input "title:"furniture""
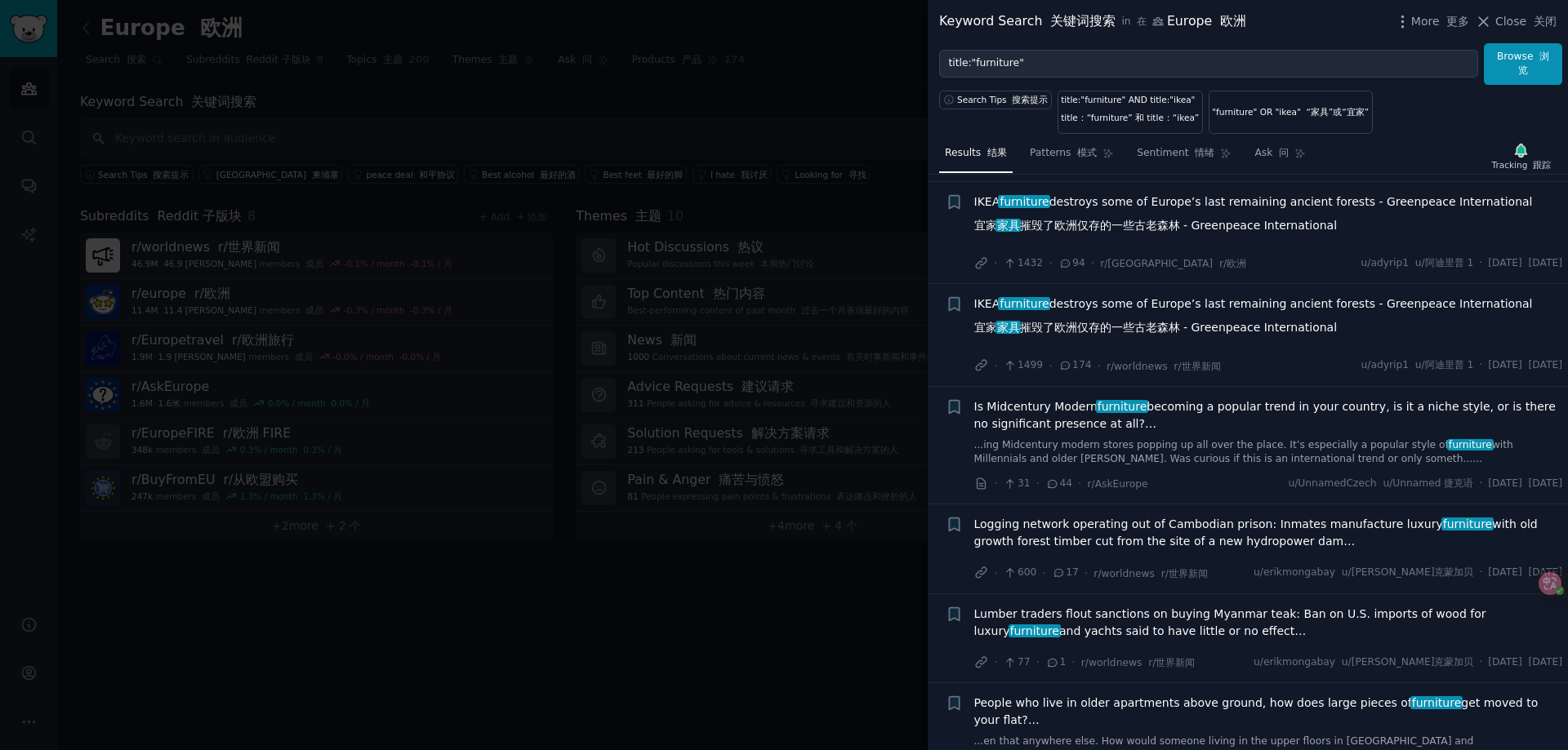
scroll to position [2040, 0]
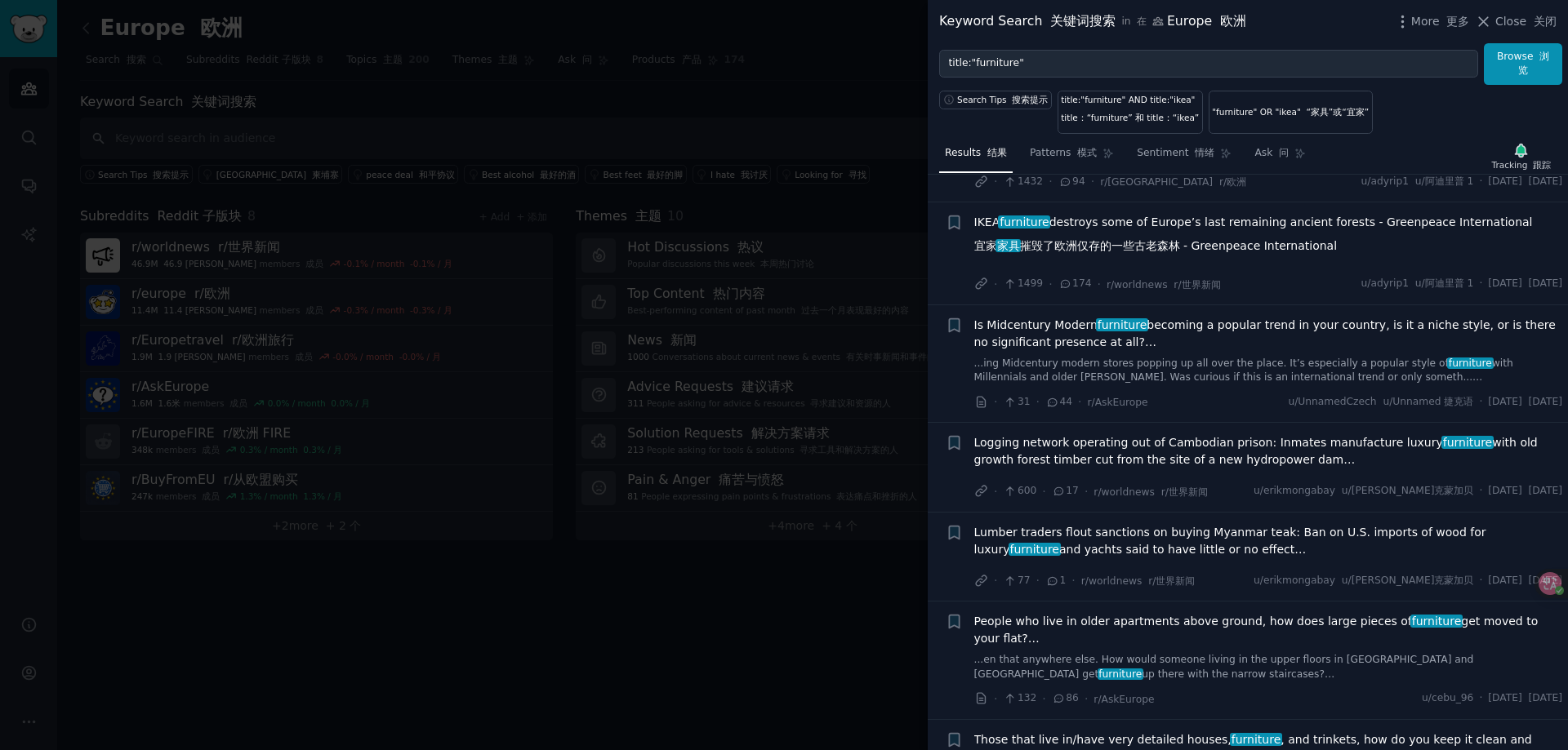
click at [1051, 351] on span "Is Midcentury Modern furniture becoming a popular trend in your country, is it …" at bounding box center [1269, 333] width 589 height 34
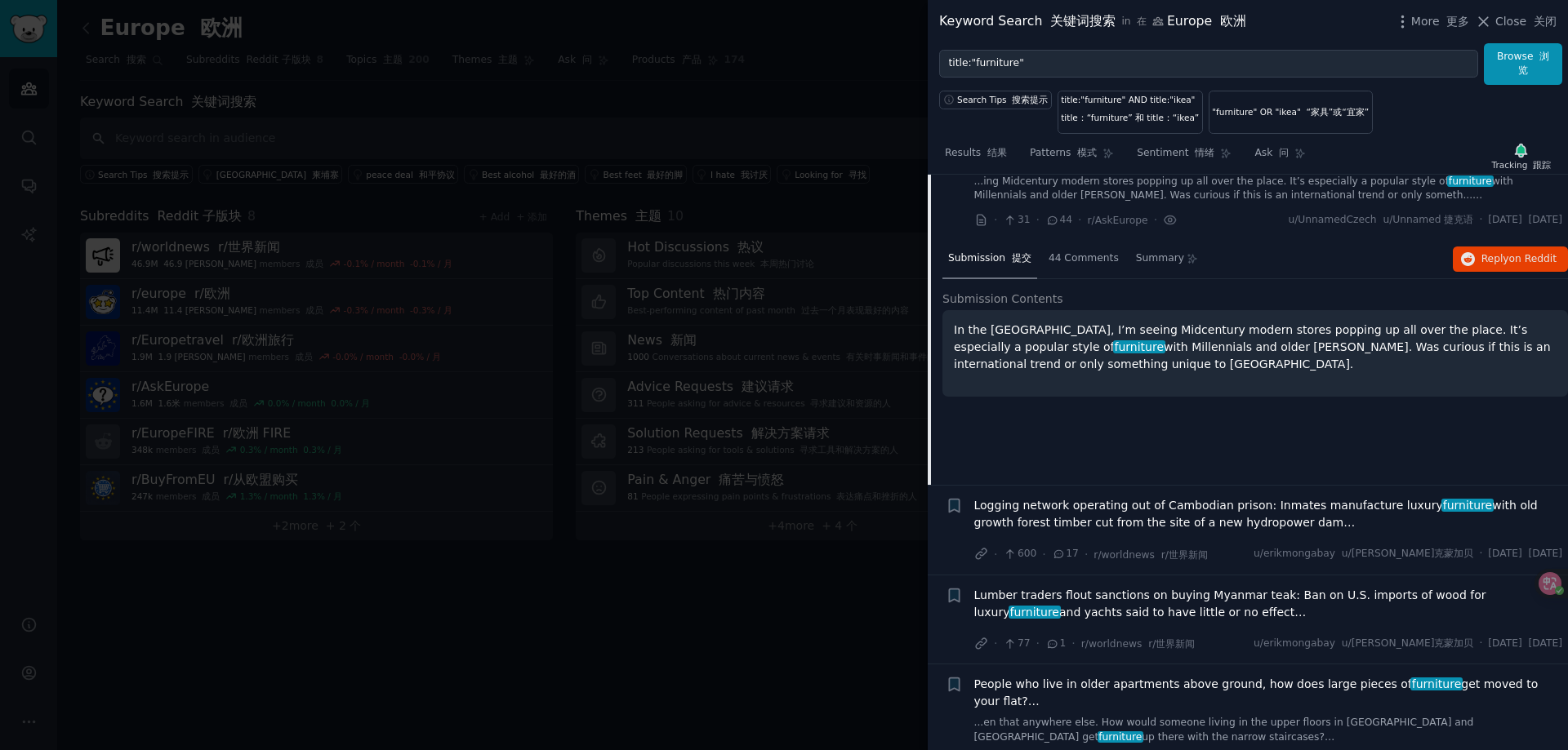
scroll to position [2225, 0]
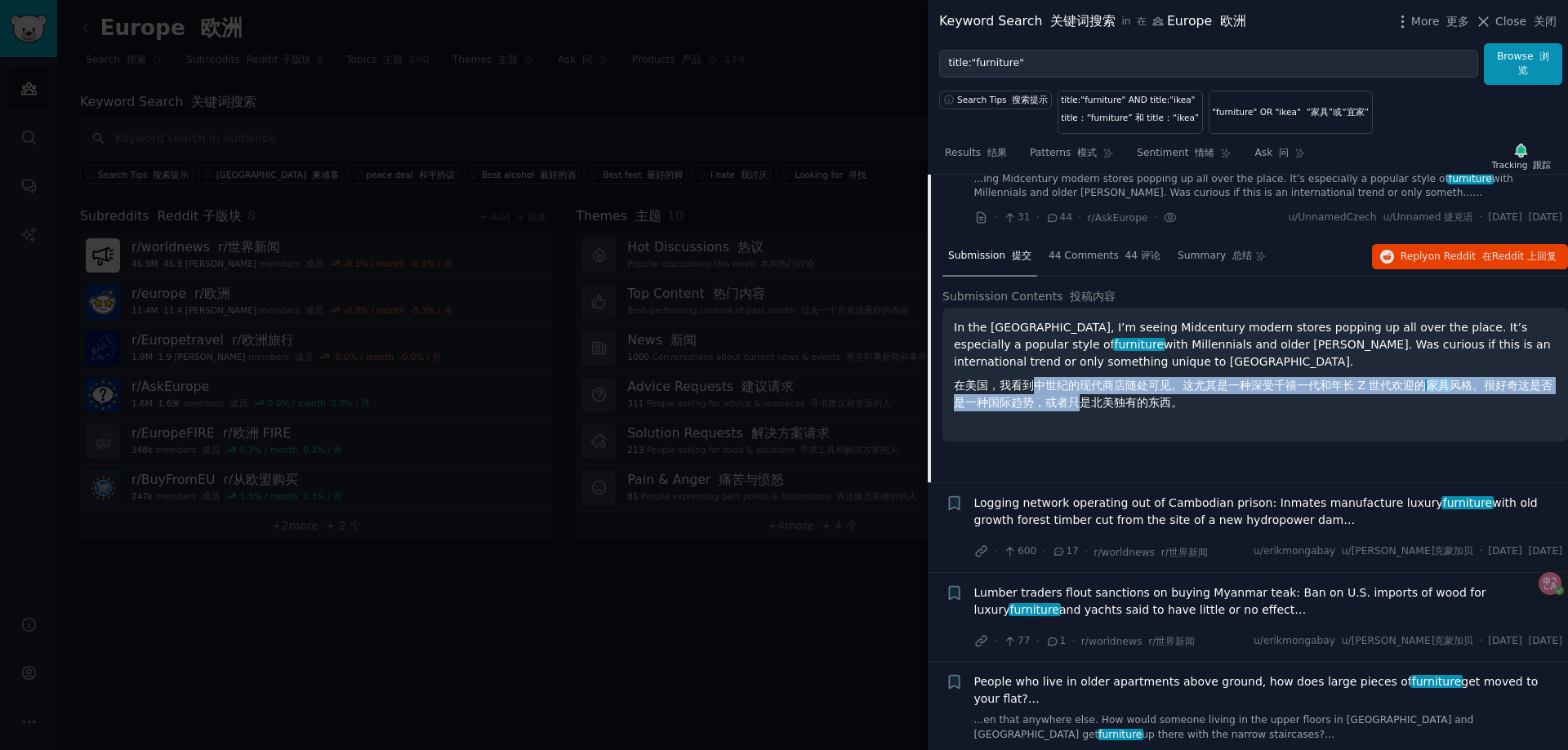
drag, startPoint x: 1034, startPoint y: 442, endPoint x: 1075, endPoint y: 451, distance: 42.0
click at [1075, 409] on font "在美国，我看到中世纪的现代商店随处可见。这尤其是一种深受千禧一代和年长 Z 世代欢迎的 家具 风格。很好奇这是否是一种国际趋势，或者只是北美独有的东西。" at bounding box center [1252, 393] width 598 height 30
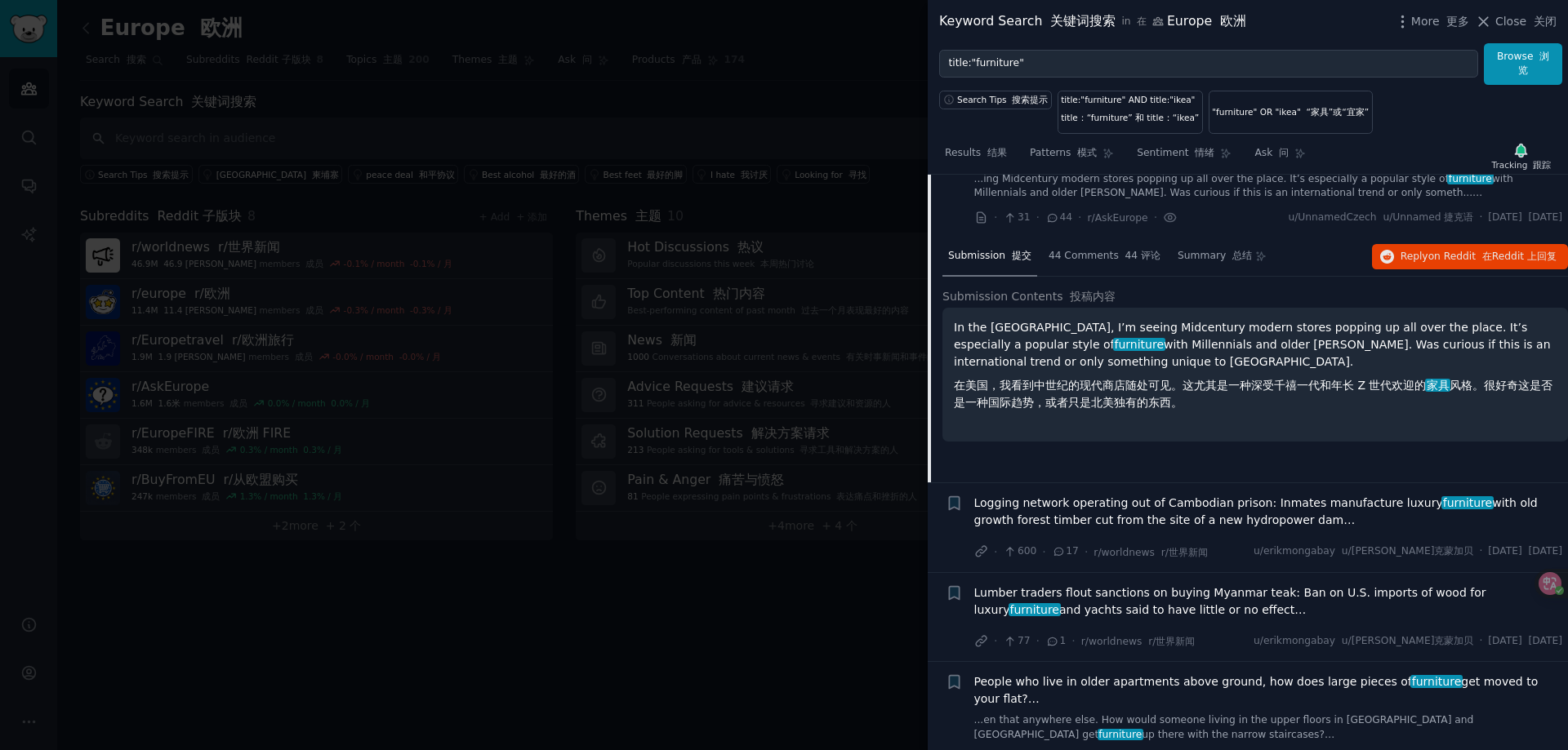
click at [1189, 442] on div "In the [GEOGRAPHIC_DATA], I’m seeing Midcentury modern stores popping up all ov…" at bounding box center [1255, 374] width 626 height 134
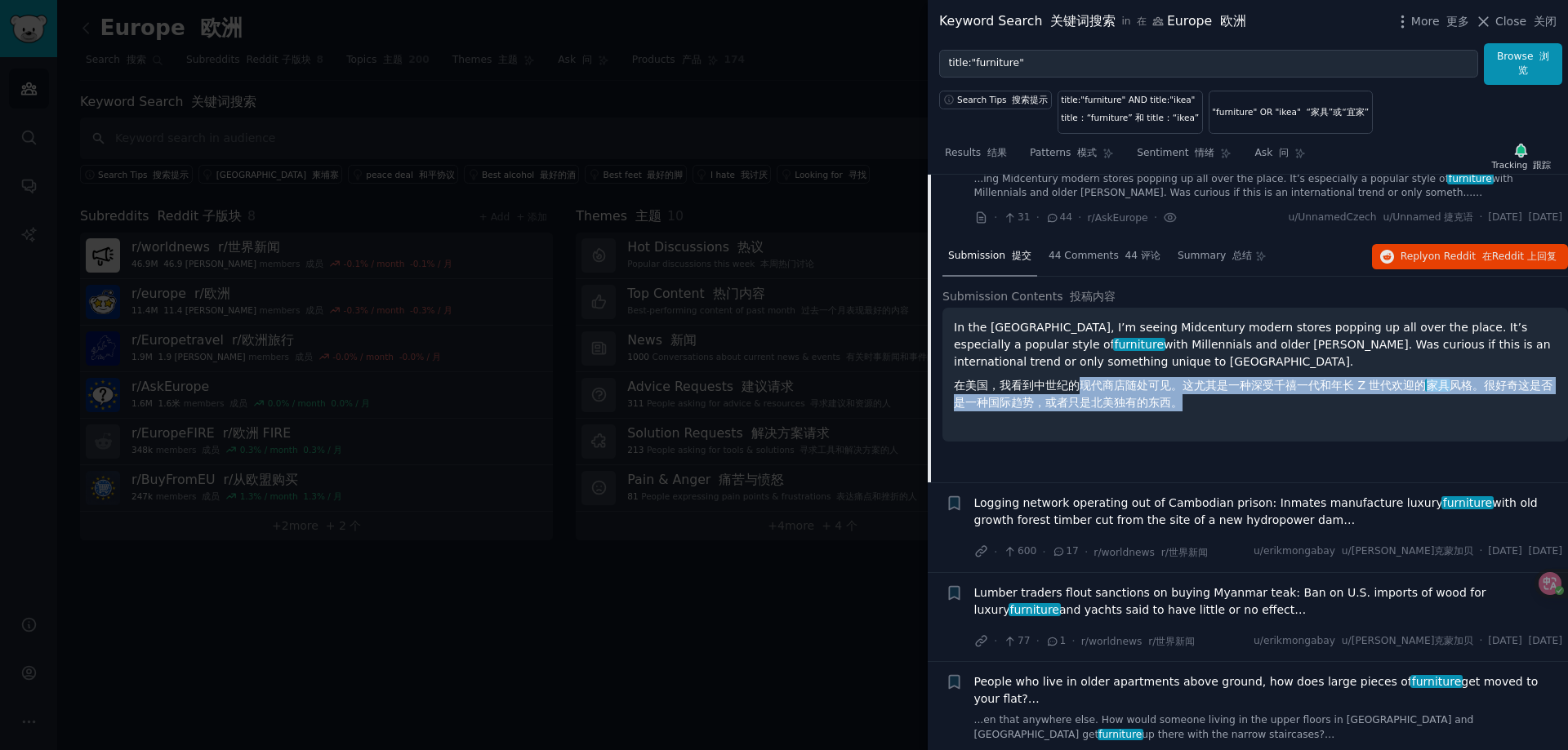
drag, startPoint x: 1211, startPoint y: 463, endPoint x: 1288, endPoint y: 441, distance: 80.1
click at [1214, 412] on font "在美国，我看到中世纪的现代商店随处可见。这尤其是一种深受千禧一代和年长 Z 世代欢迎的 家具 风格。很好奇这是否是一种国际趋势，或者只是北美独有的东西。" at bounding box center [1254, 393] width 602 height 34
click at [1292, 412] on font "在美国，我看到中世纪的现代商店随处可见。这尤其是一种深受千禧一代和年长 Z 世代欢迎的 家具 风格。很好奇这是否是一种国际趋势，或者只是北美独有的东西。" at bounding box center [1254, 393] width 602 height 34
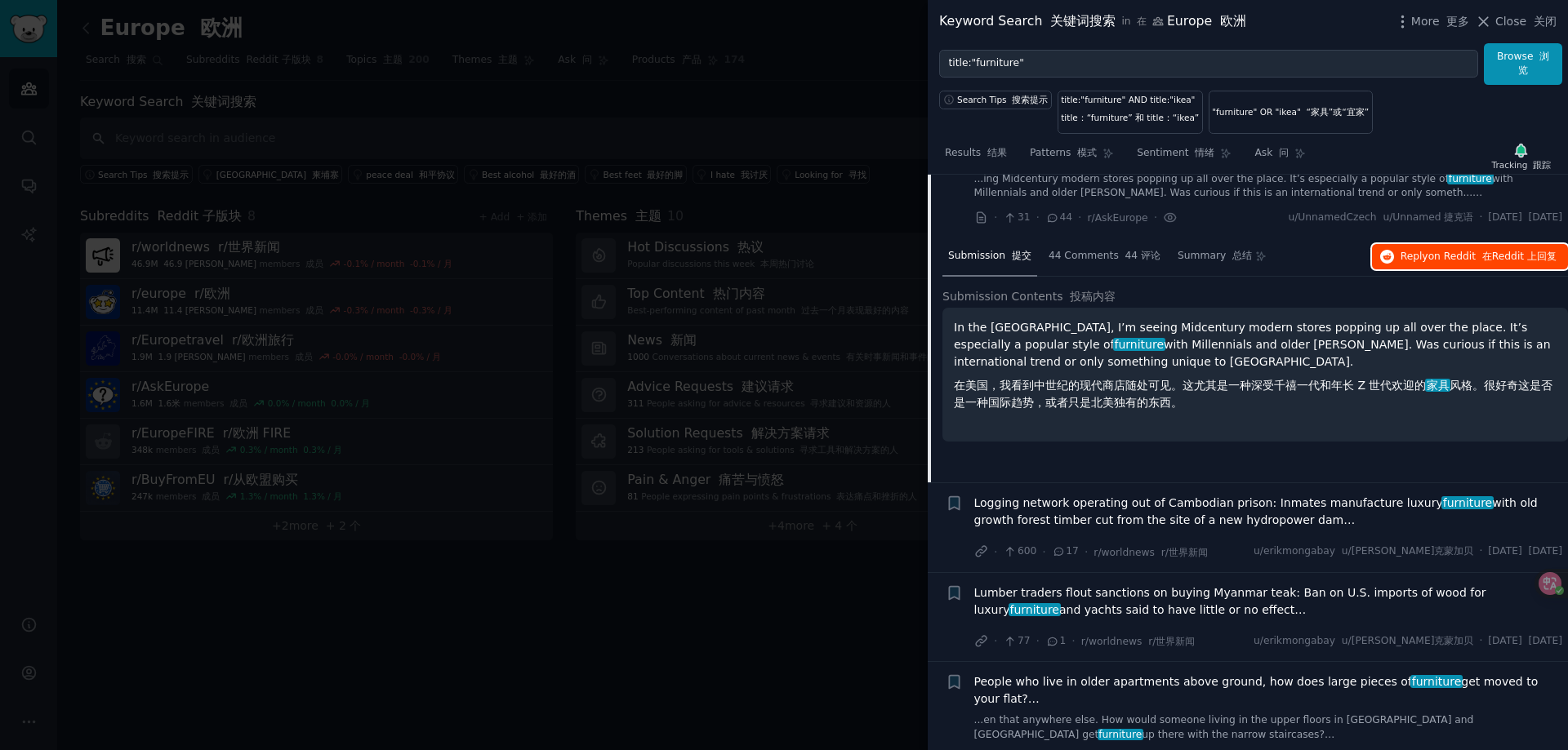
click at [1467, 270] on button "Reply on Reddit 在 Reddit 上 回复" at bounding box center [1470, 256] width 196 height 26
